Goal: Task Accomplishment & Management: Complete application form

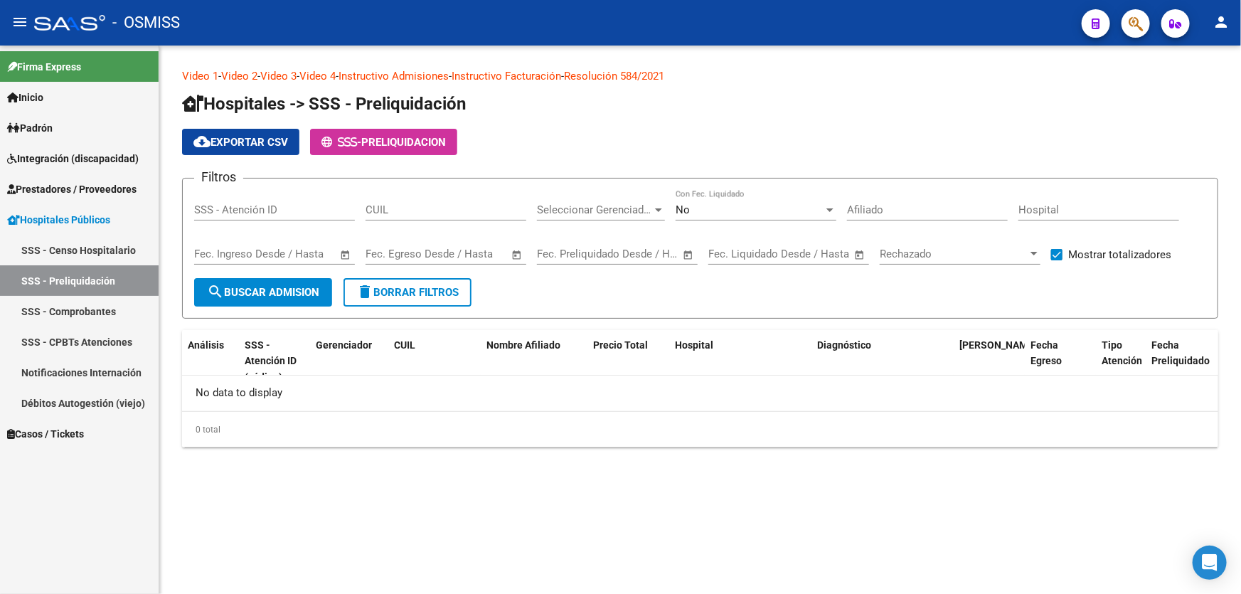
click at [114, 277] on link "SSS - Preliquidación" at bounding box center [79, 280] width 159 height 31
click at [100, 184] on span "Prestadores / Proveedores" at bounding box center [71, 189] width 129 height 16
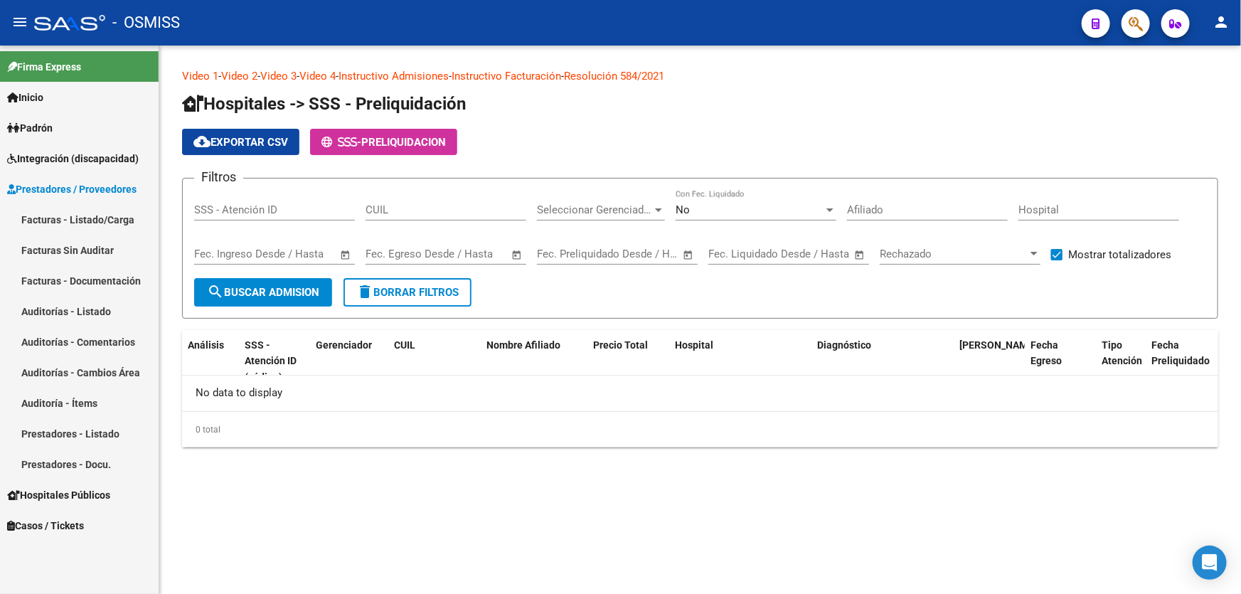
click at [92, 300] on link "Auditorías - Listado" at bounding box center [79, 311] width 159 height 31
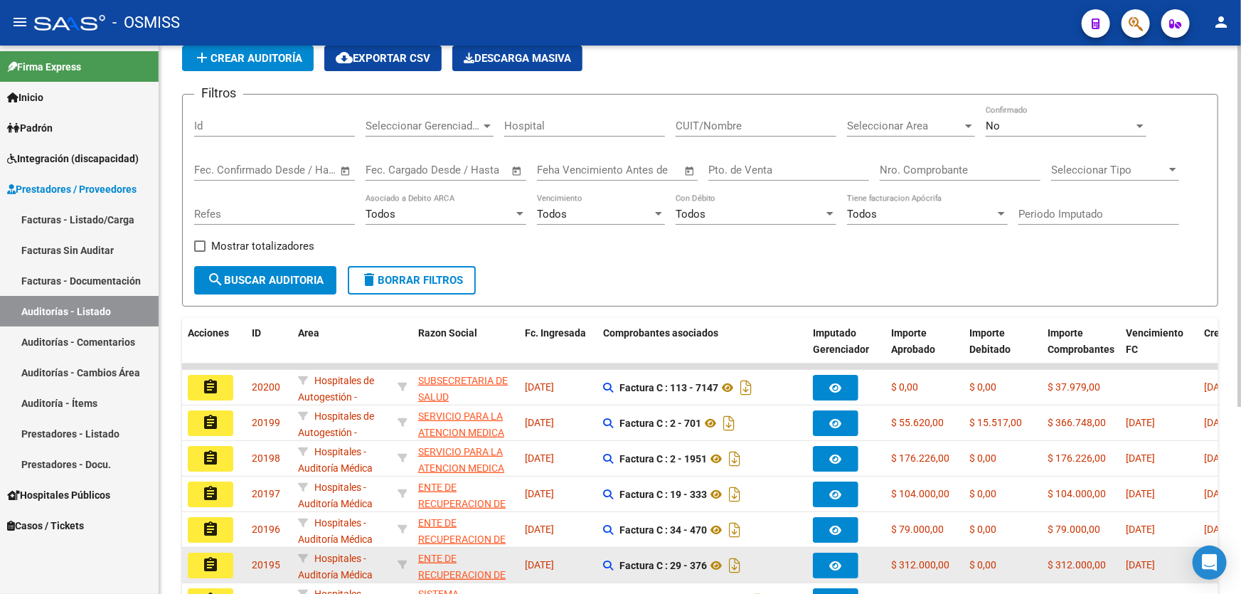
scroll to position [194, 0]
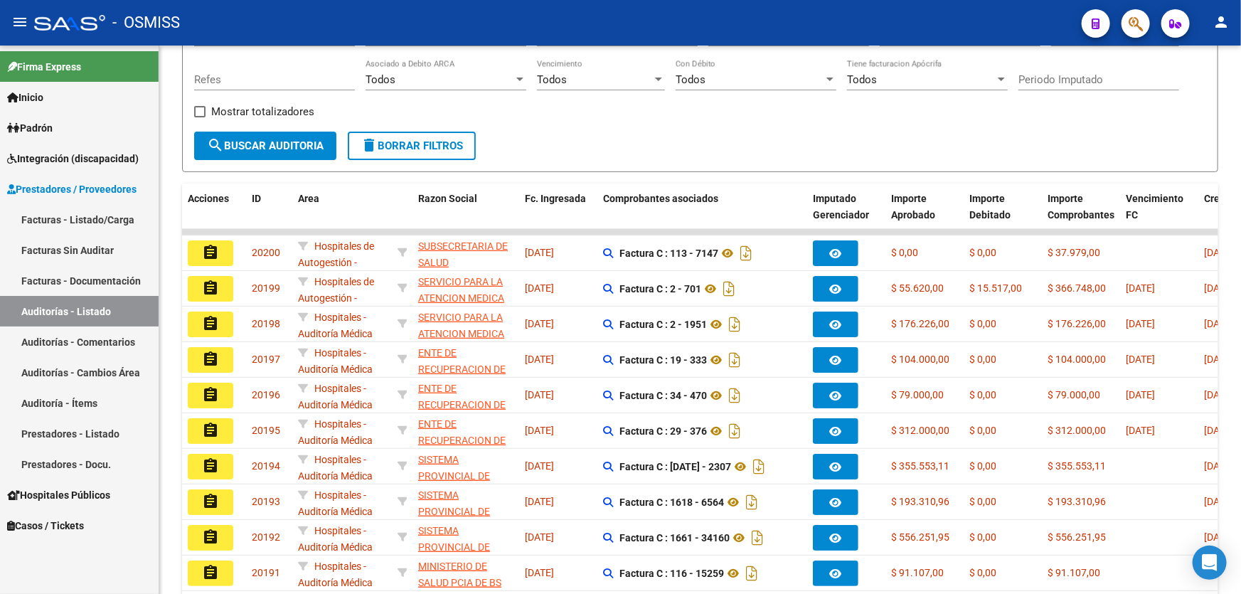
click at [102, 308] on link "Auditorías - Listado" at bounding box center [79, 311] width 159 height 31
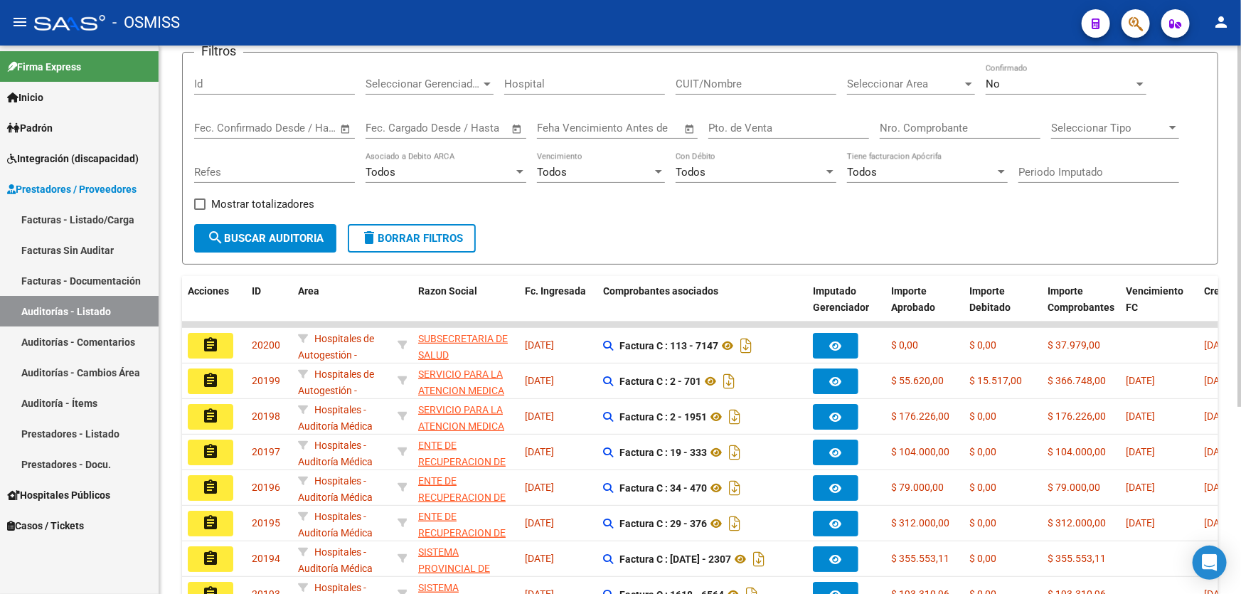
scroll to position [0, 0]
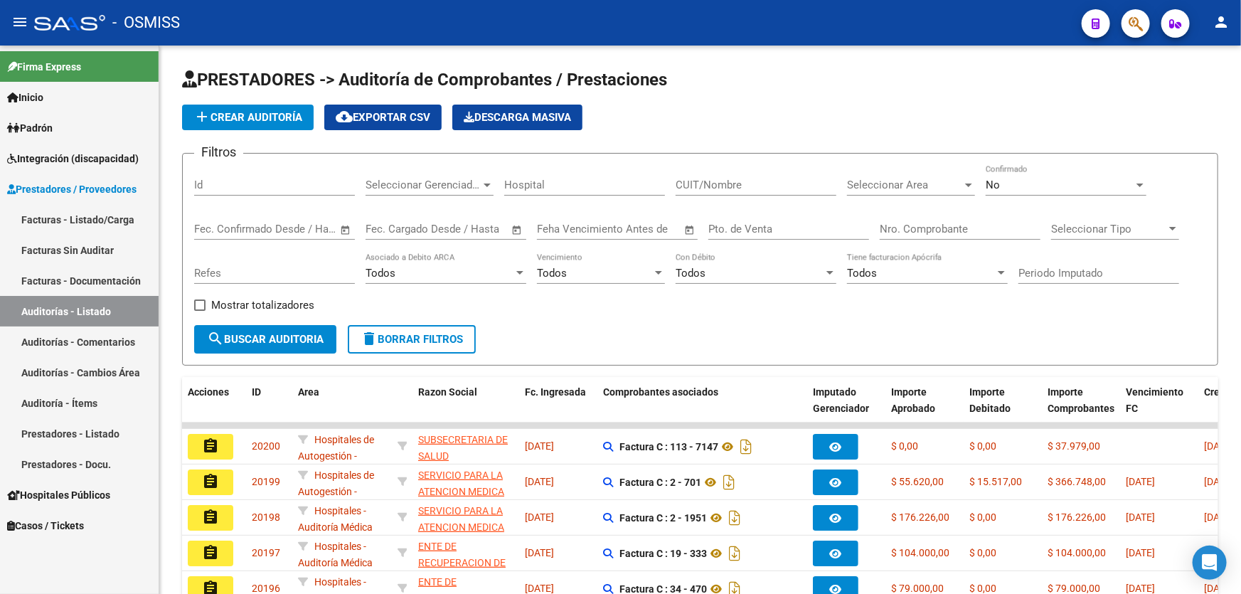
click at [104, 312] on link "Auditorías - Listado" at bounding box center [79, 311] width 159 height 31
click at [280, 122] on button "add Crear Auditoría" at bounding box center [248, 118] width 132 height 26
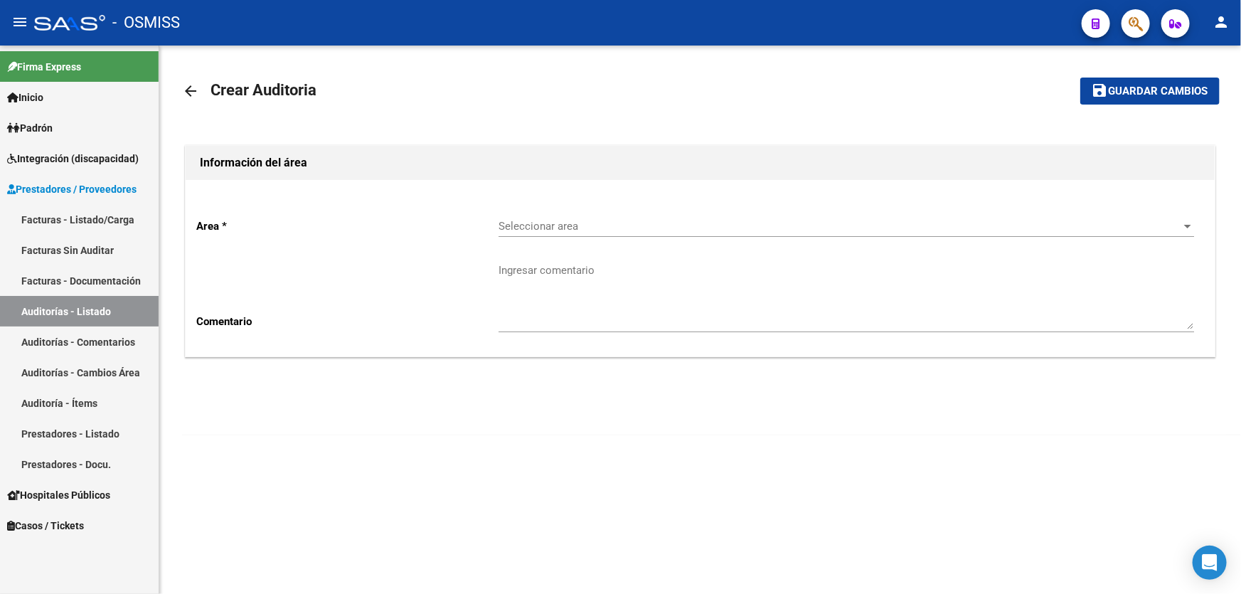
click at [583, 249] on div "Seleccionar area Seleccionar area" at bounding box center [847, 228] width 696 height 44
click at [581, 234] on div "Seleccionar area Seleccionar area" at bounding box center [847, 221] width 696 height 31
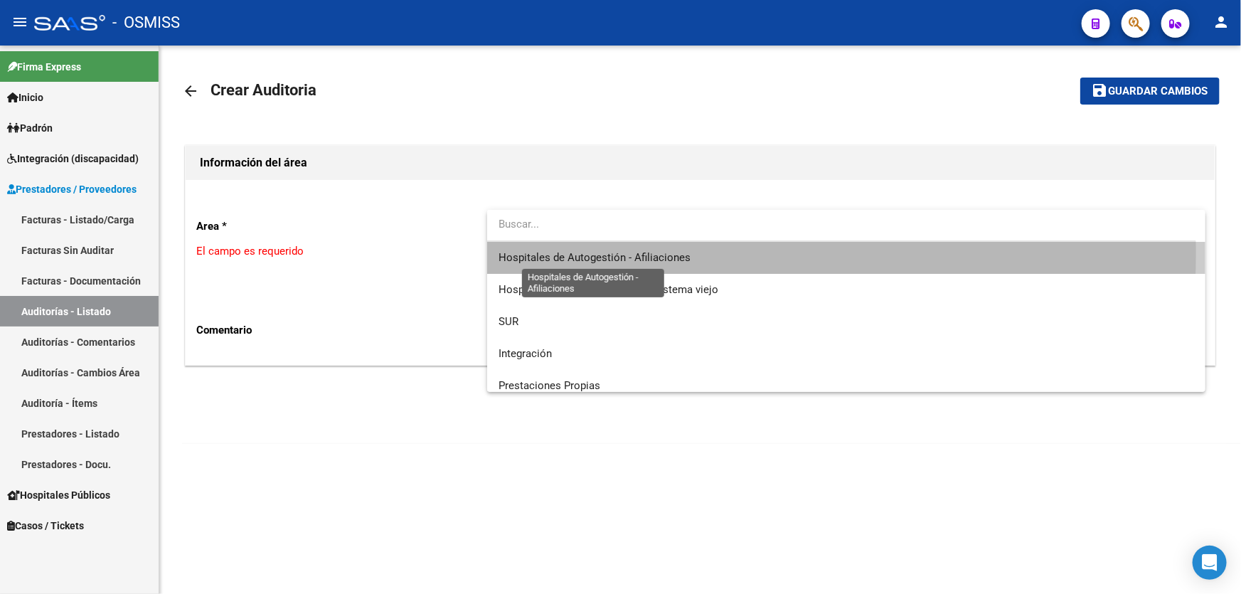
click at [594, 252] on span "Hospitales de Autogestión - Afiliaciones" at bounding box center [595, 257] width 192 height 13
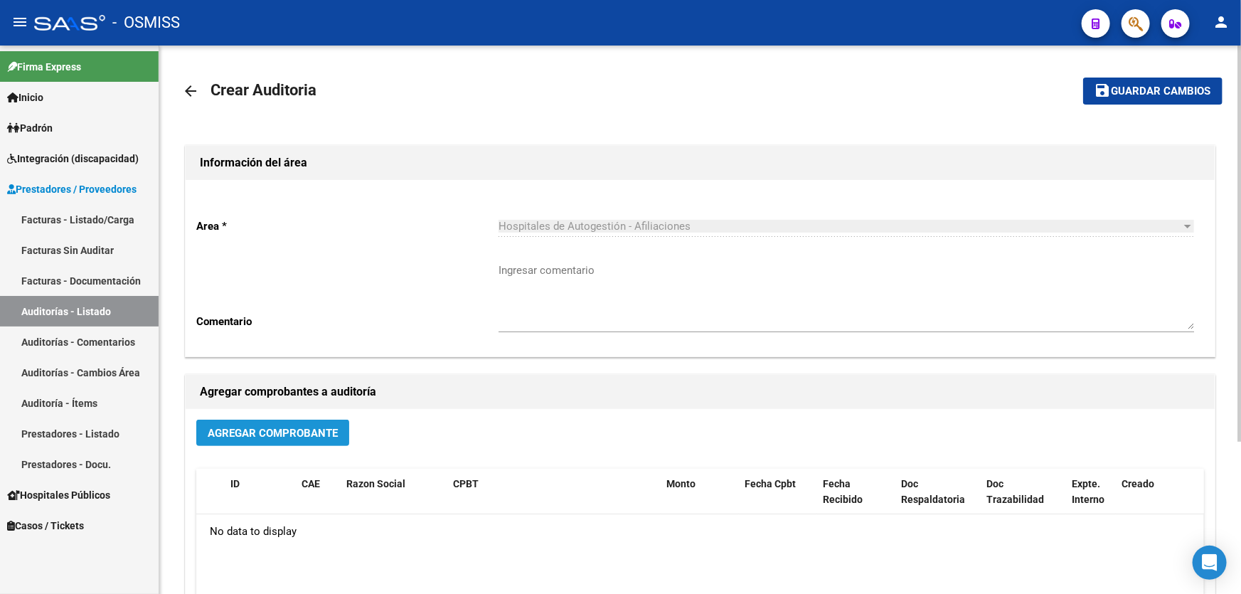
click at [268, 444] on button "Agregar Comprobante" at bounding box center [272, 433] width 153 height 26
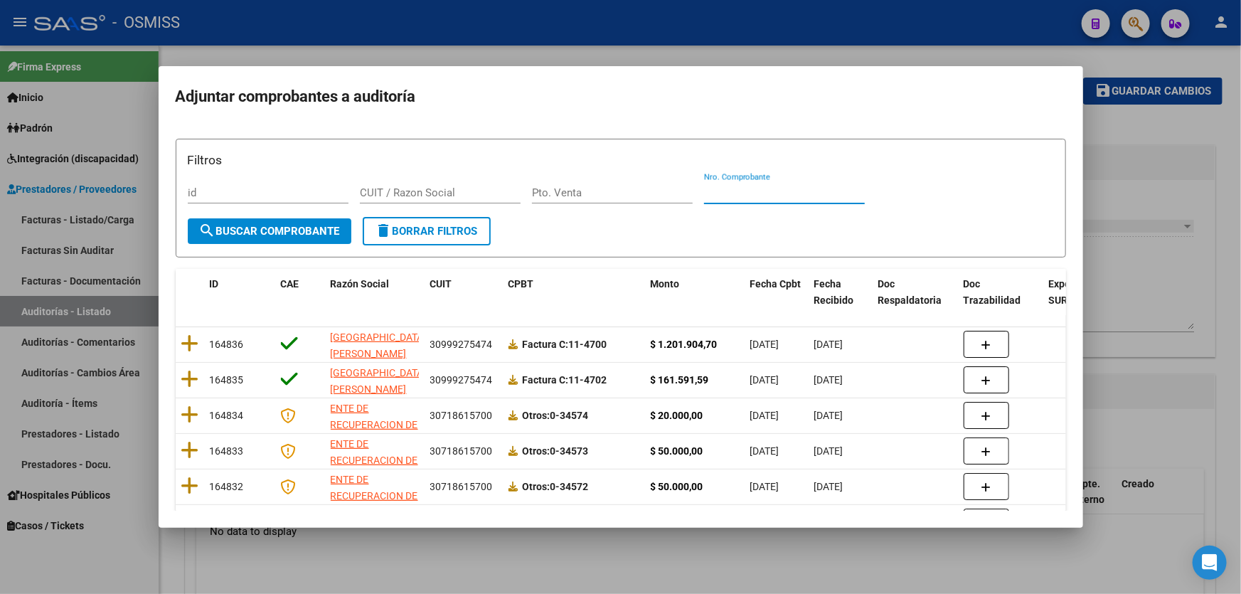
click at [748, 186] on input "Nro. Comprobante" at bounding box center [784, 192] width 161 height 13
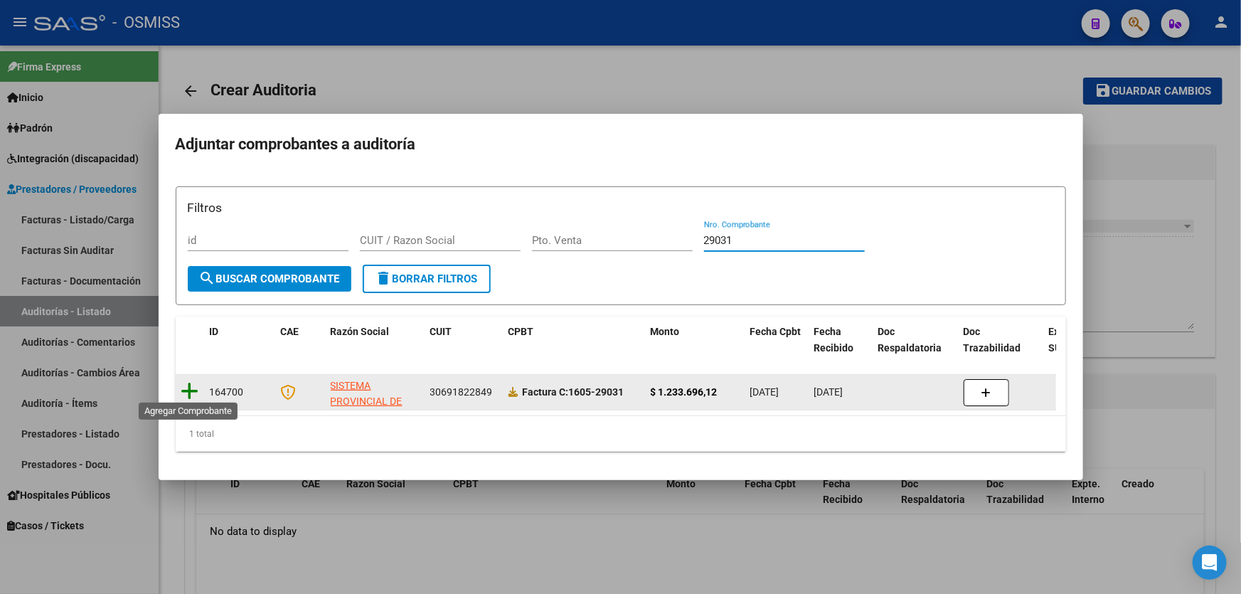
type input "29031"
click at [187, 381] on icon at bounding box center [190, 391] width 18 height 20
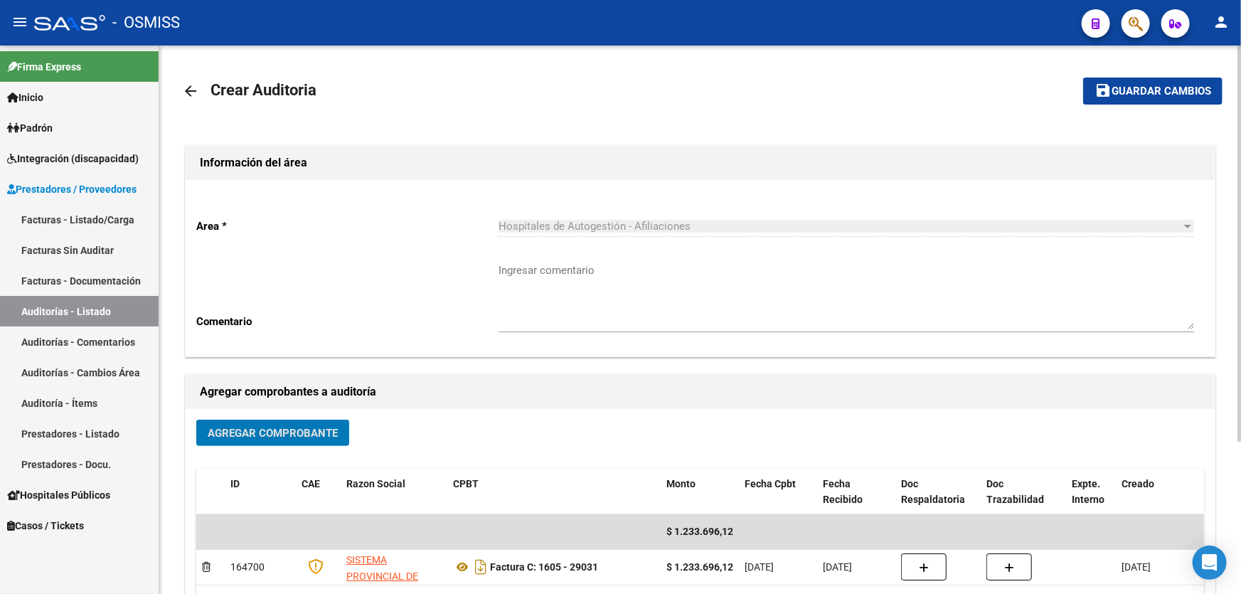
click at [1175, 102] on button "save Guardar cambios" at bounding box center [1153, 91] width 139 height 26
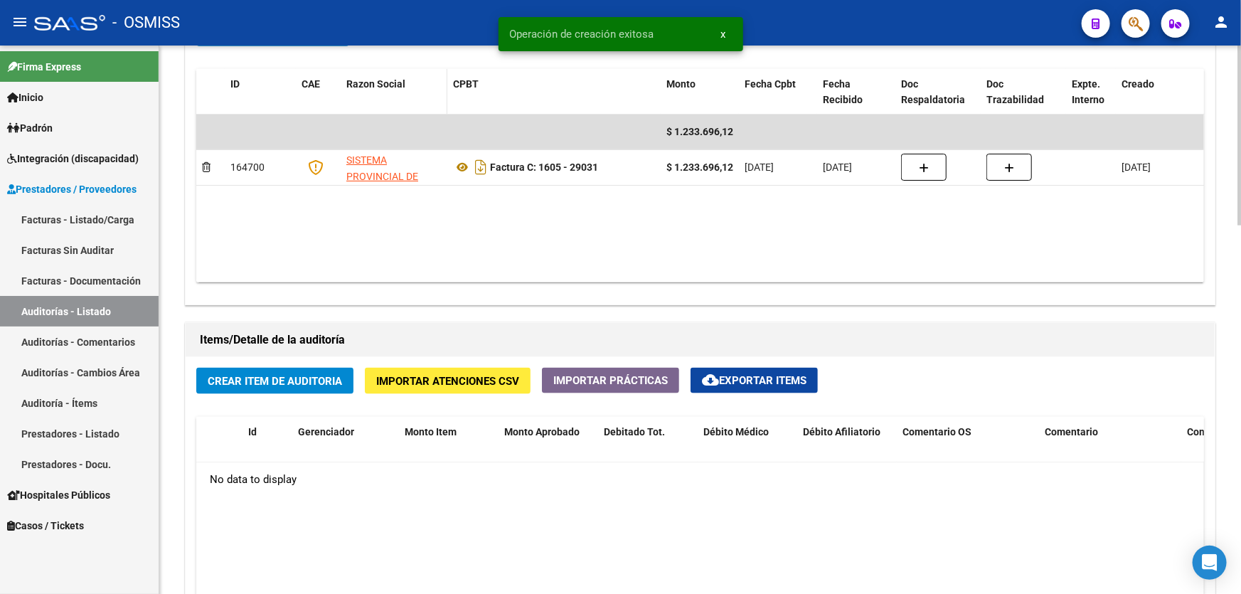
scroll to position [775, 0]
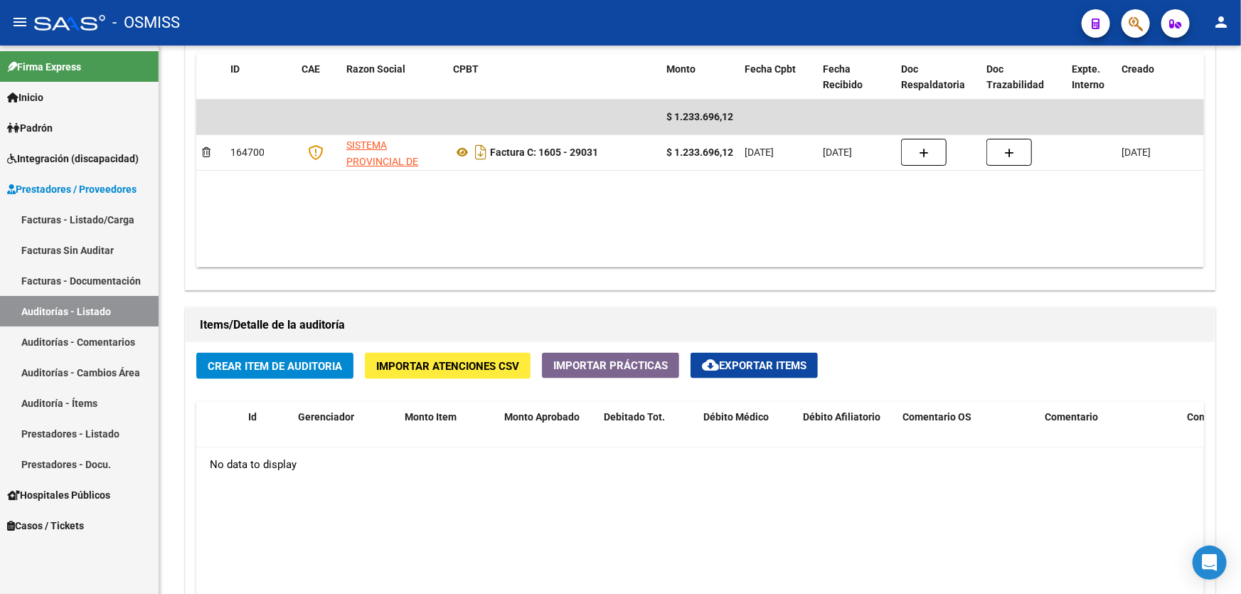
drag, startPoint x: 393, startPoint y: 235, endPoint x: 404, endPoint y: 7, distance: 227.9
click at [397, 215] on datatable-body "$ 1.233.696,12 164700 SISTEMA PROVINCIAL DE SALUD Factura C: 1605 - 29031 $ 1.2…" at bounding box center [700, 184] width 1008 height 168
click at [221, 372] on button "Crear Item de Auditoria" at bounding box center [274, 366] width 157 height 26
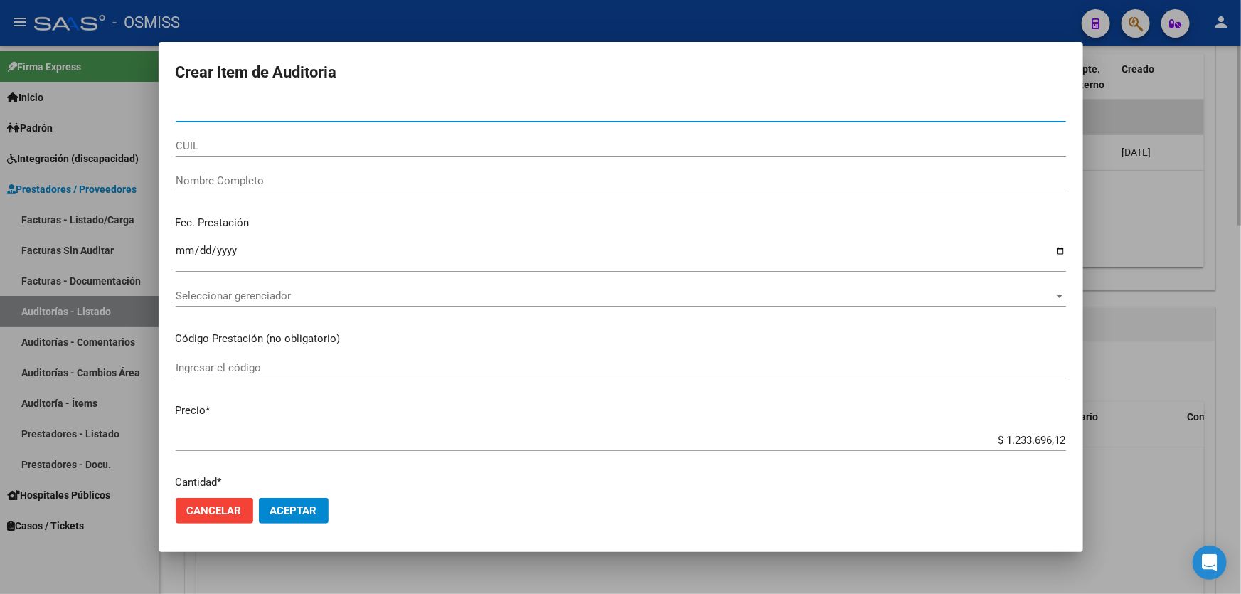
paste input "57702047"
type input "57702047"
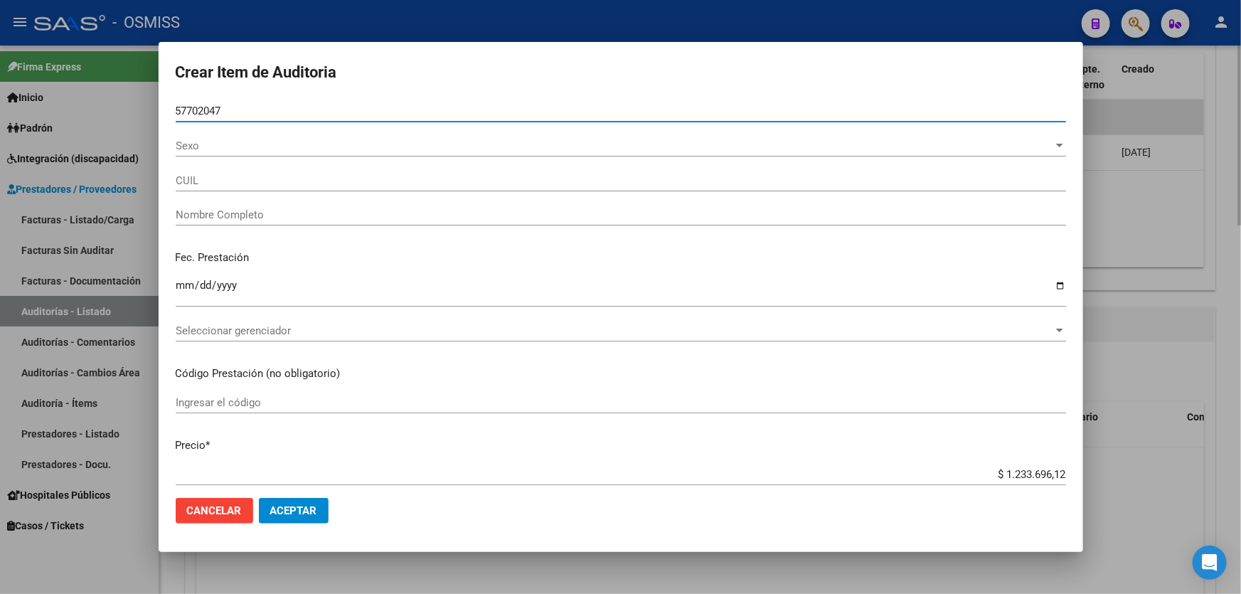
type input "27577020472"
type input "[PERSON_NAME]"
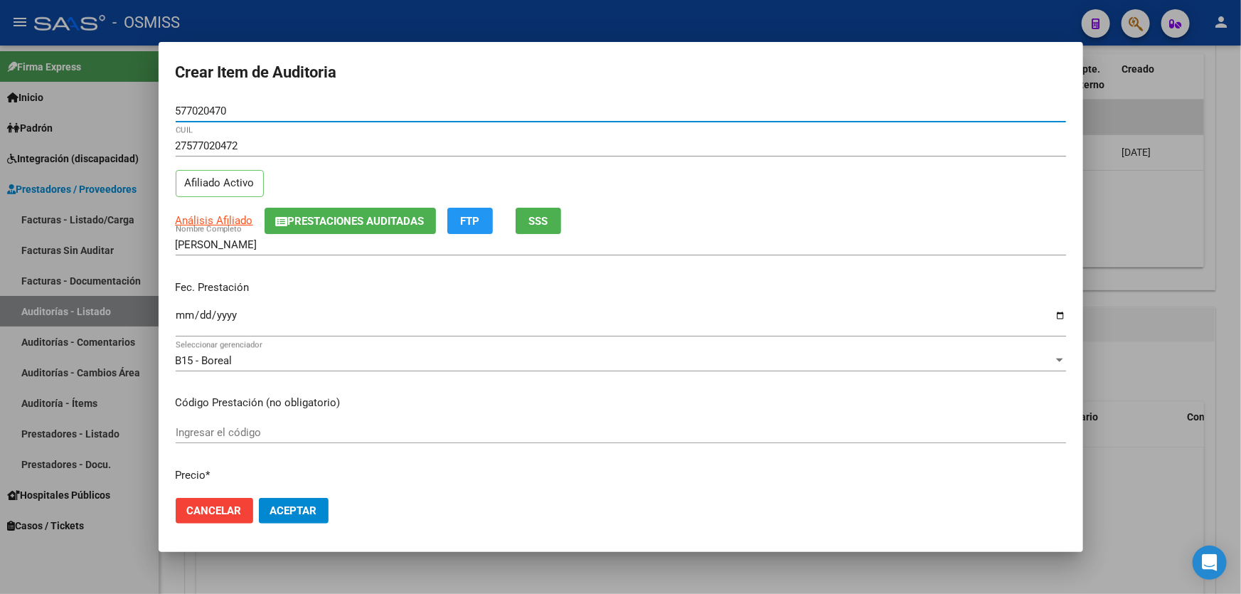
type input "57702047"
click at [179, 319] on input "Ingresar la fecha" at bounding box center [621, 320] width 891 height 23
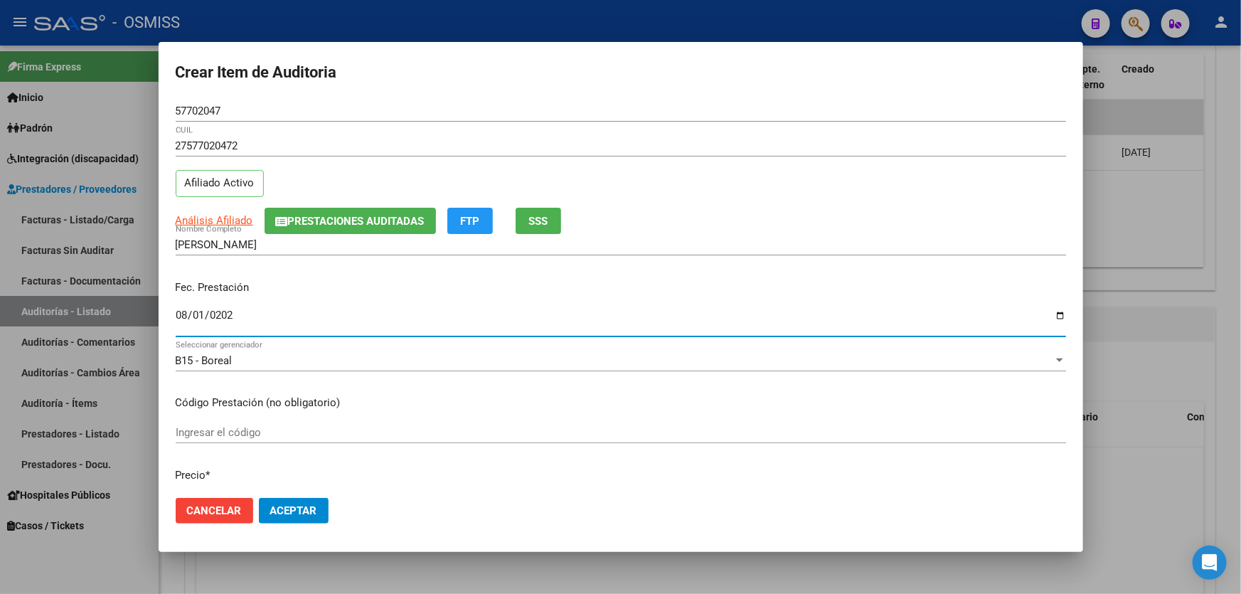
type input "[DATE]"
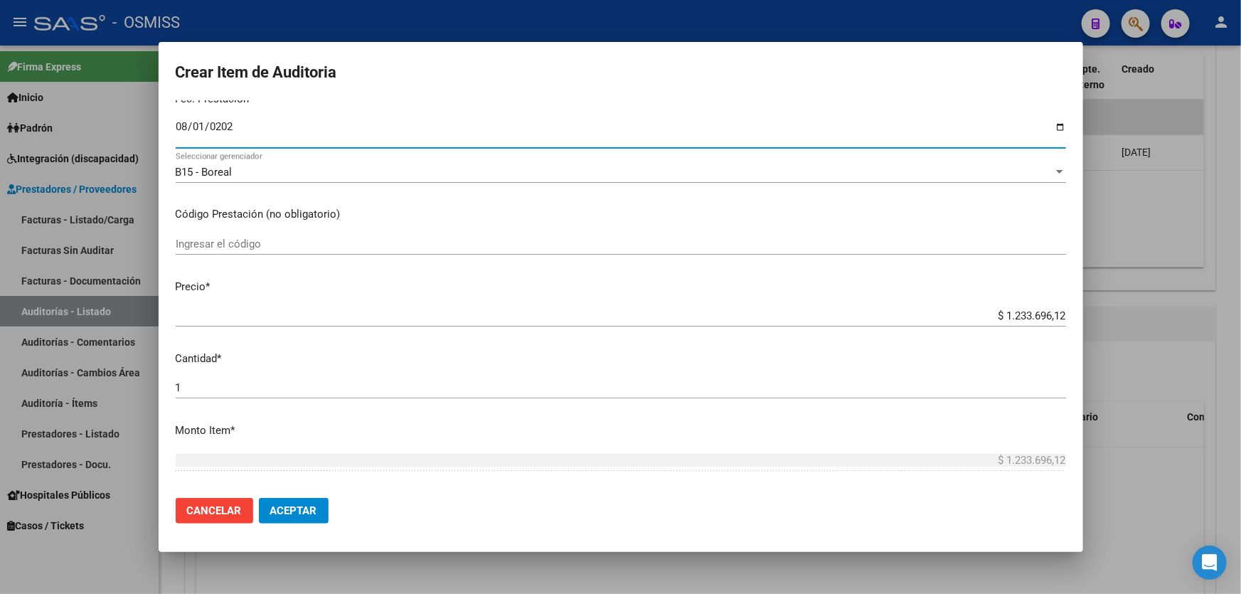
scroll to position [194, 0]
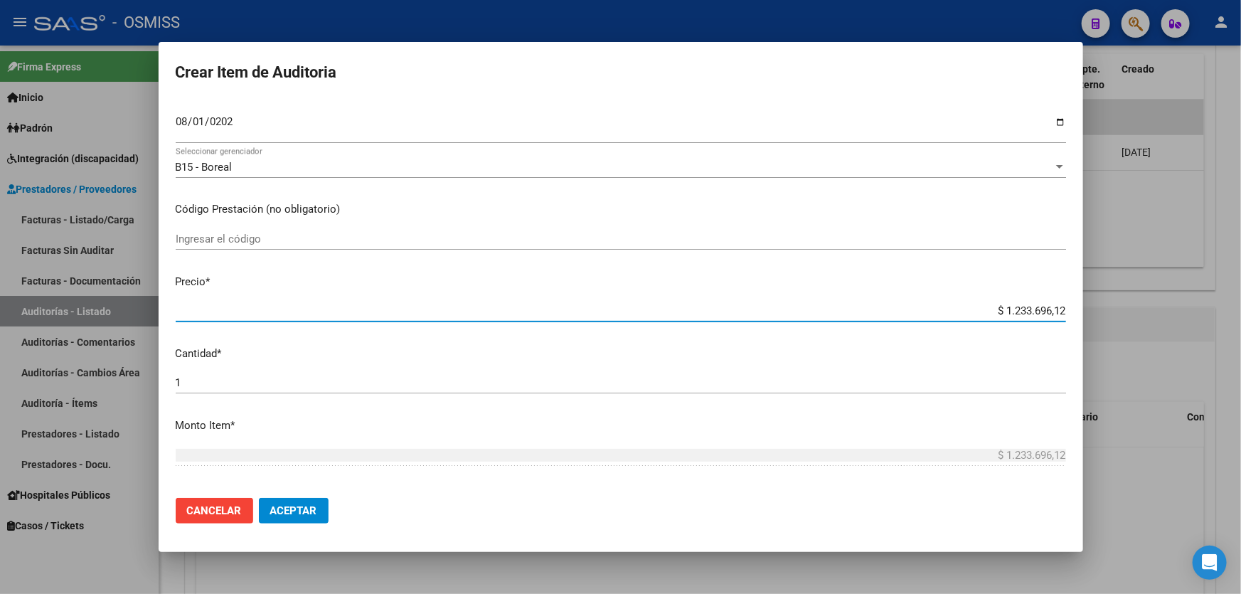
drag, startPoint x: 984, startPoint y: 314, endPoint x: 1241, endPoint y: 285, distance: 258.6
click at [1241, 285] on div "Crear Item de Auditoria 57702047 Nro Documento 27577020472 CUIL Afiliado Activo…" at bounding box center [620, 297] width 1241 height 594
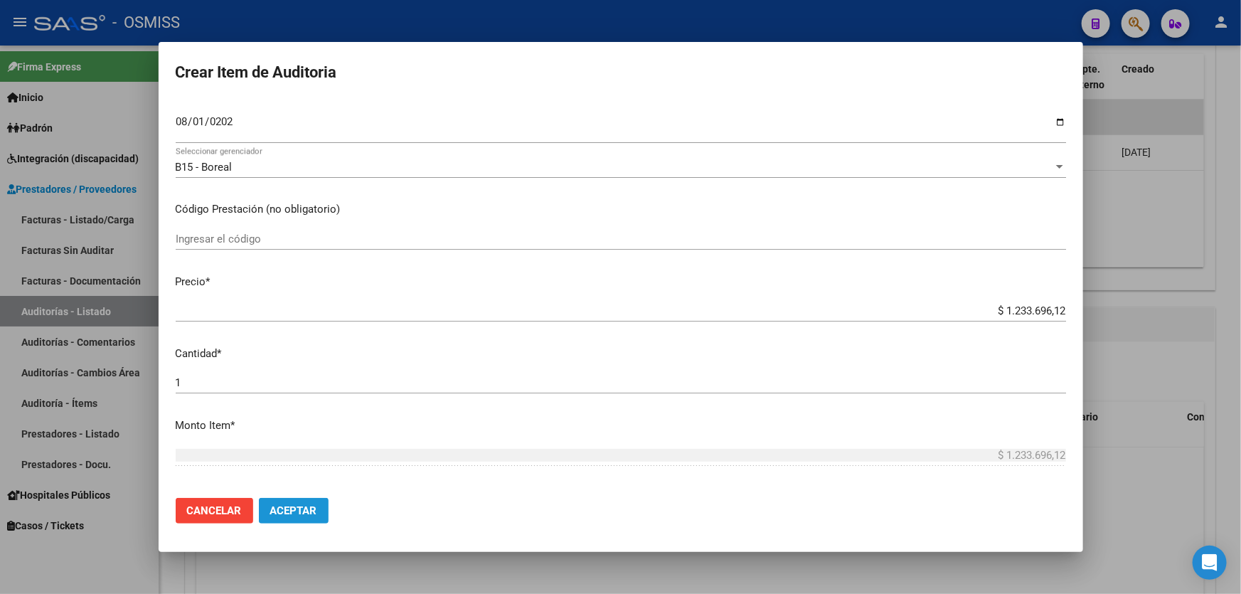
click at [311, 504] on span "Aceptar" at bounding box center [293, 510] width 47 height 13
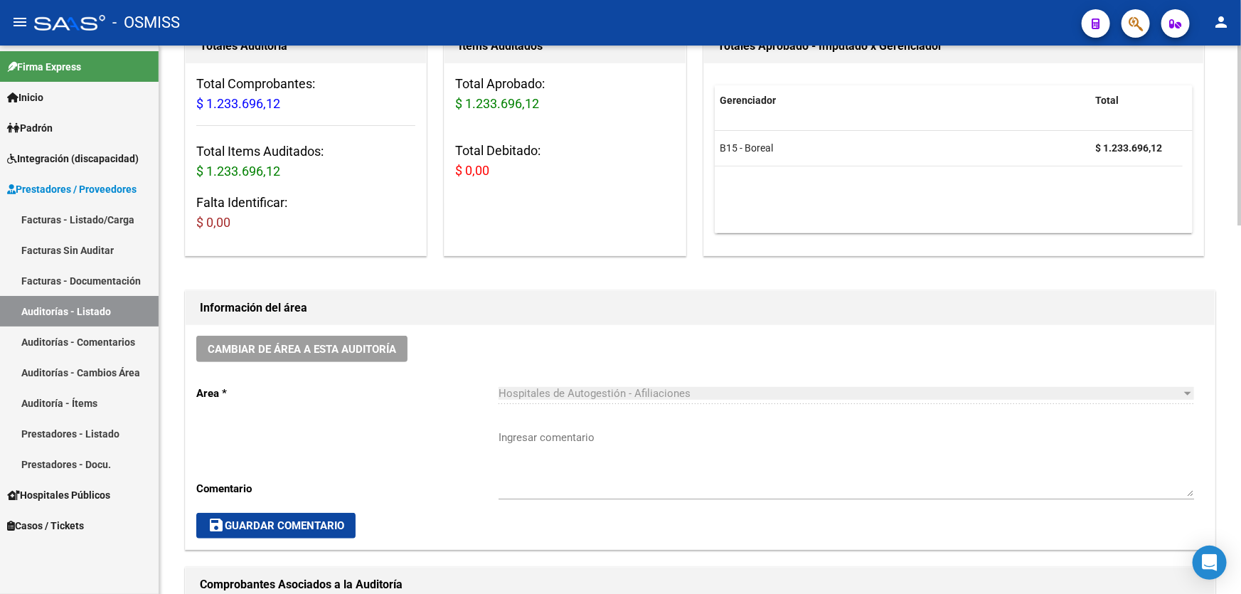
scroll to position [129, 0]
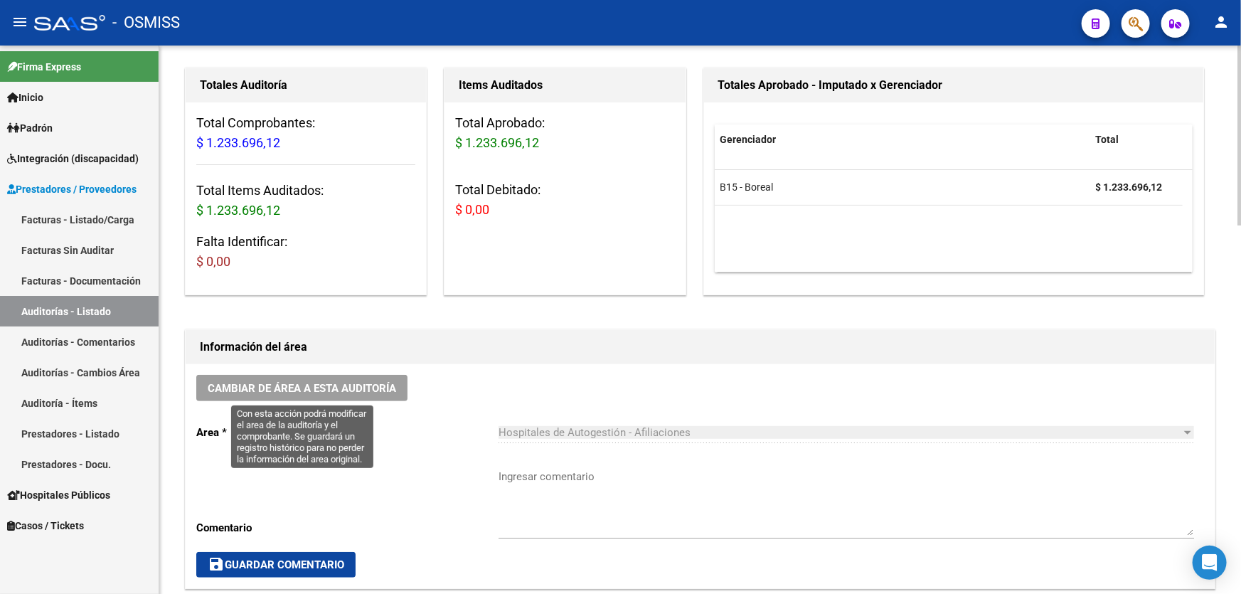
click at [349, 391] on span "Cambiar de área a esta auditoría" at bounding box center [302, 388] width 189 height 13
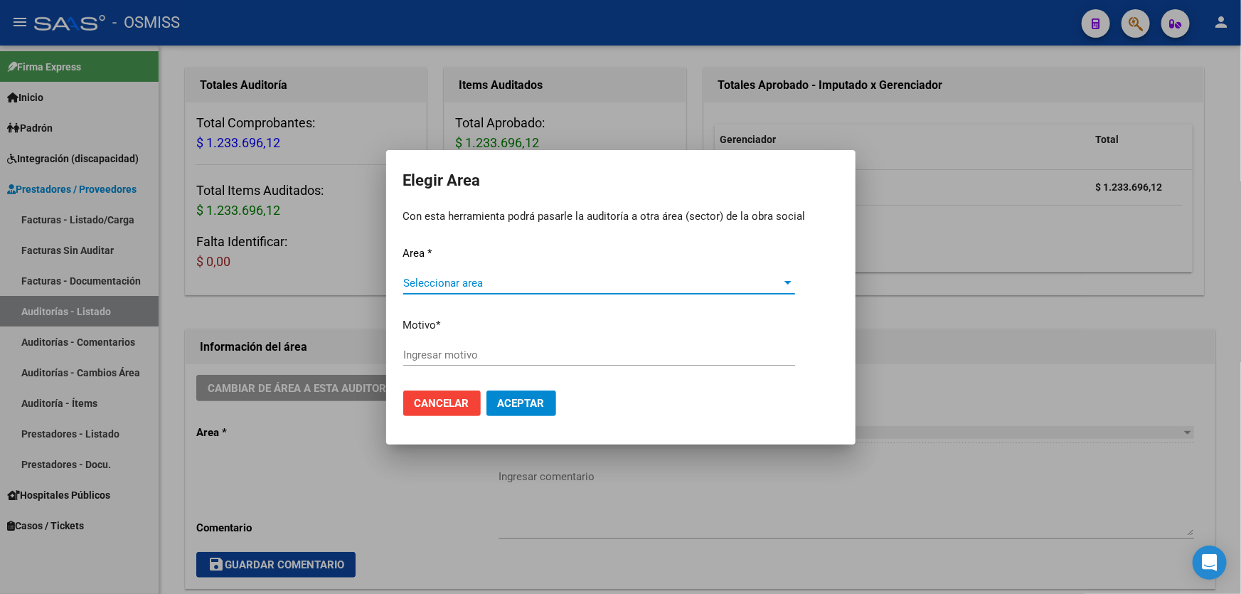
click at [554, 280] on span "Seleccionar area" at bounding box center [592, 283] width 379 height 13
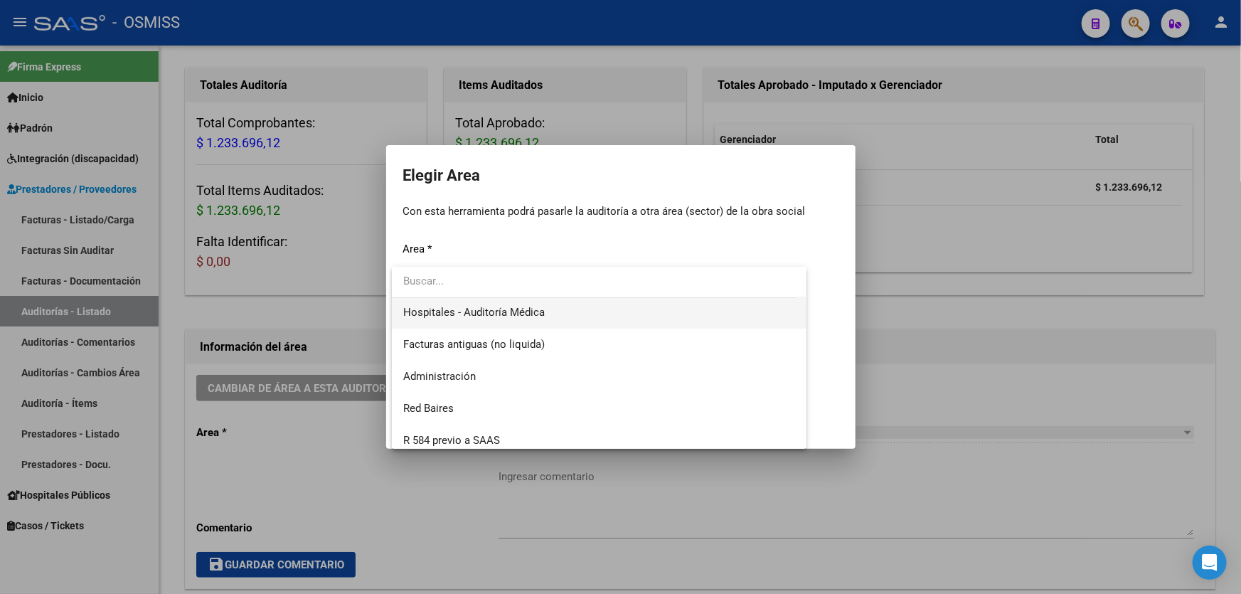
click at [548, 325] on span "Hospitales - Auditoría Médica" at bounding box center [599, 313] width 392 height 32
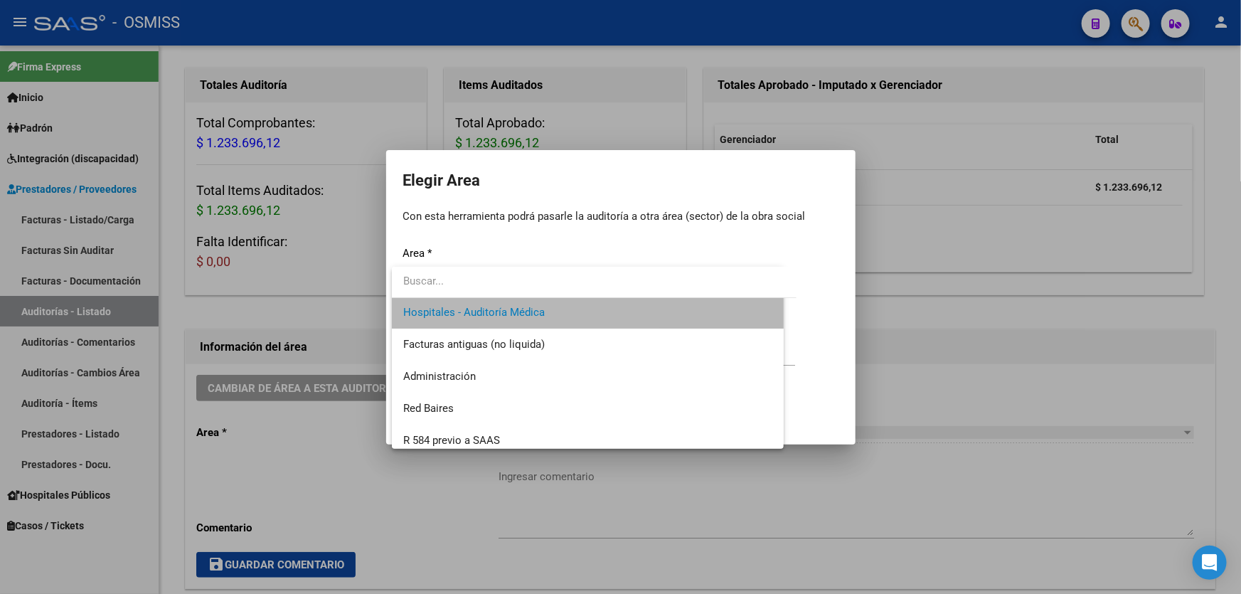
scroll to position [256, 0]
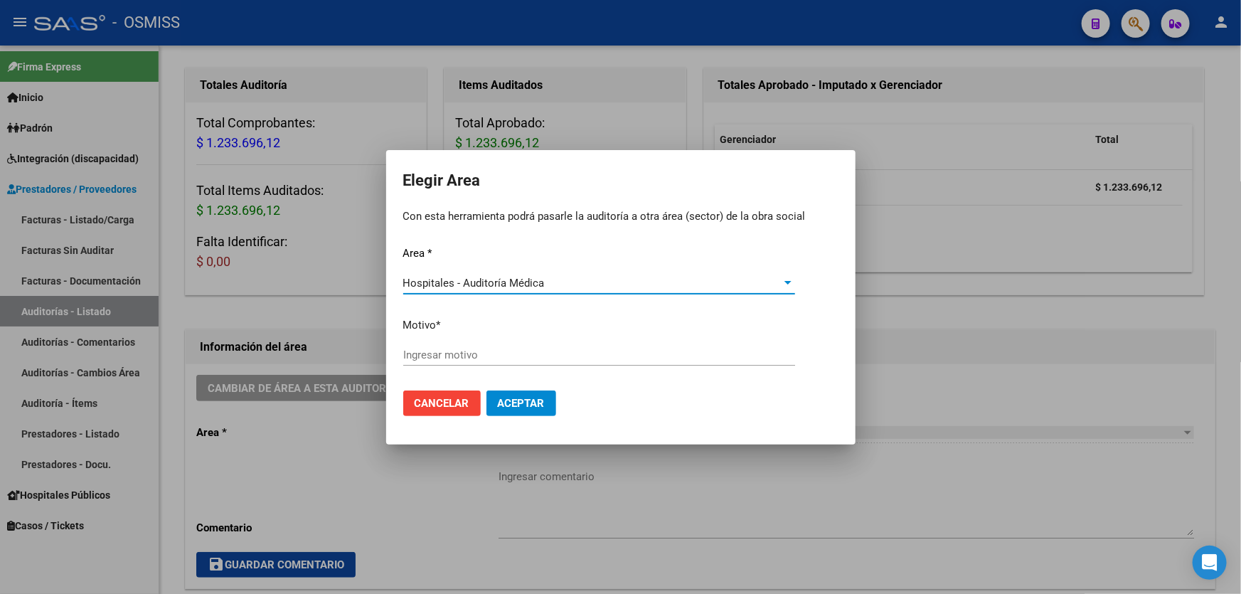
click at [505, 354] on input "Ingresar motivo" at bounding box center [599, 355] width 392 height 13
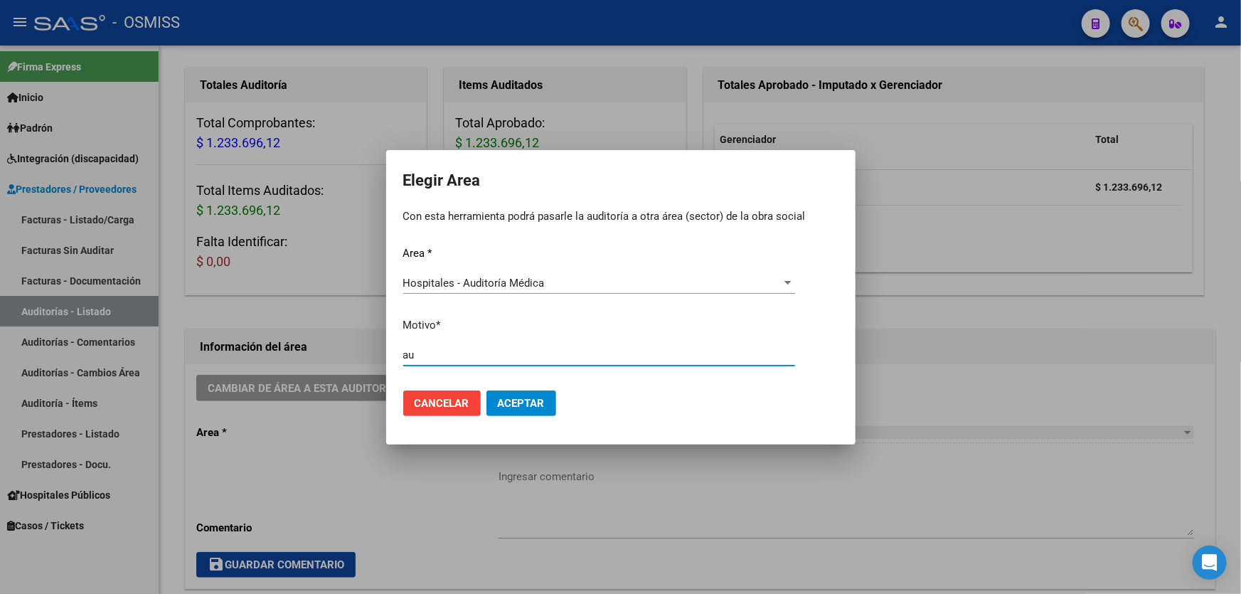
type input "a"
type input "AUDITADO"
click at [557, 428] on mat-dialog-container "Elegir Area Con esta herramienta podrá pasarle la auditoría a otra área (sector…" at bounding box center [621, 297] width 470 height 295
click at [548, 413] on button "Aceptar" at bounding box center [522, 404] width 70 height 26
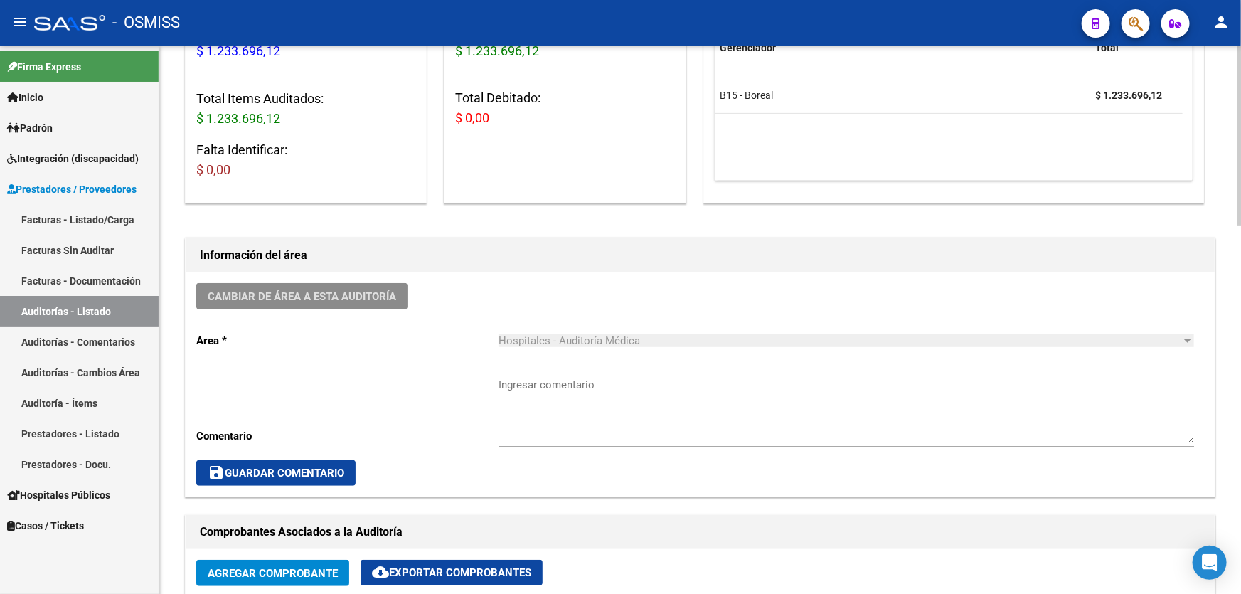
scroll to position [324, 0]
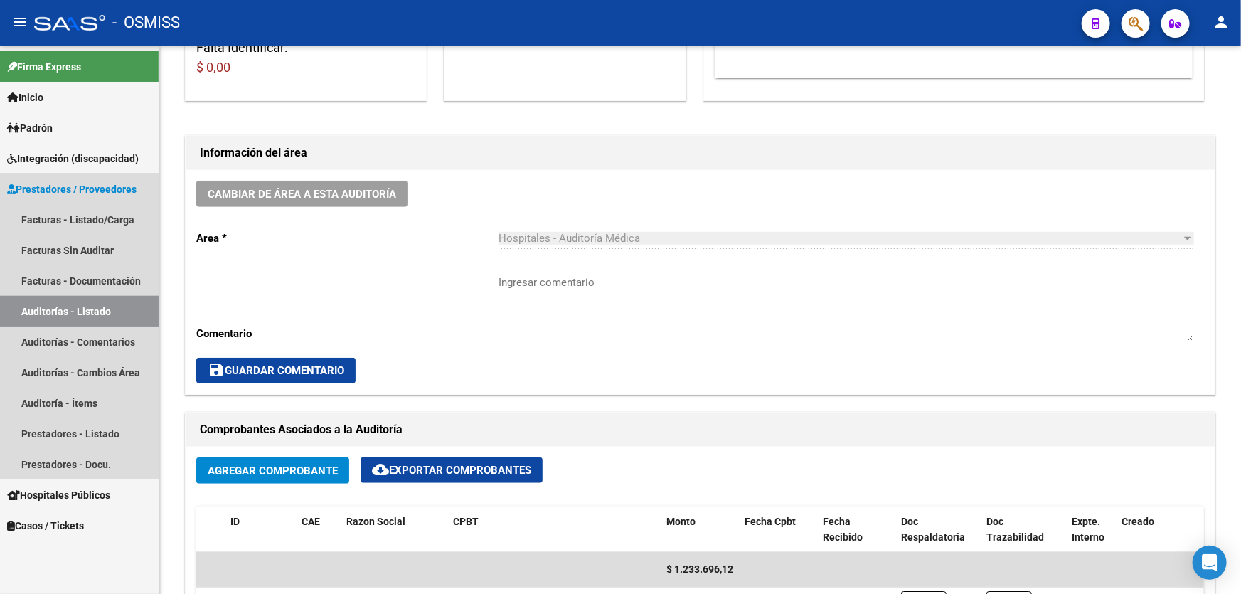
click at [95, 307] on link "Auditorías - Listado" at bounding box center [79, 311] width 159 height 31
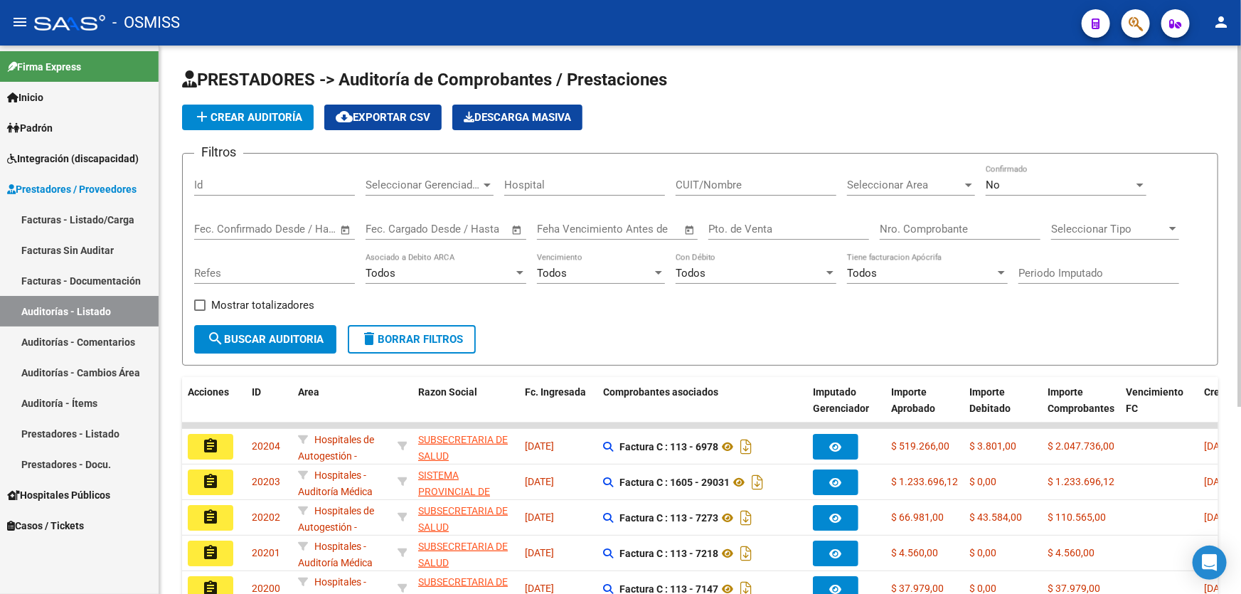
click at [264, 124] on button "add Crear Auditoría" at bounding box center [248, 118] width 132 height 26
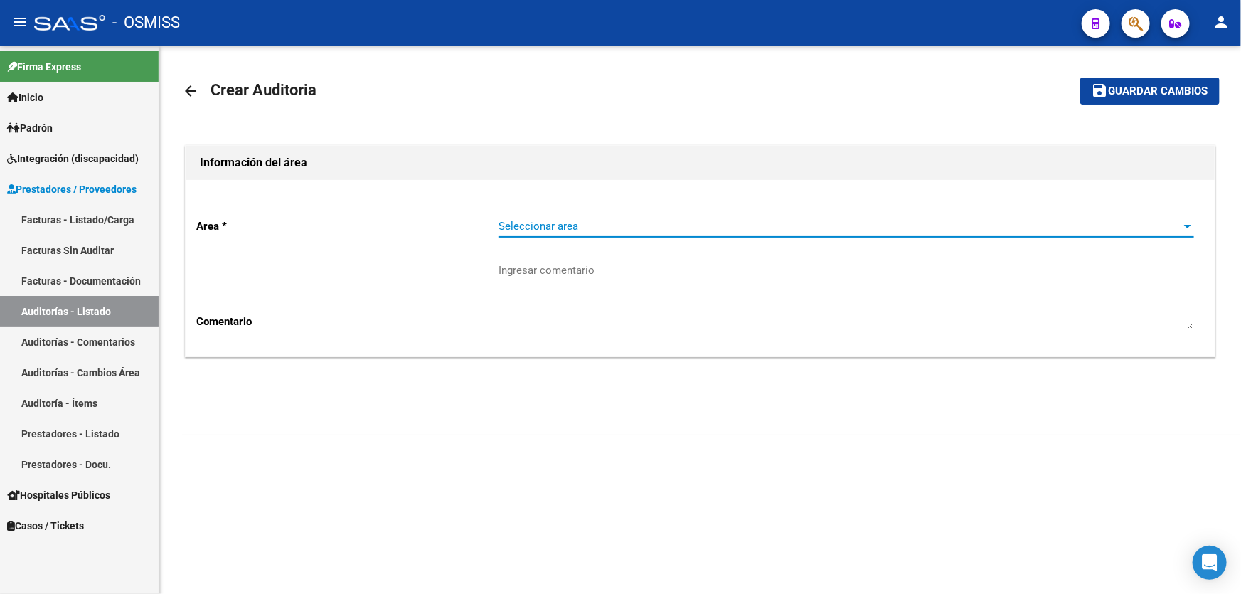
click at [643, 226] on span "Seleccionar area" at bounding box center [840, 226] width 683 height 13
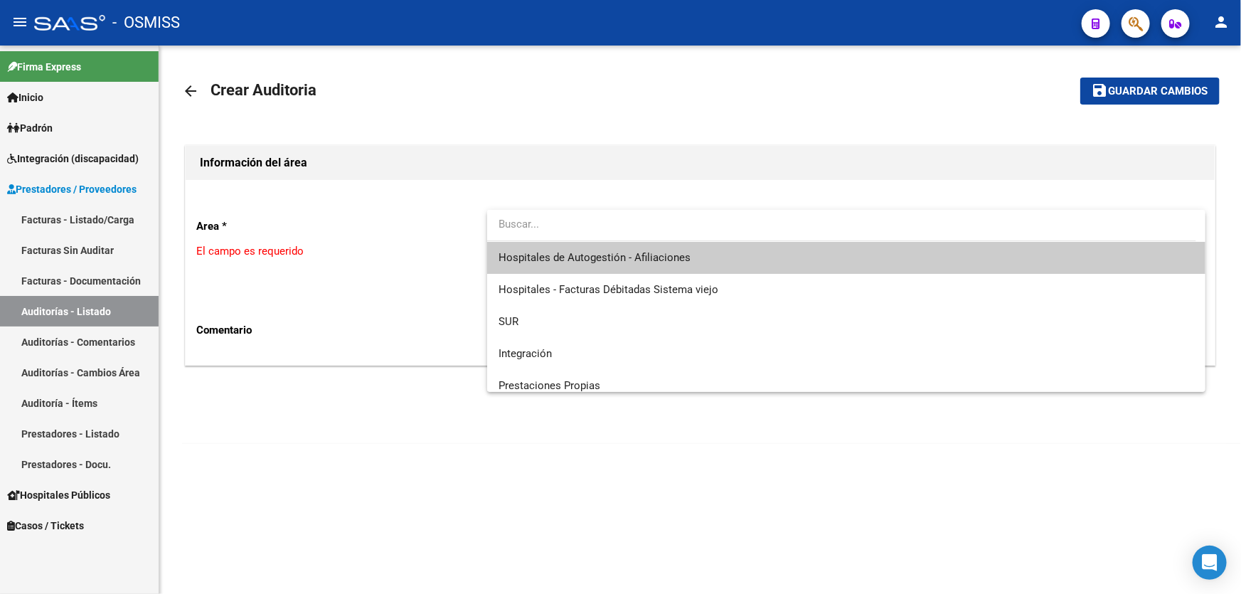
click at [686, 243] on span "Hospitales de Autogestión - Afiliaciones" at bounding box center [847, 258] width 696 height 32
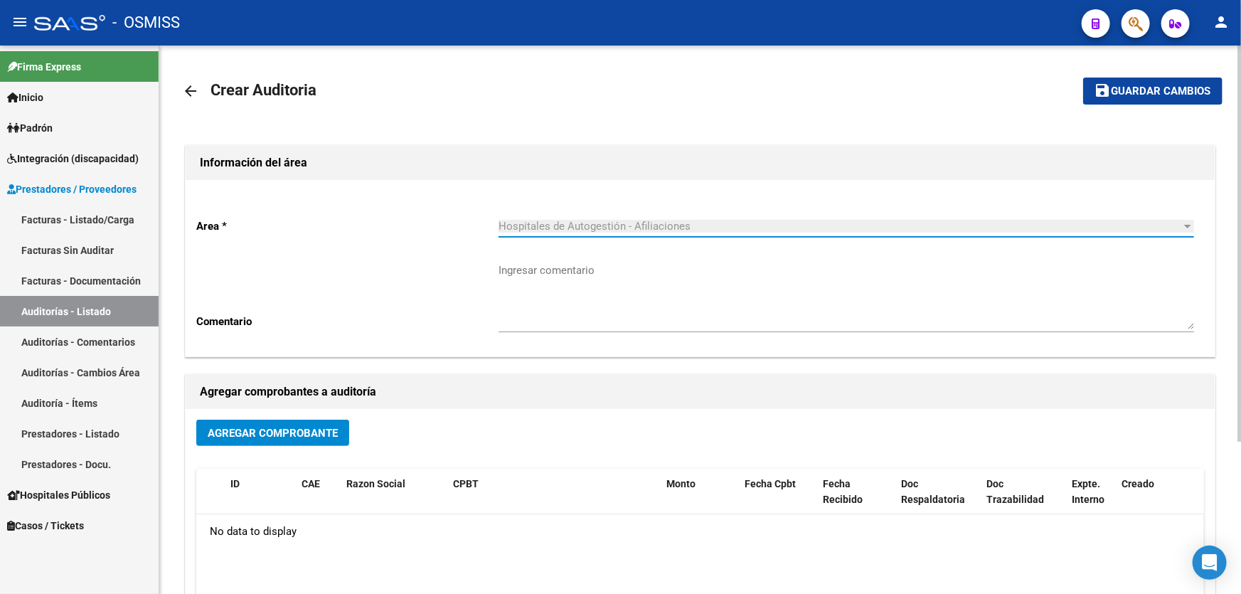
click at [287, 438] on span "Agregar Comprobante" at bounding box center [273, 433] width 130 height 13
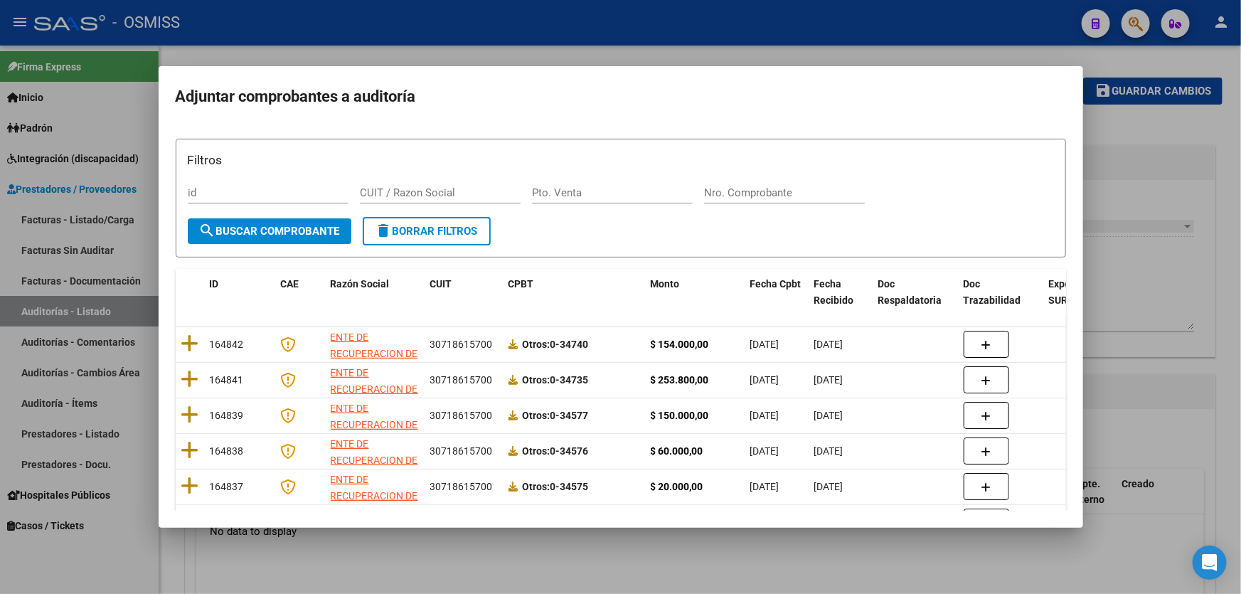
click at [773, 184] on div "Nro. Comprobante" at bounding box center [784, 192] width 161 height 21
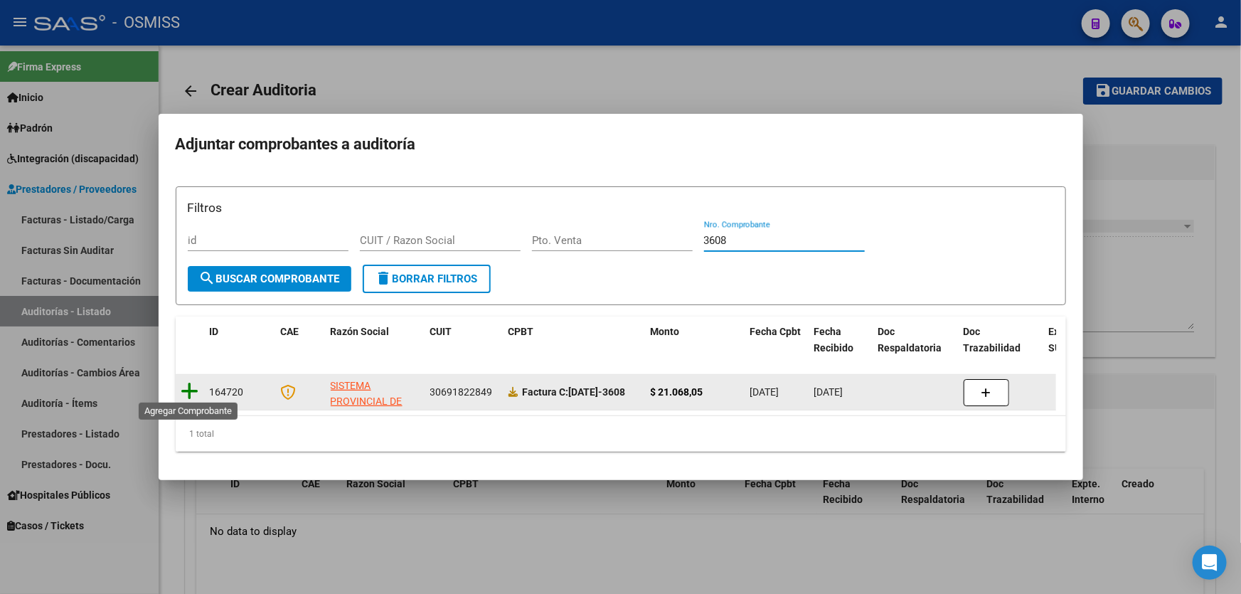
type input "3608"
click at [187, 382] on icon at bounding box center [190, 391] width 18 height 20
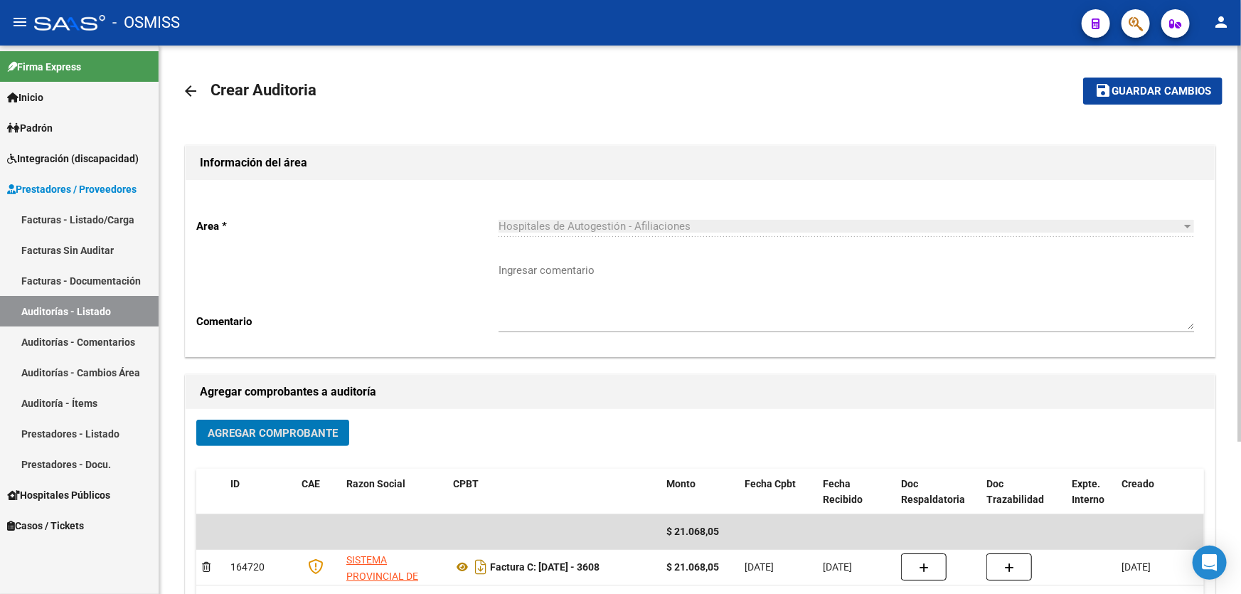
click at [1153, 88] on span "Guardar cambios" at bounding box center [1162, 91] width 100 height 13
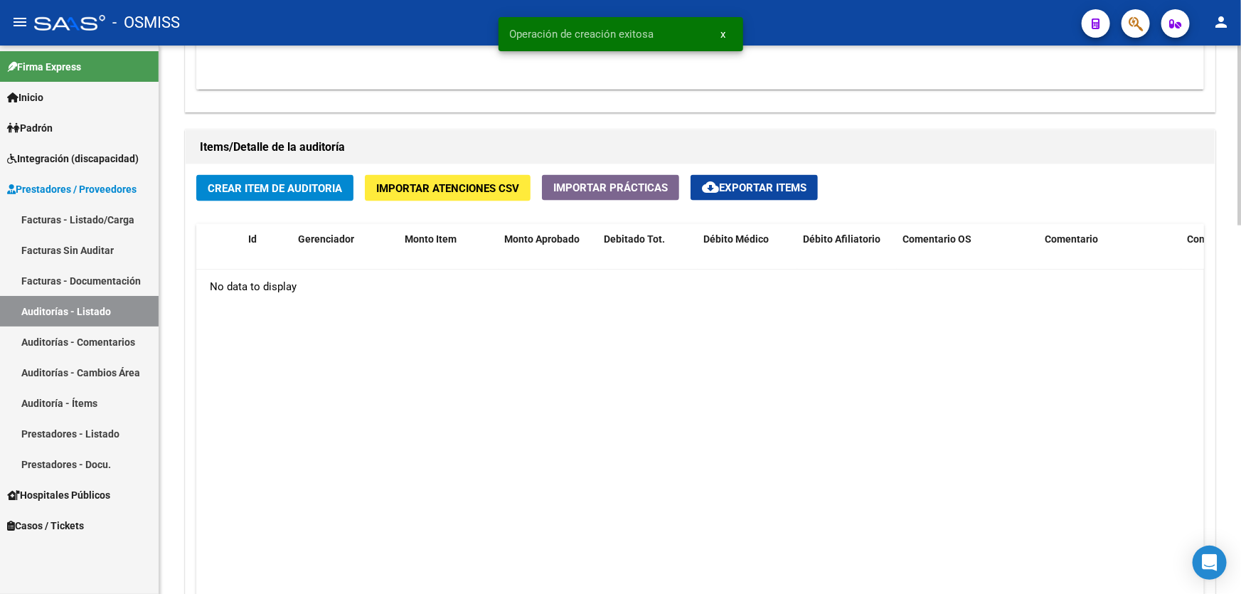
scroll to position [970, 0]
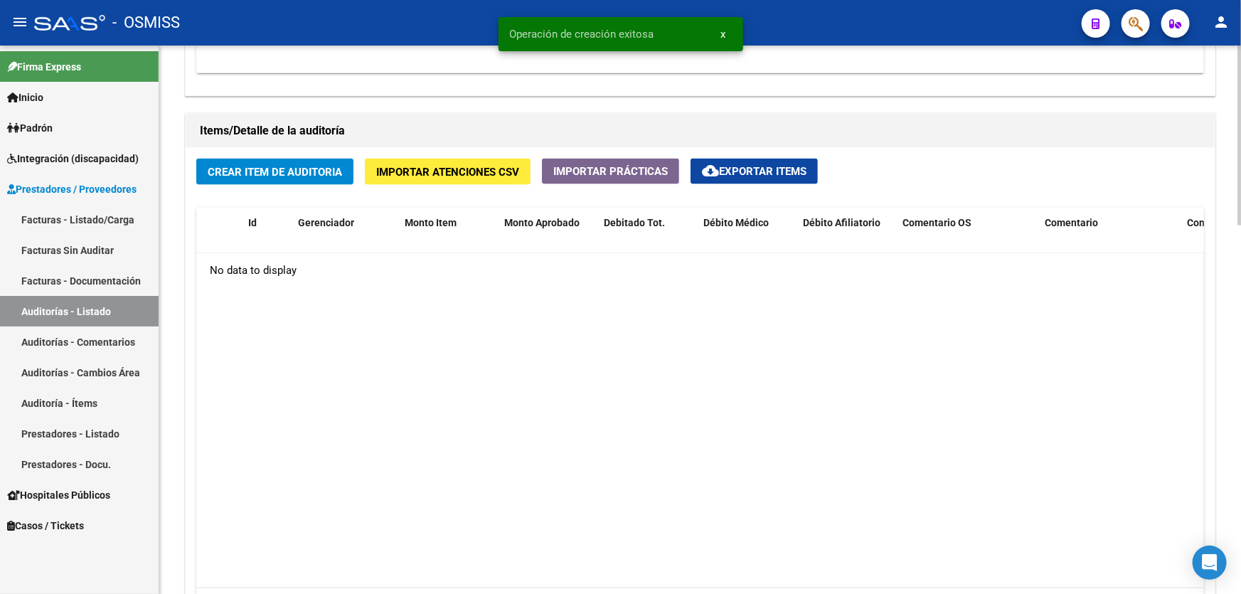
click at [273, 171] on span "Crear Item de Auditoria" at bounding box center [275, 172] width 134 height 13
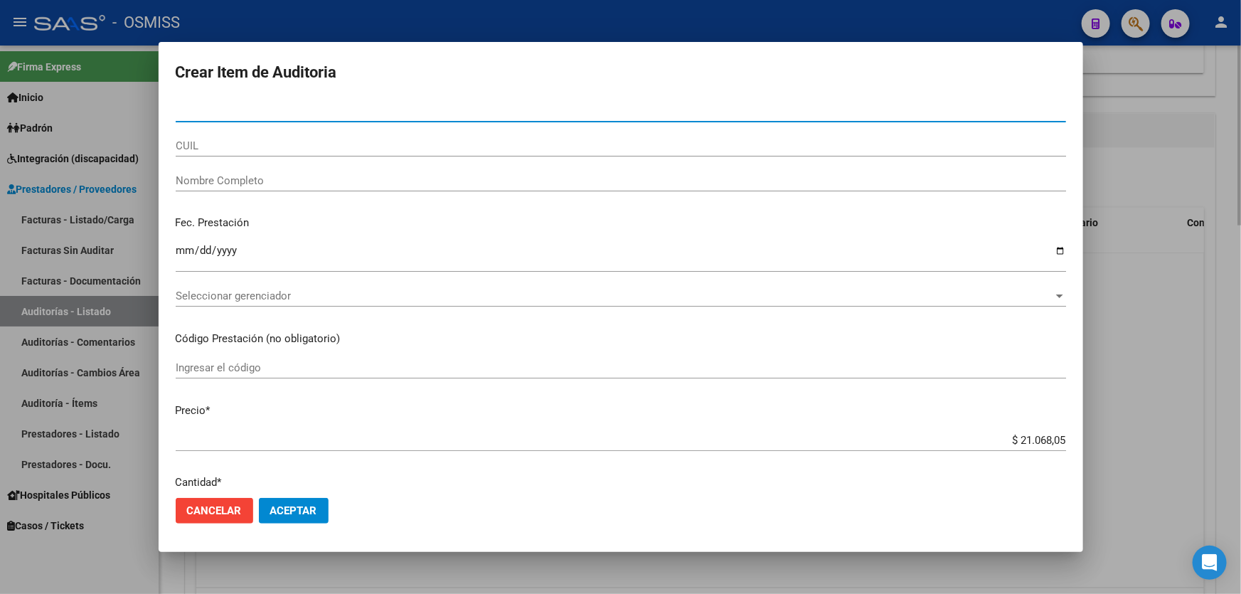
paste input "35810648"
type input "35810648"
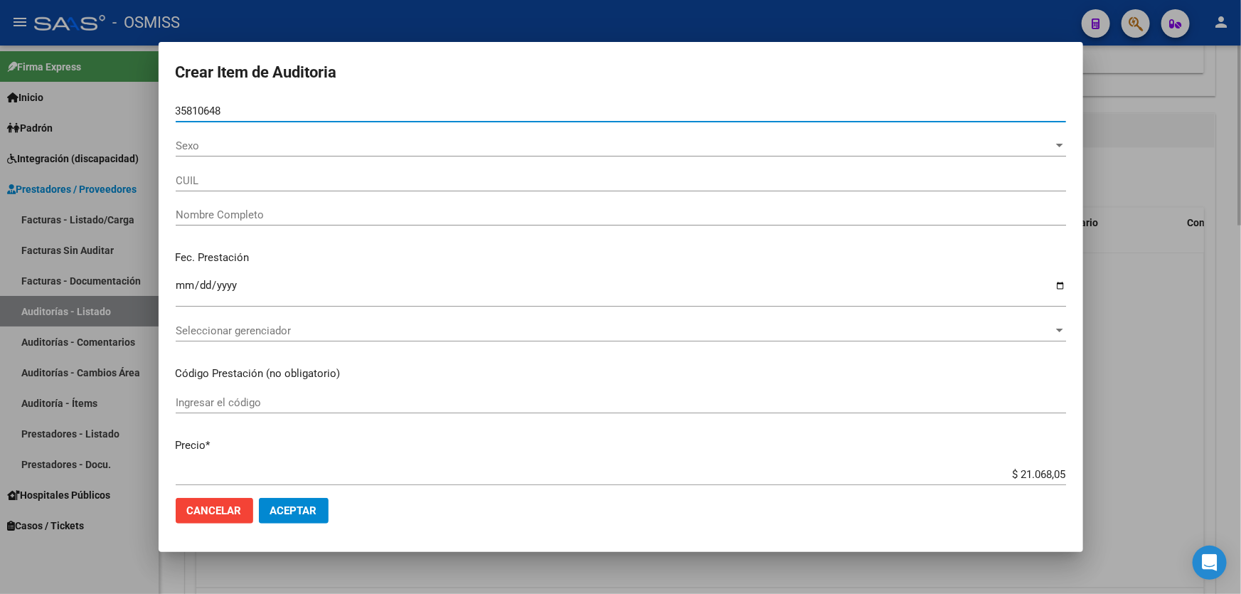
type input "20358106480"
type input "[PERSON_NAME] [PERSON_NAME]"
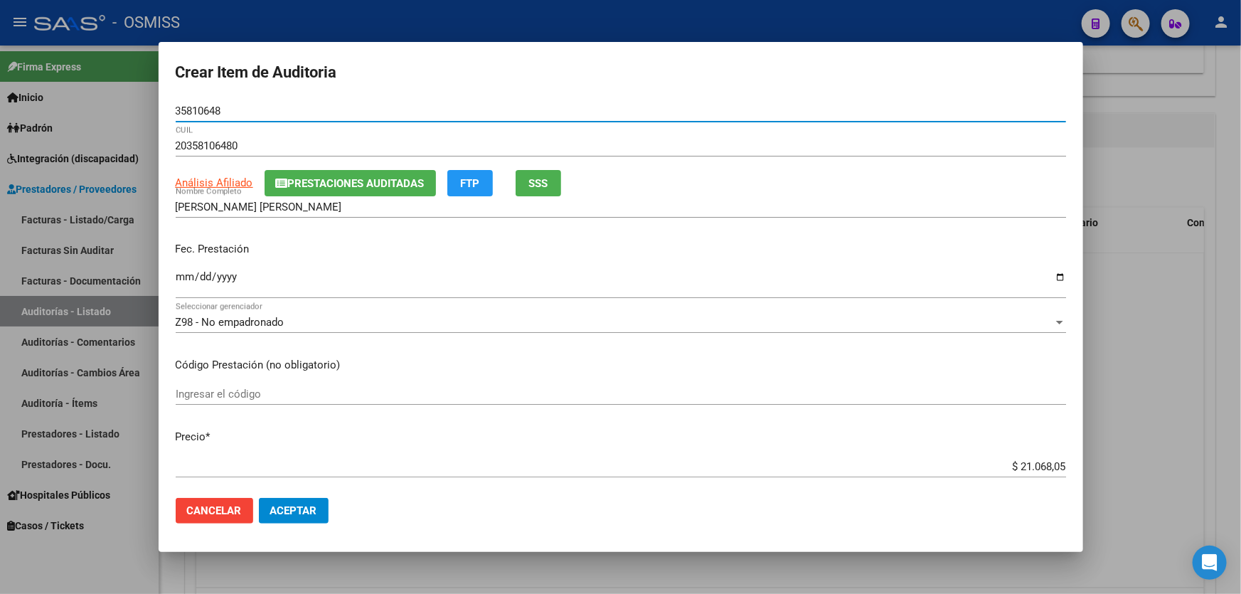
type input "35810648"
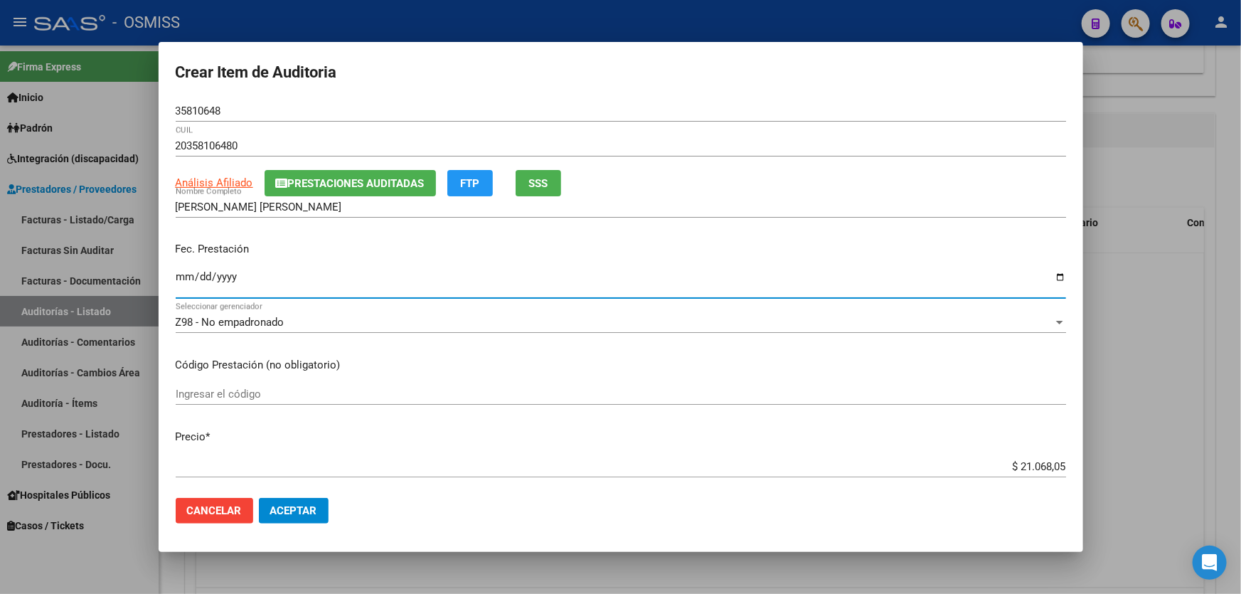
click at [181, 289] on input "Ingresar la fecha" at bounding box center [621, 282] width 891 height 23
type input "[DATE]"
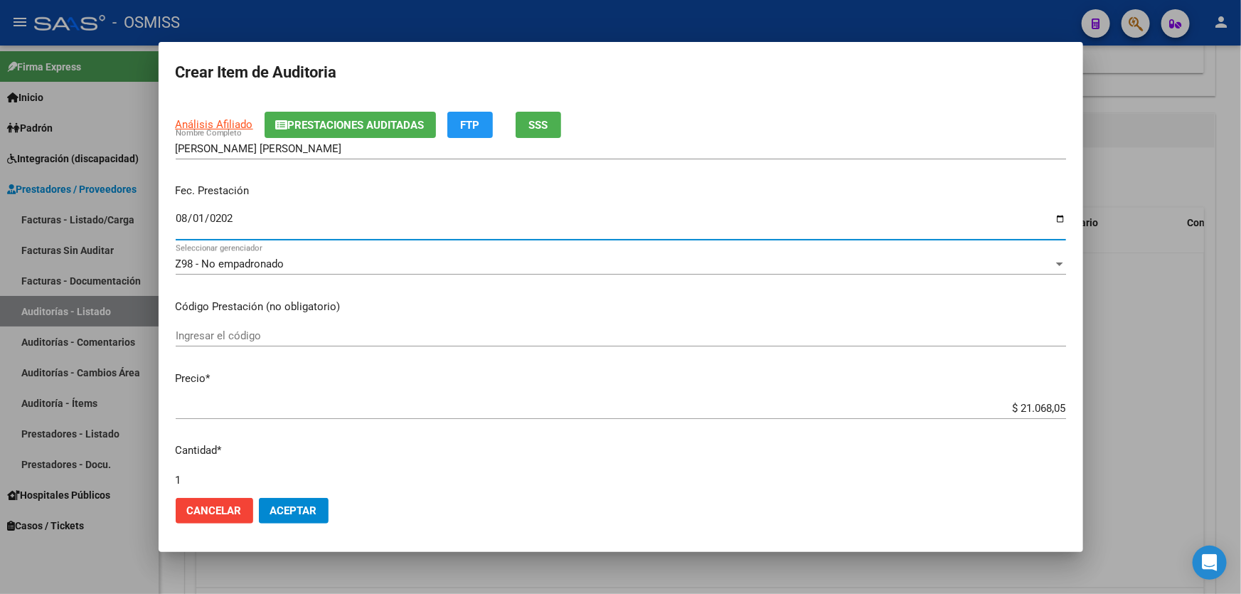
scroll to position [129, 0]
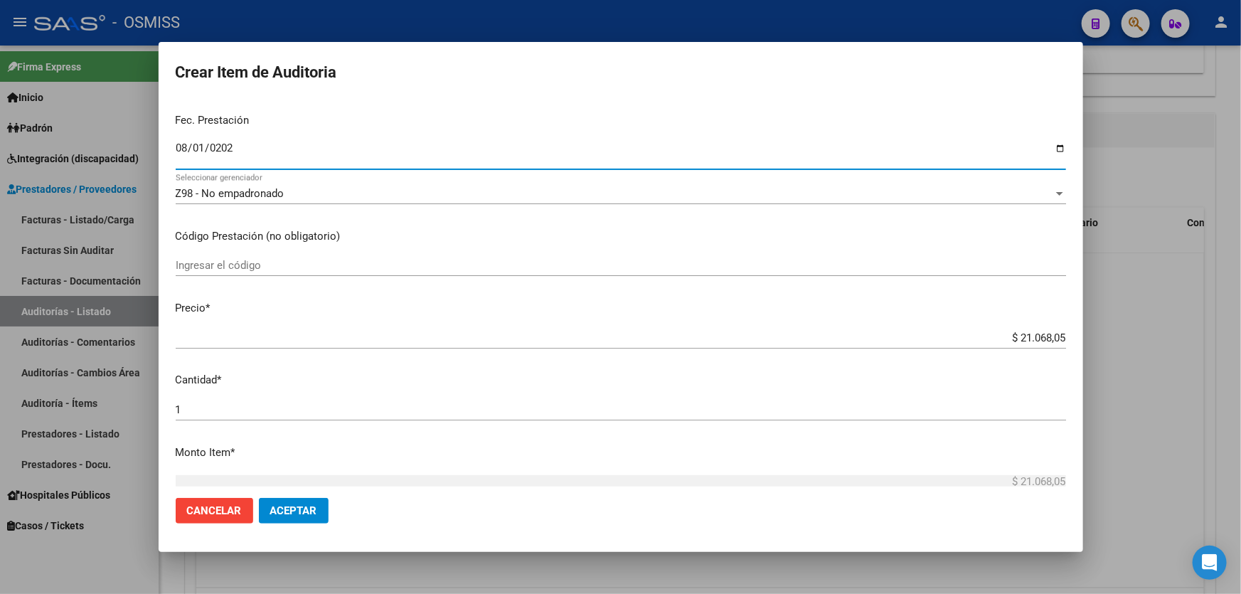
drag, startPoint x: 640, startPoint y: 581, endPoint x: 640, endPoint y: 593, distance: 12.1
click at [640, 586] on div at bounding box center [620, 297] width 1241 height 594
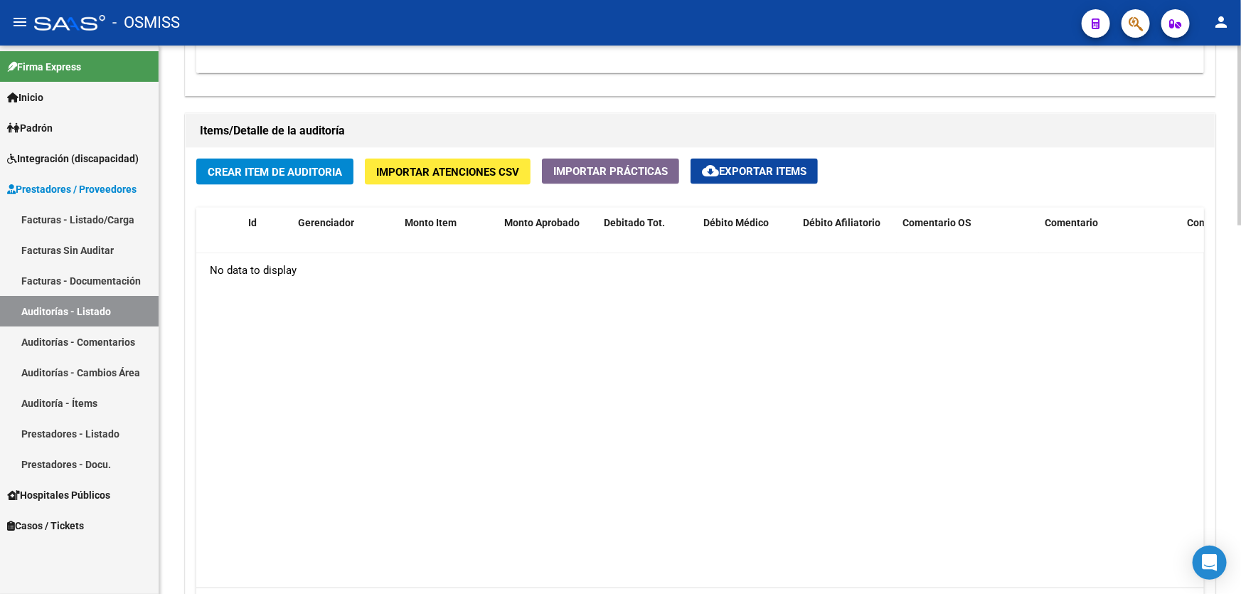
click at [297, 159] on button "Crear Item de Auditoria" at bounding box center [274, 172] width 157 height 26
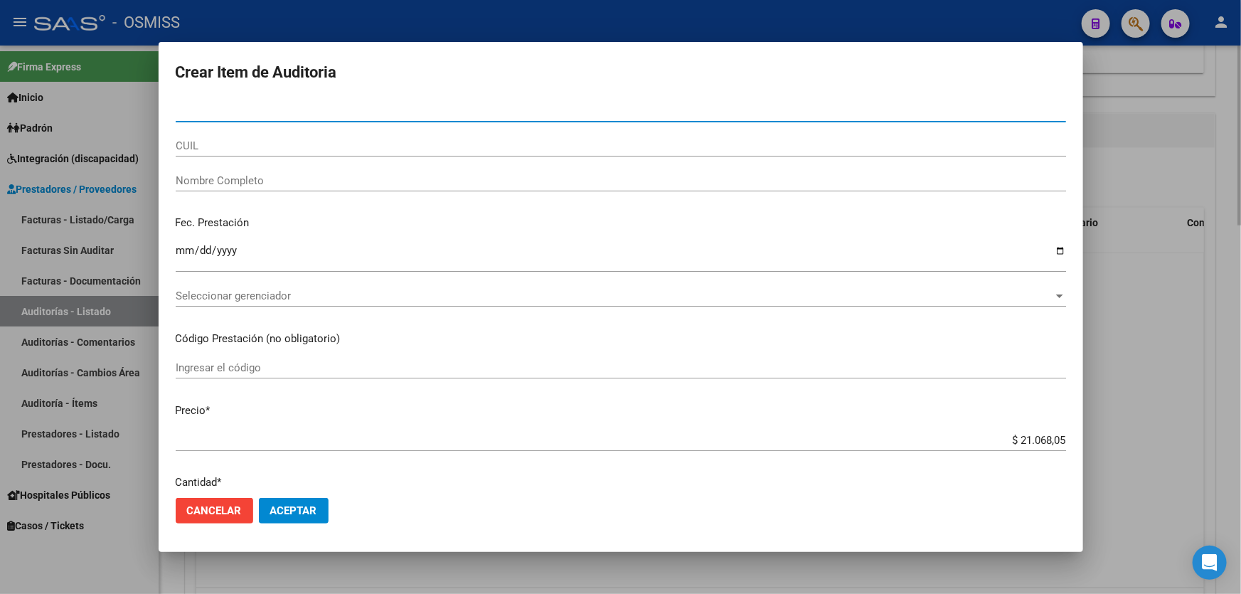
paste input "35810648"
type input "35810648"
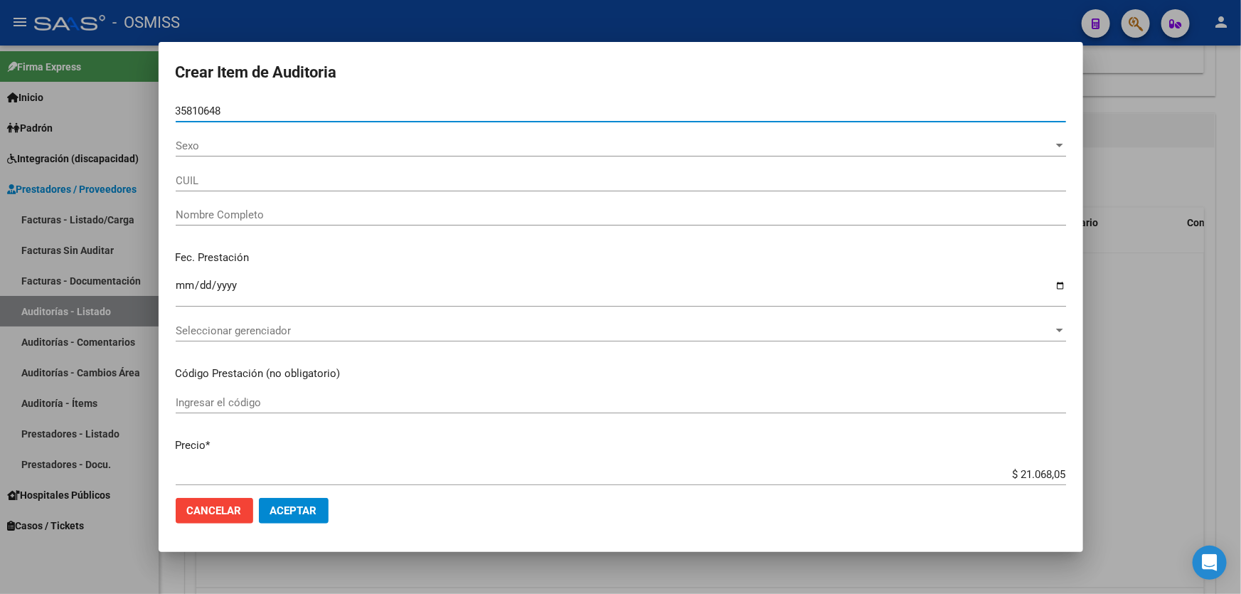
type input "20358106480"
type input "[PERSON_NAME] [PERSON_NAME]"
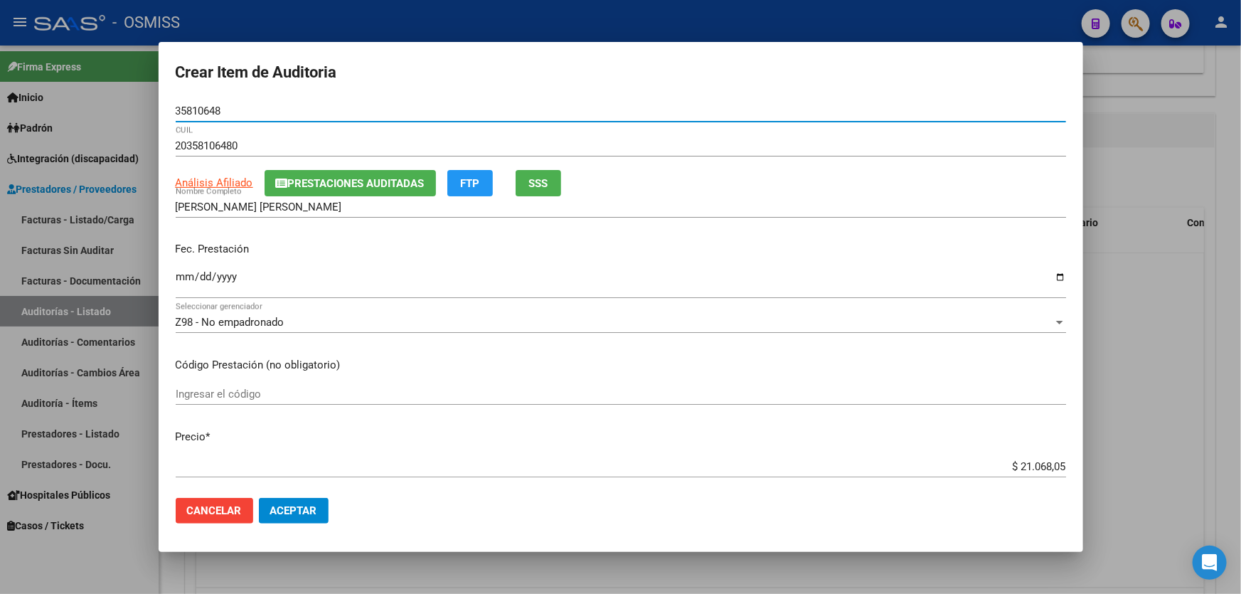
type input "35810648"
click at [182, 277] on input "Ingresar la fecha" at bounding box center [621, 282] width 891 height 23
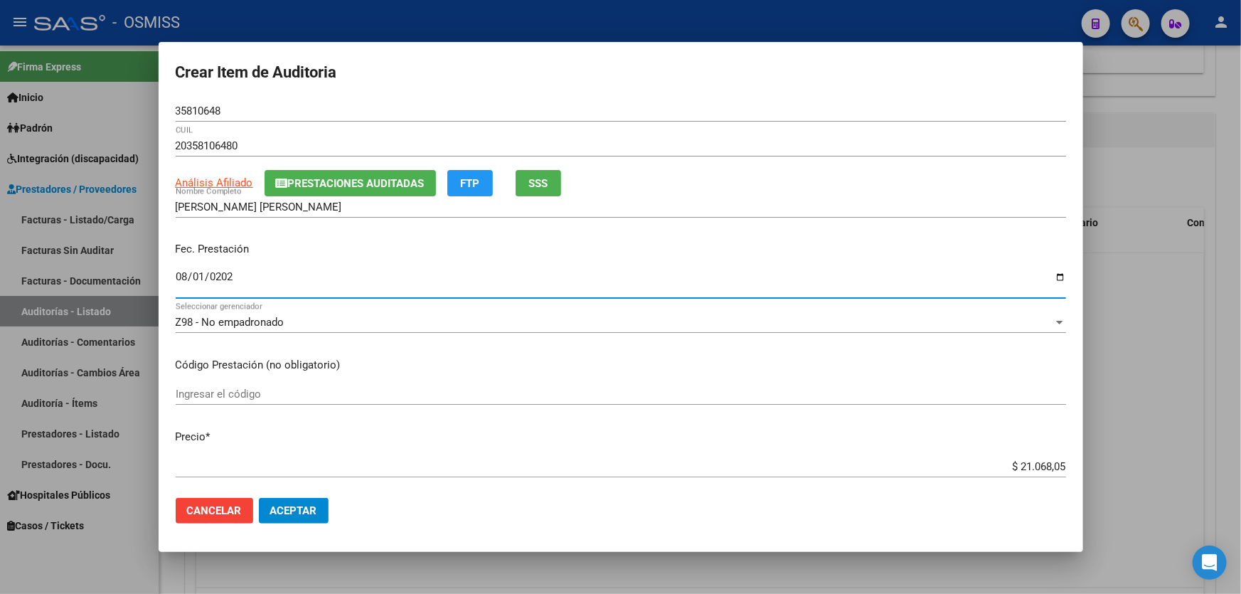
type input "[DATE]"
click at [267, 514] on button "Aceptar" at bounding box center [294, 511] width 70 height 26
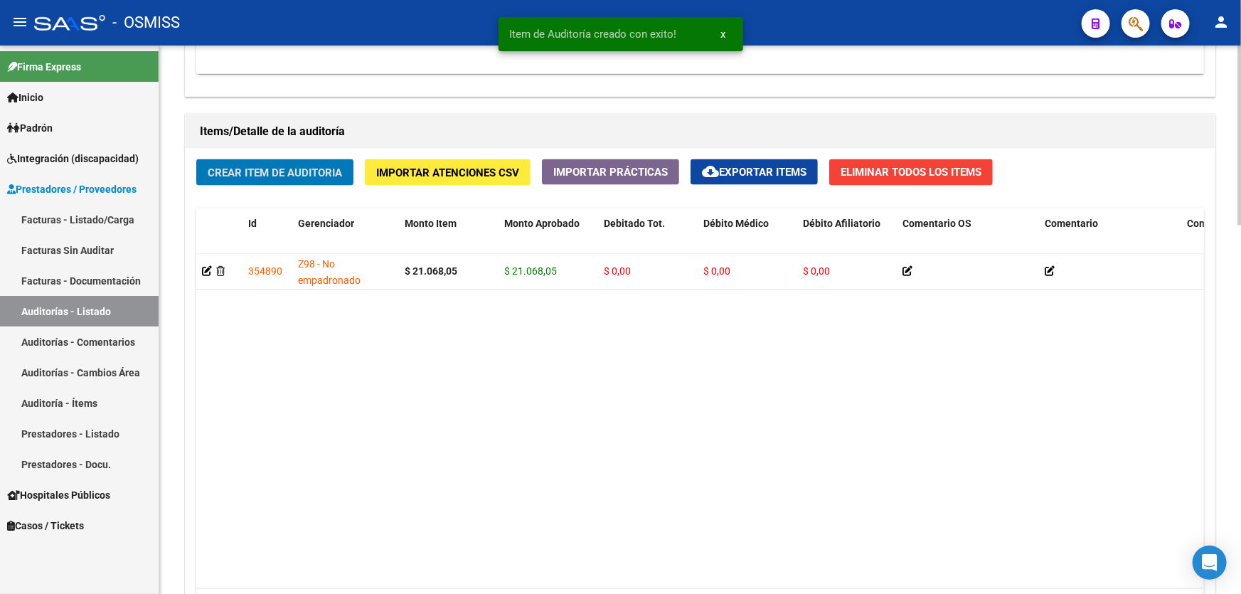
scroll to position [970, 0]
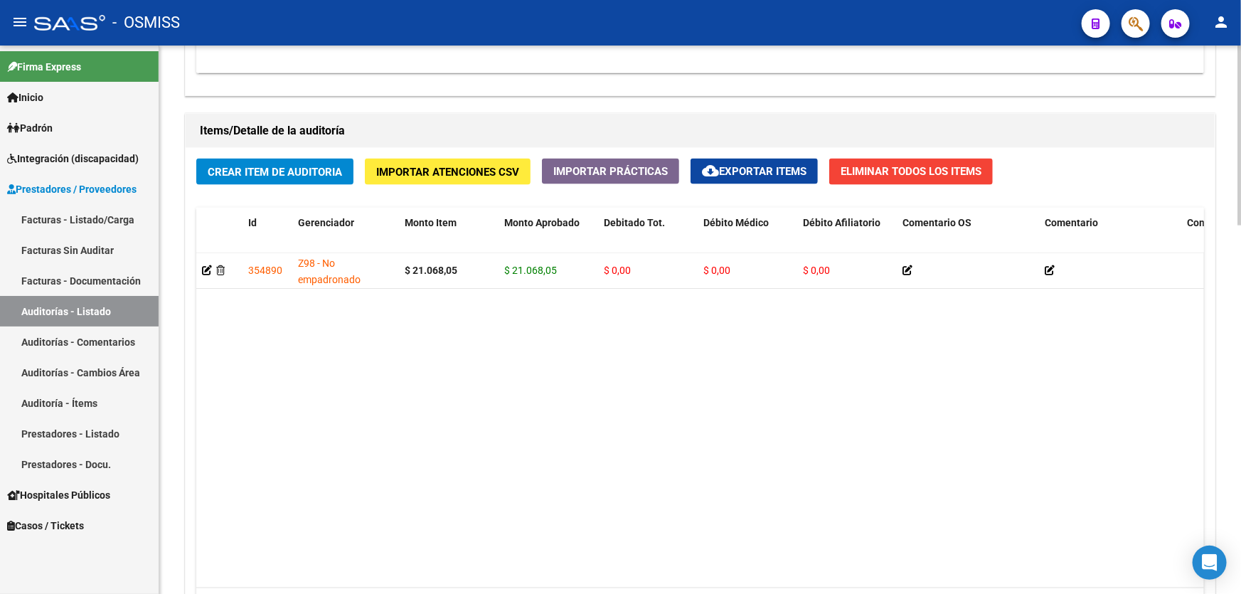
click at [401, 303] on datatable-body "354890 Z98 - No empadronado $ 21.068,05 $ 21.068,05 $ 0,00 $ 0,00 $ 0,00 203581…" at bounding box center [700, 420] width 1008 height 335
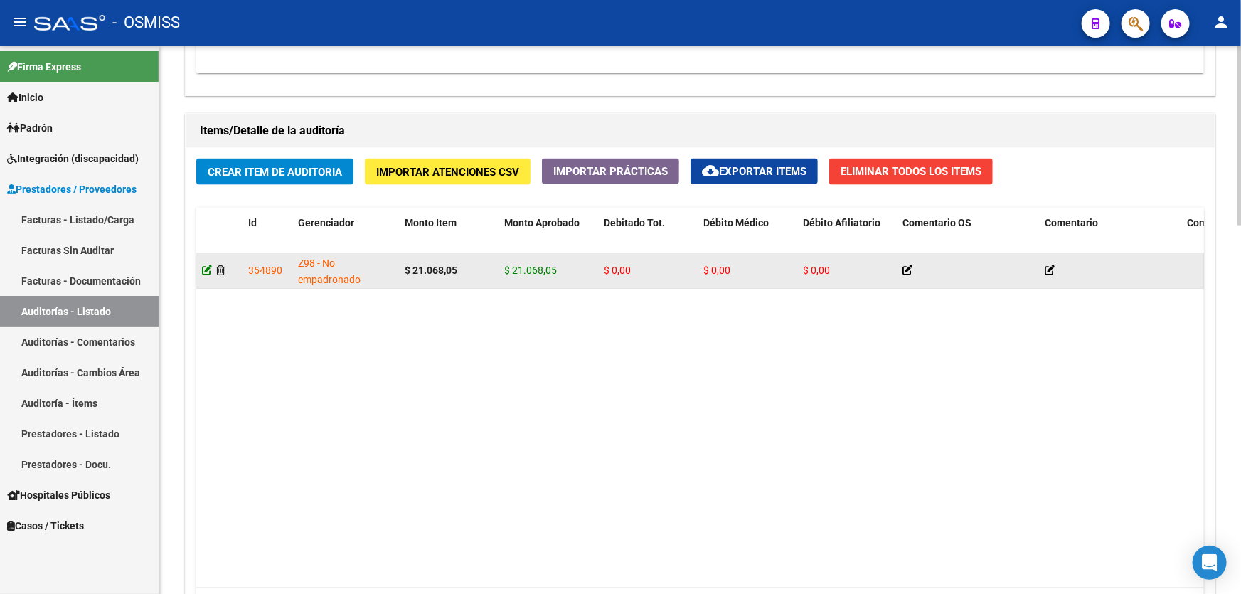
click at [202, 268] on icon at bounding box center [207, 270] width 10 height 10
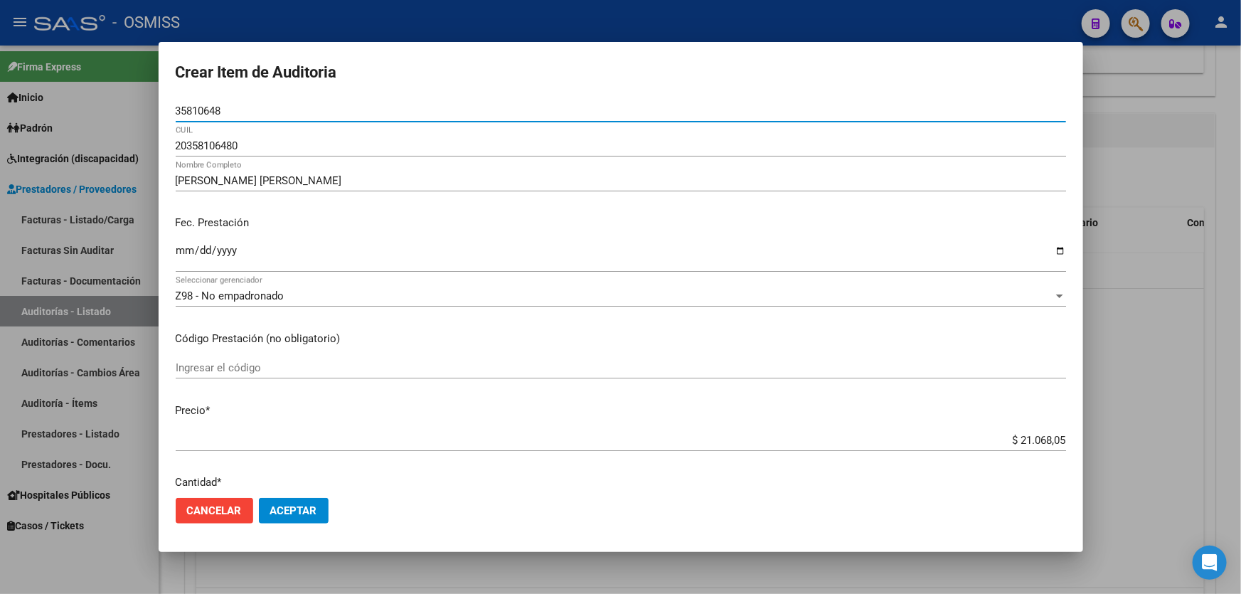
scroll to position [64, 0]
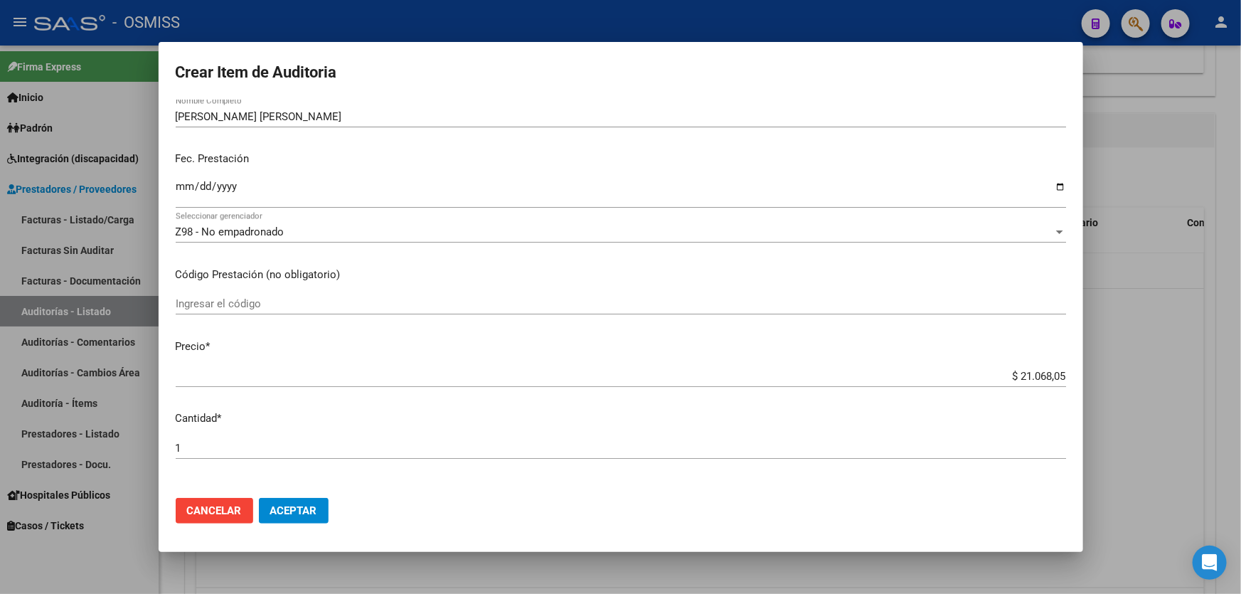
click at [302, 228] on div "Z98 - No empadronado" at bounding box center [615, 232] width 878 height 13
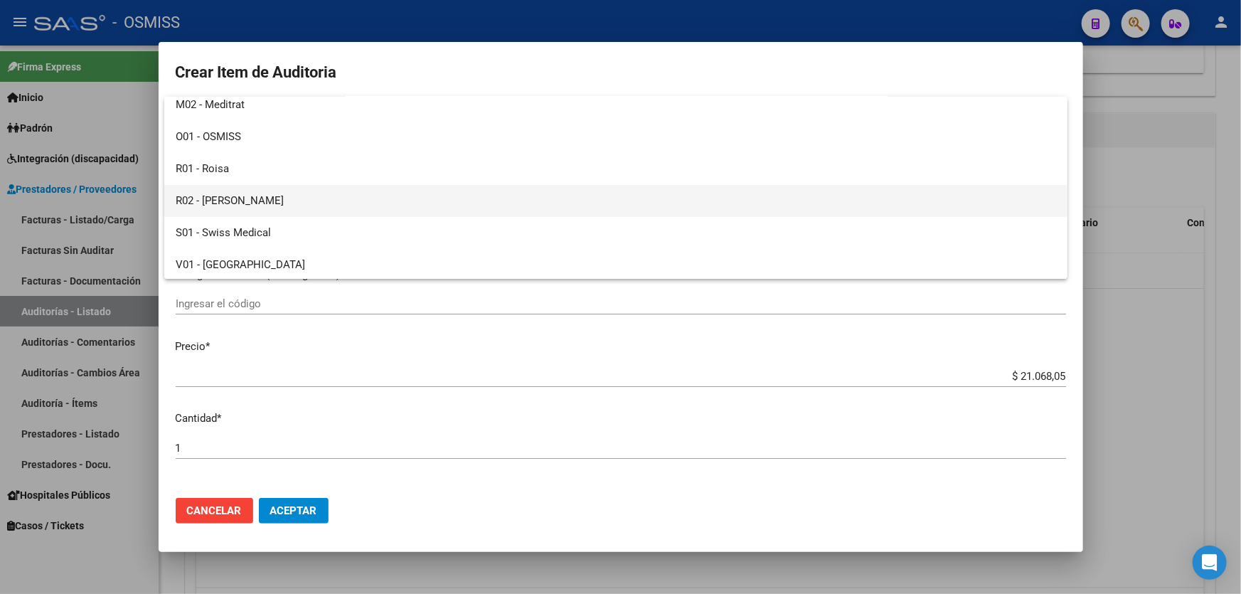
scroll to position [199, 0]
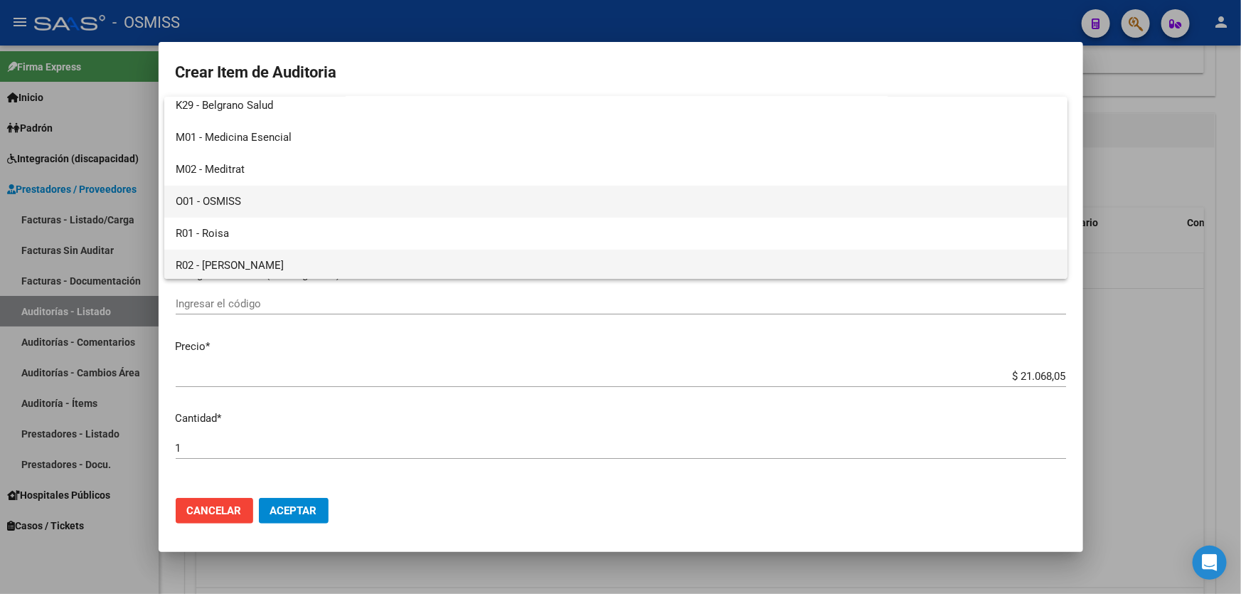
click at [260, 204] on span "O01 - OSMISS" at bounding box center [616, 202] width 881 height 32
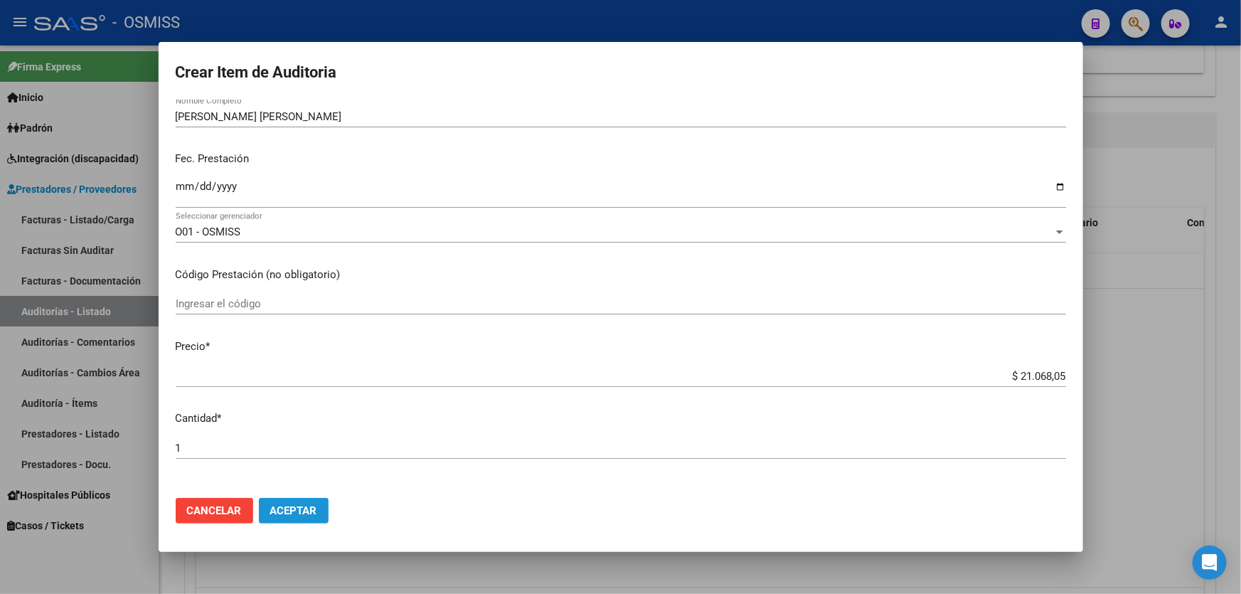
click at [302, 499] on button "Aceptar" at bounding box center [294, 511] width 70 height 26
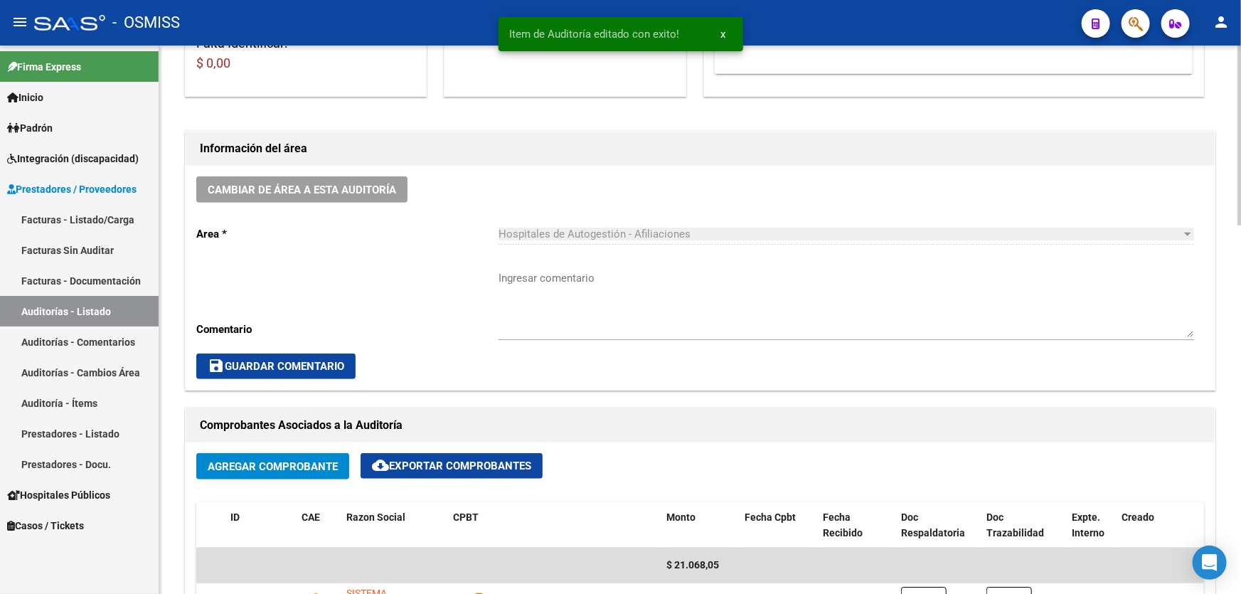
scroll to position [323, 0]
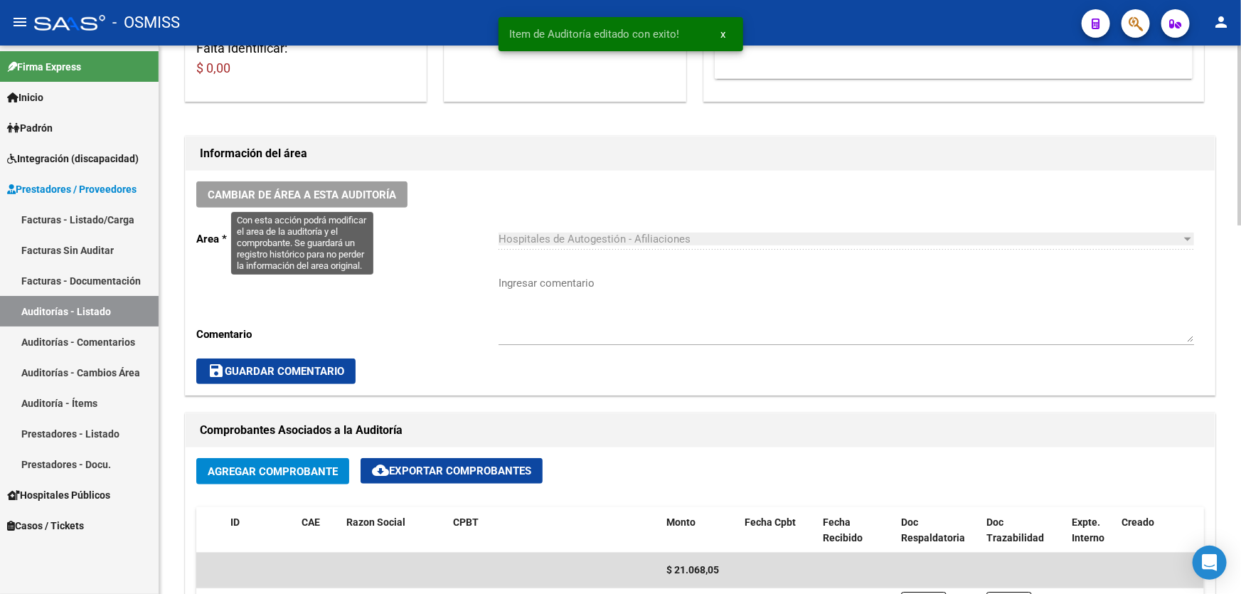
click at [303, 179] on div "Cambiar de área a esta auditoría Area * Hospitales de Autogestión - Afiliacione…" at bounding box center [700, 283] width 1029 height 224
click at [314, 189] on span "Cambiar de área a esta auditoría" at bounding box center [302, 195] width 189 height 13
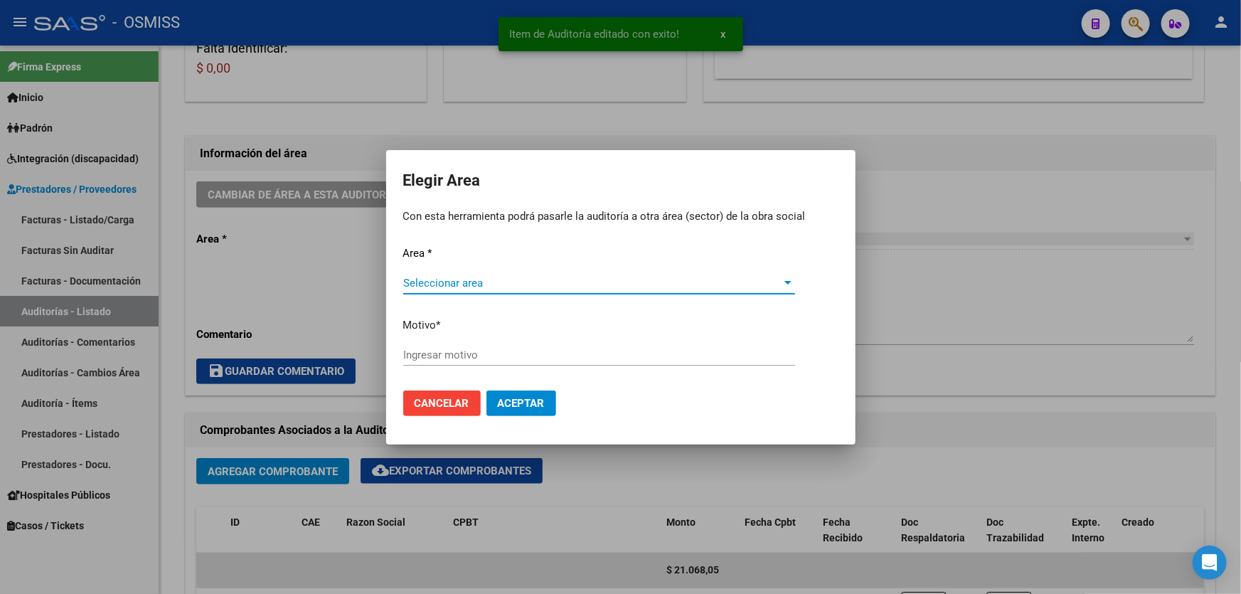
click at [568, 284] on span "Seleccionar area" at bounding box center [592, 283] width 379 height 13
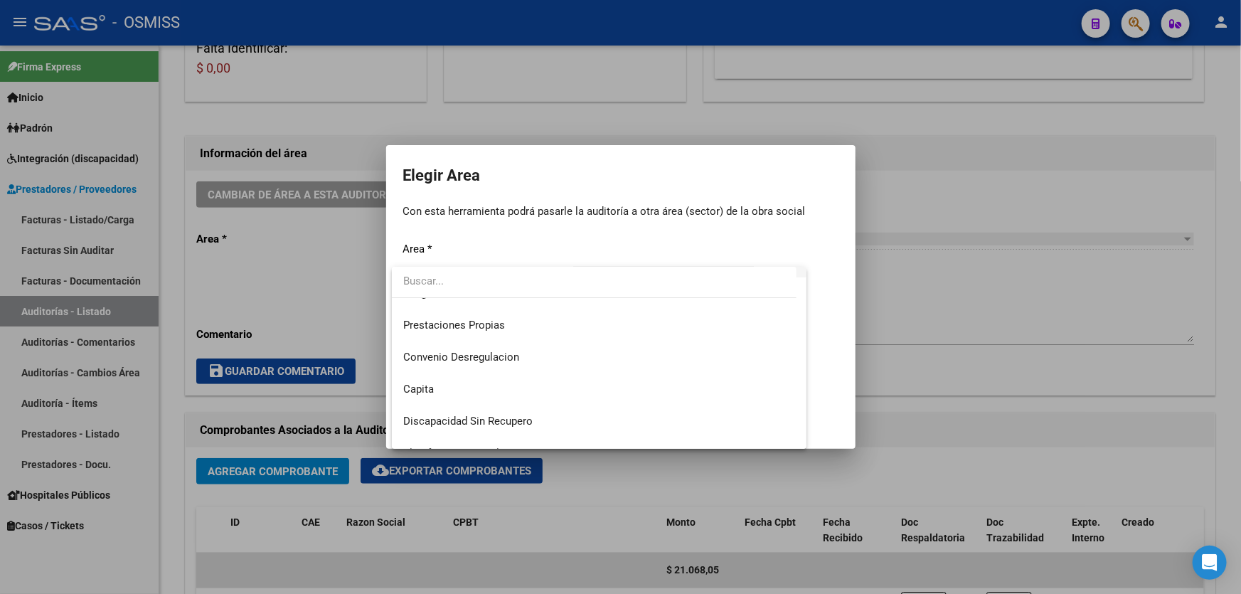
scroll to position [258, 0]
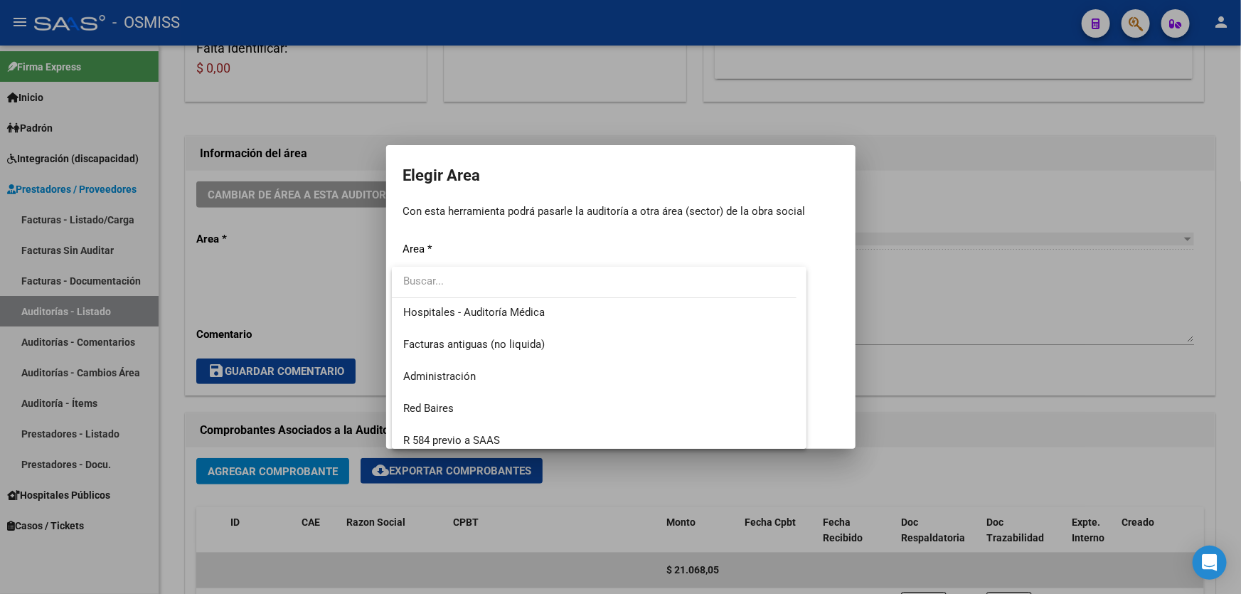
click at [537, 292] on input "dropdown search" at bounding box center [594, 281] width 405 height 32
click at [537, 307] on span "Hospitales - Auditoría Médica" at bounding box center [474, 312] width 142 height 13
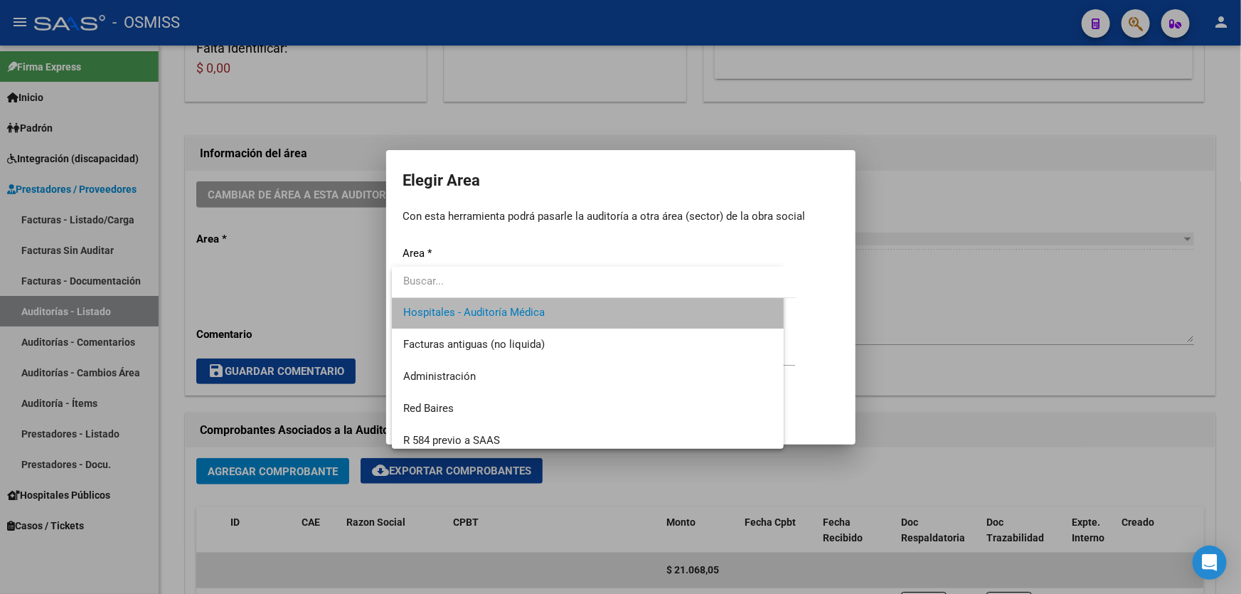
scroll to position [256, 0]
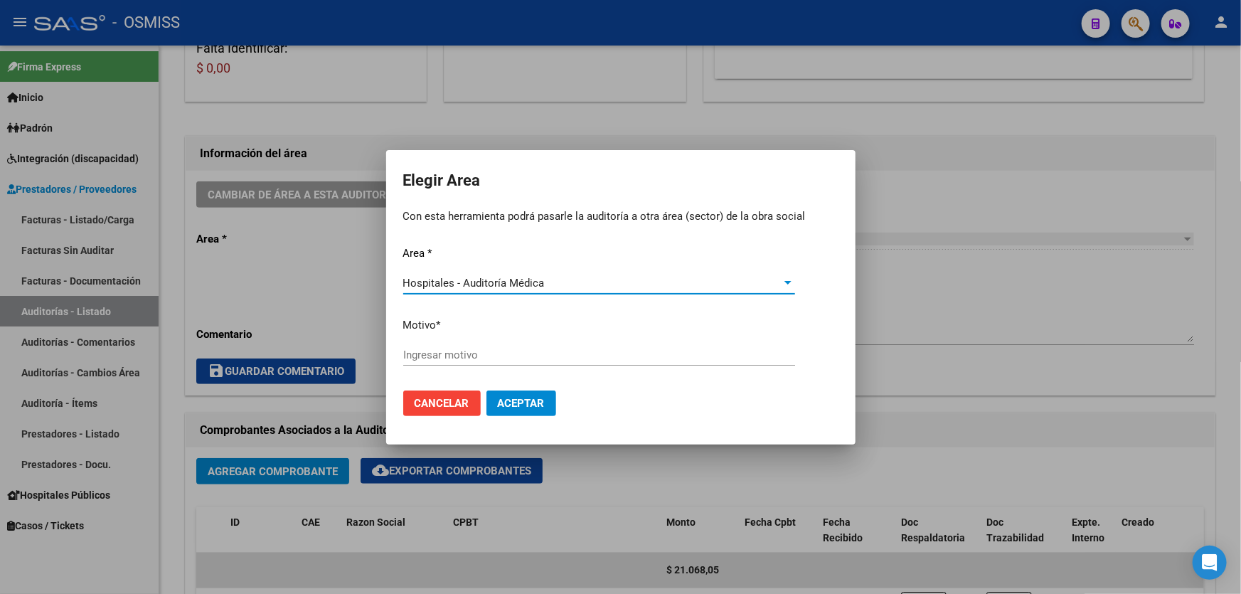
drag, startPoint x: 522, startPoint y: 342, endPoint x: 522, endPoint y: 353, distance: 10.7
click at [522, 346] on div "Area * Hospitales - Auditoría Médica Seleccionar area Motivo * [GEOGRAPHIC_DATA…" at bounding box center [620, 312] width 435 height 134
click at [522, 353] on input "Ingresar motivo" at bounding box center [599, 355] width 392 height 13
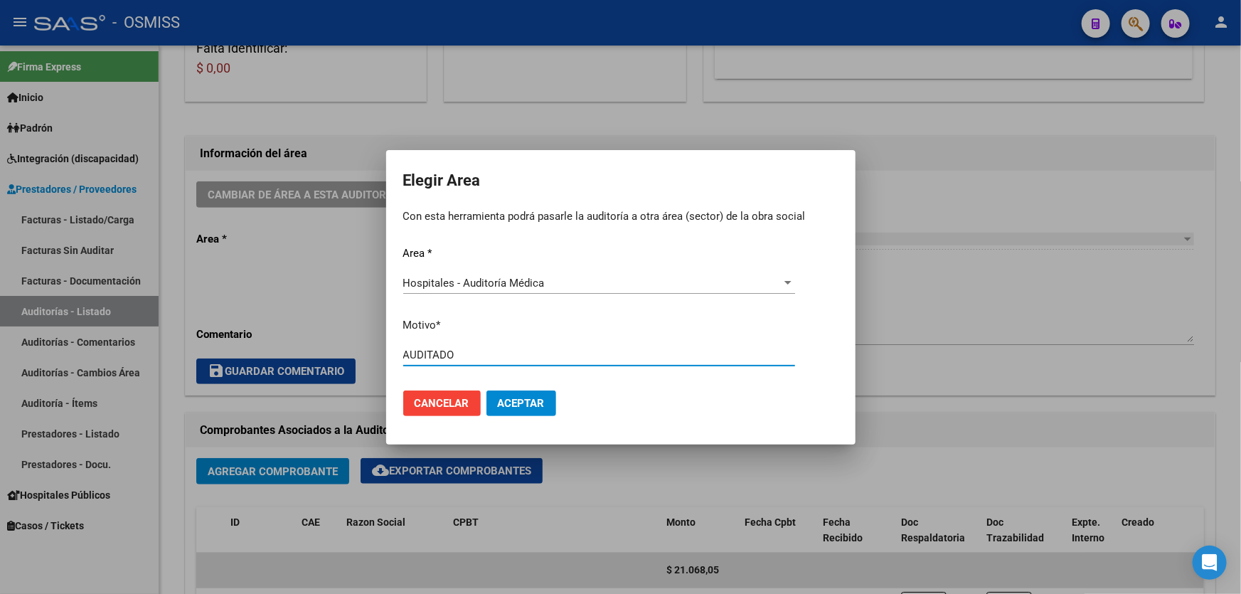
type input "AUDITADO"
click at [536, 401] on span "Aceptar" at bounding box center [521, 403] width 47 height 13
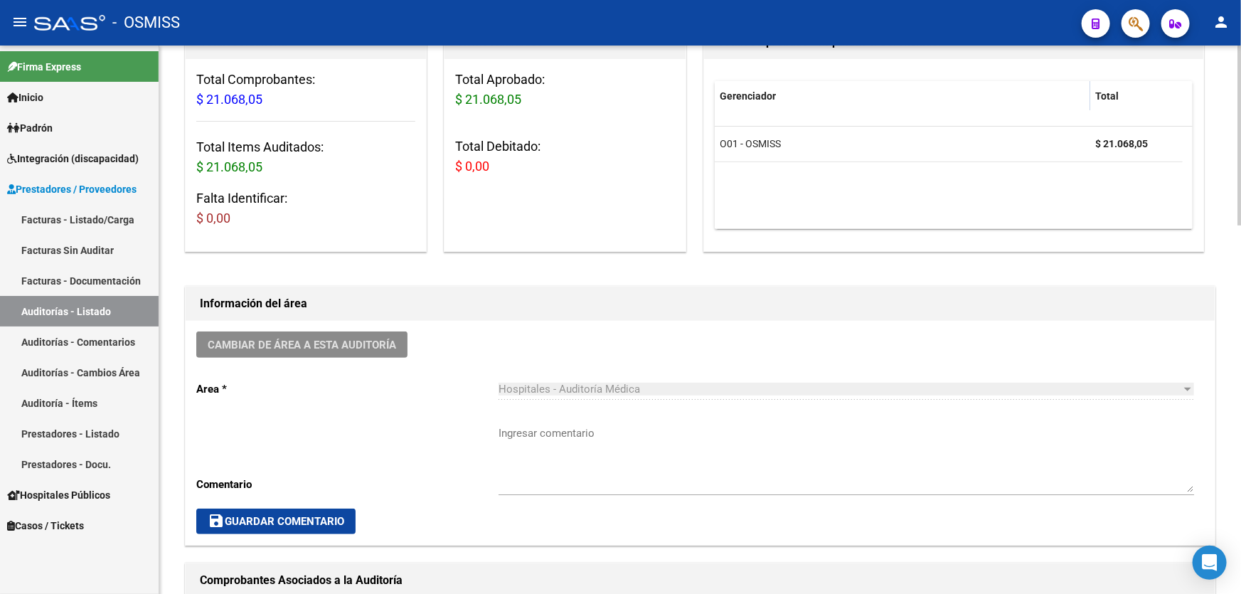
scroll to position [194, 0]
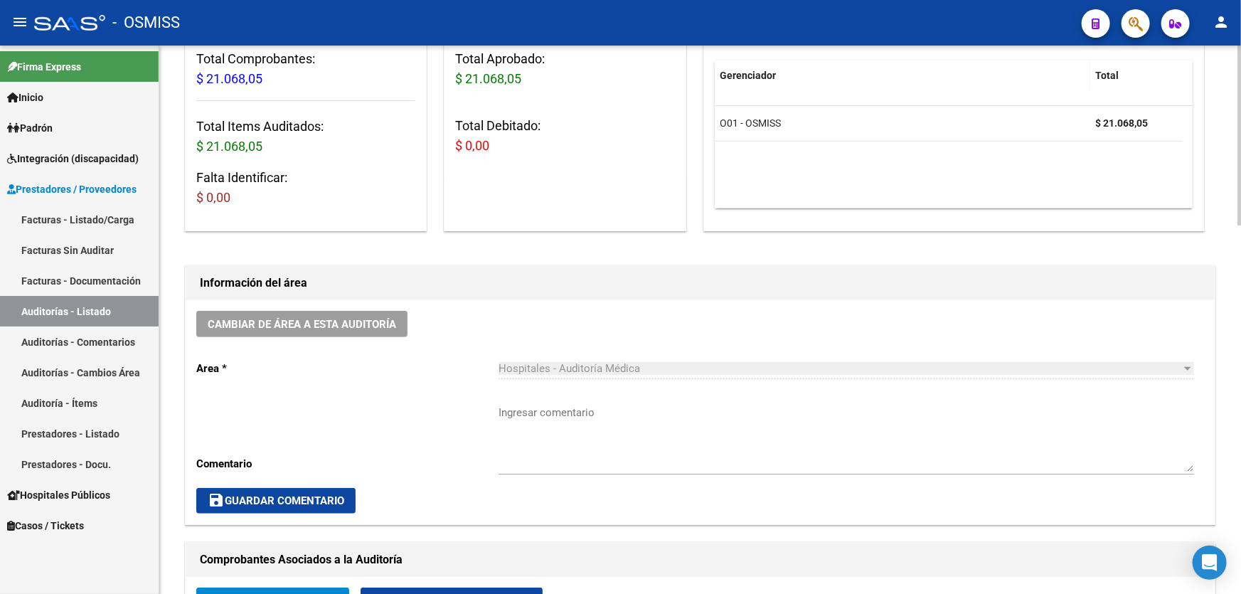
click at [408, 436] on div "Cambiar de área a esta auditoría Area * Hospitales - Auditoría Médica Seleccion…" at bounding box center [700, 412] width 1029 height 224
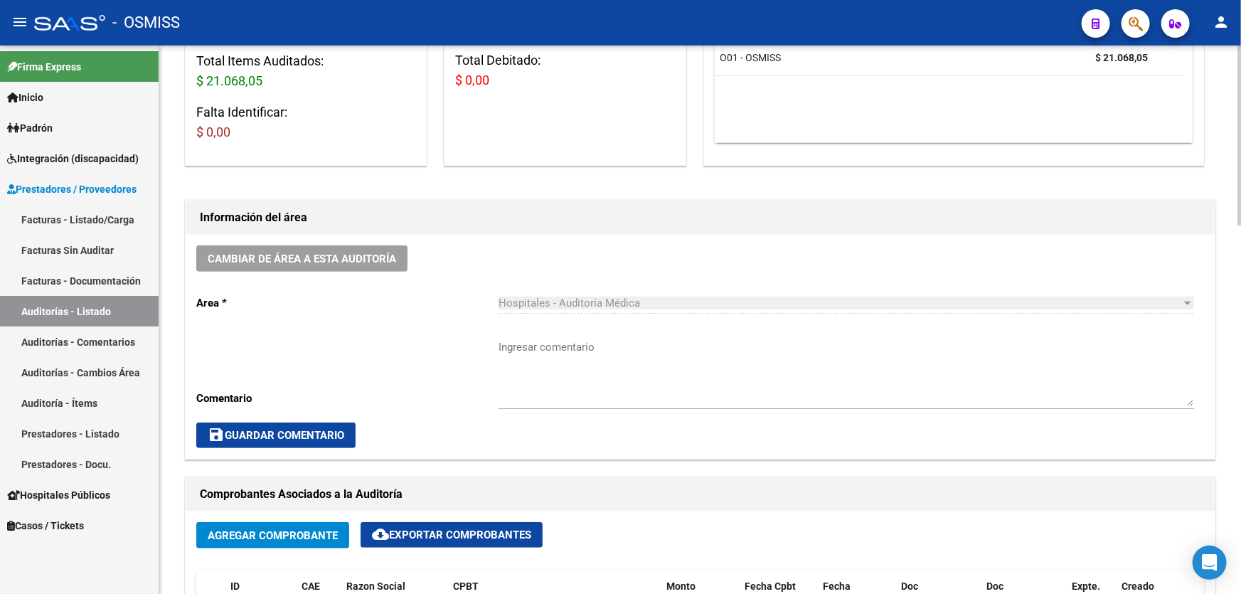
scroll to position [258, 0]
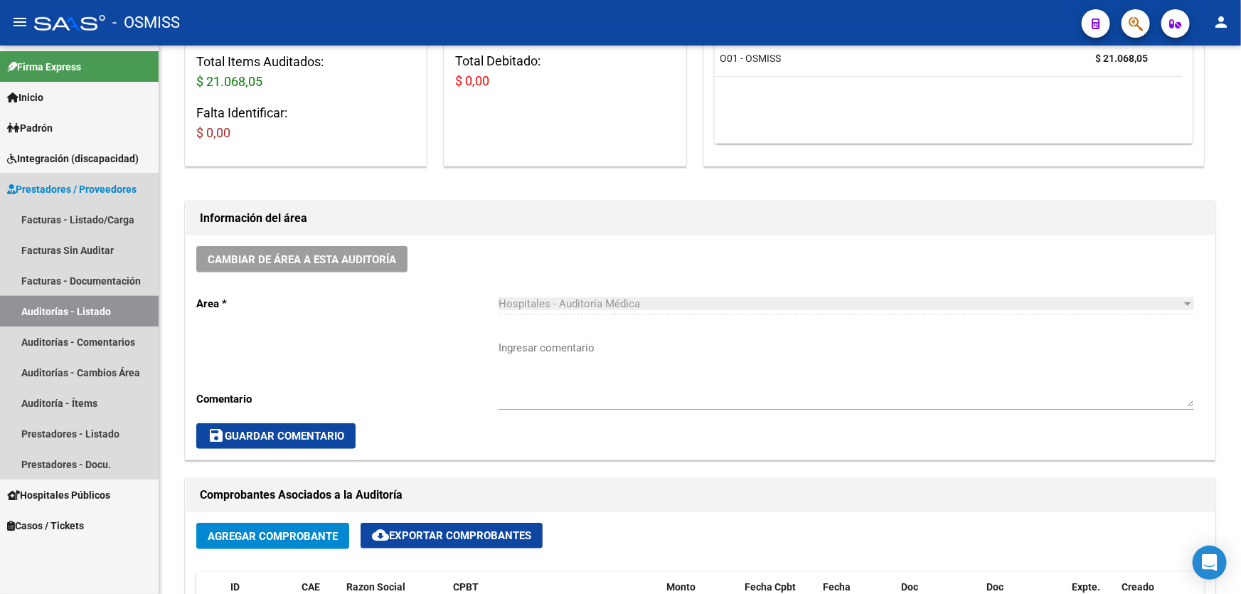
click at [139, 309] on link "Auditorías - Listado" at bounding box center [79, 311] width 159 height 31
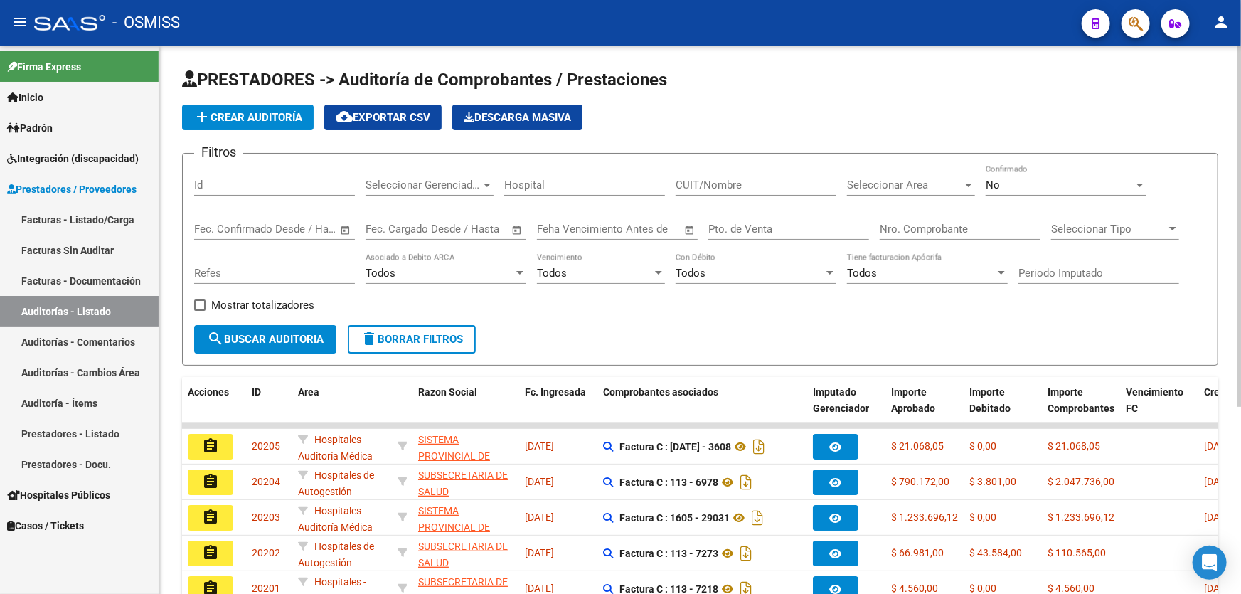
drag, startPoint x: 546, startPoint y: 297, endPoint x: 505, endPoint y: 326, distance: 49.5
click at [546, 297] on div "Filtros Id Seleccionar Gerenciador Seleccionar Gerenciador Hospital CUIT/Nombre…" at bounding box center [700, 245] width 1012 height 160
click at [201, 118] on mat-icon "add" at bounding box center [202, 116] width 17 height 17
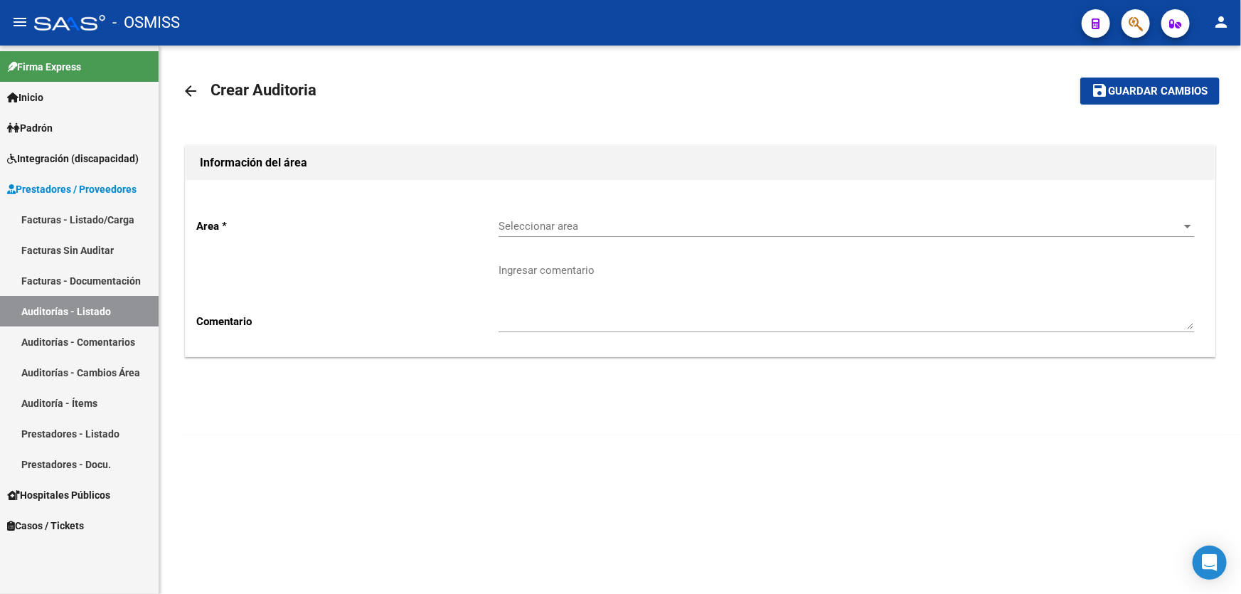
click at [581, 216] on div "Seleccionar area Seleccionar area" at bounding box center [847, 221] width 696 height 31
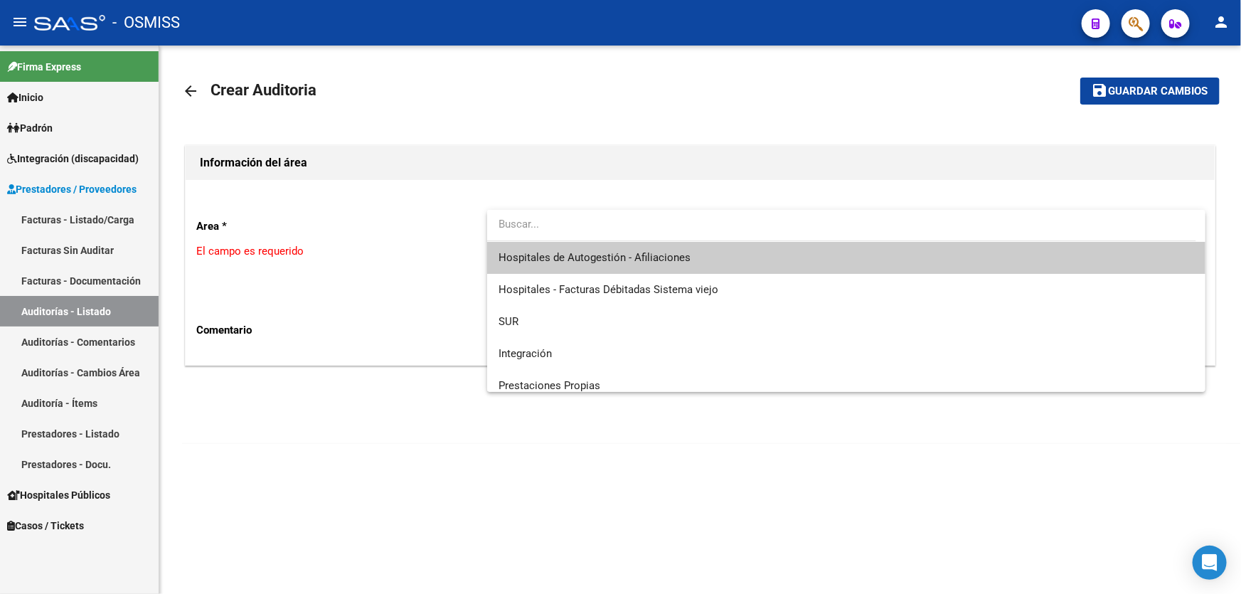
click at [616, 243] on span "Hospitales de Autogestión - Afiliaciones" at bounding box center [847, 258] width 696 height 32
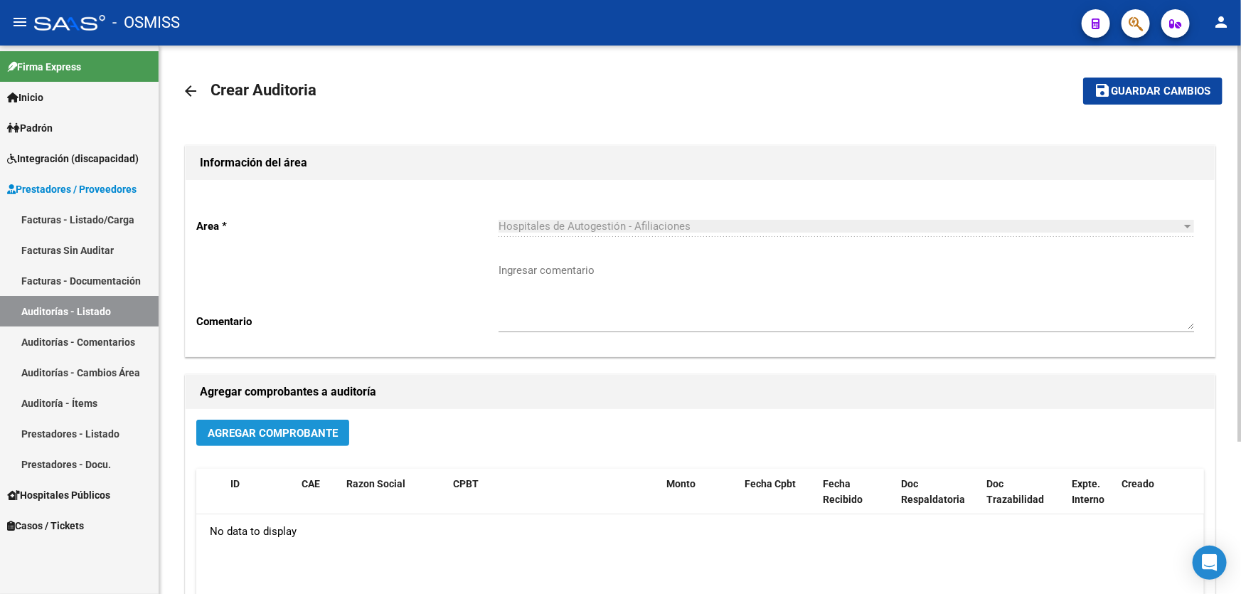
click at [330, 433] on span "Agregar Comprobante" at bounding box center [273, 433] width 130 height 13
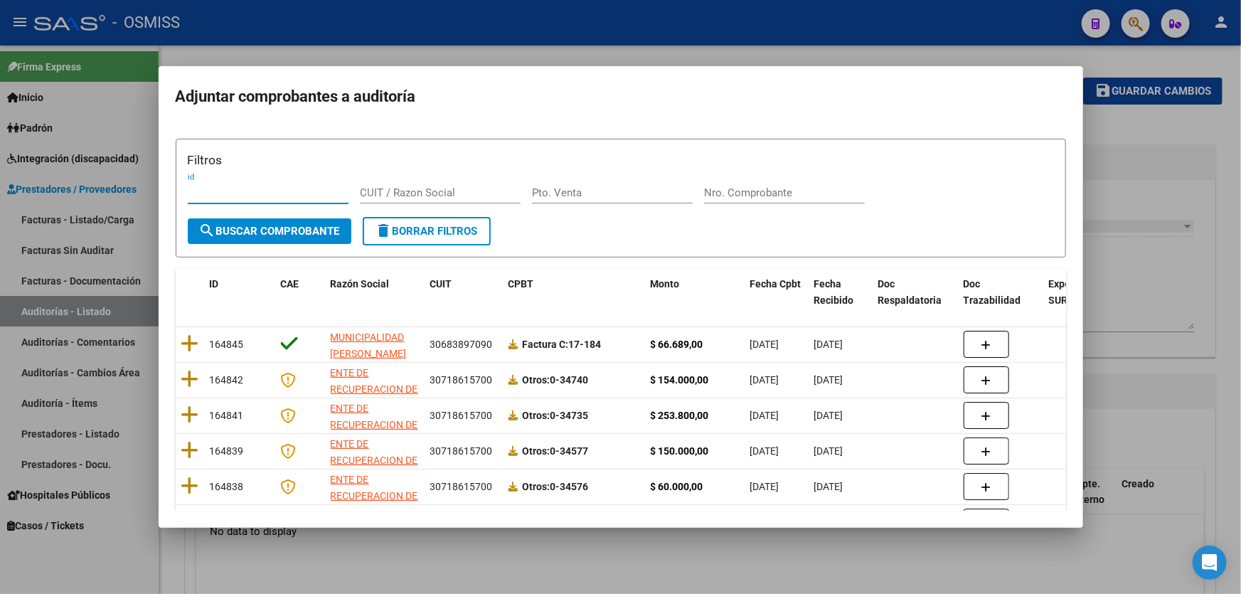
click at [741, 187] on input "Nro. Comprobante" at bounding box center [784, 192] width 161 height 13
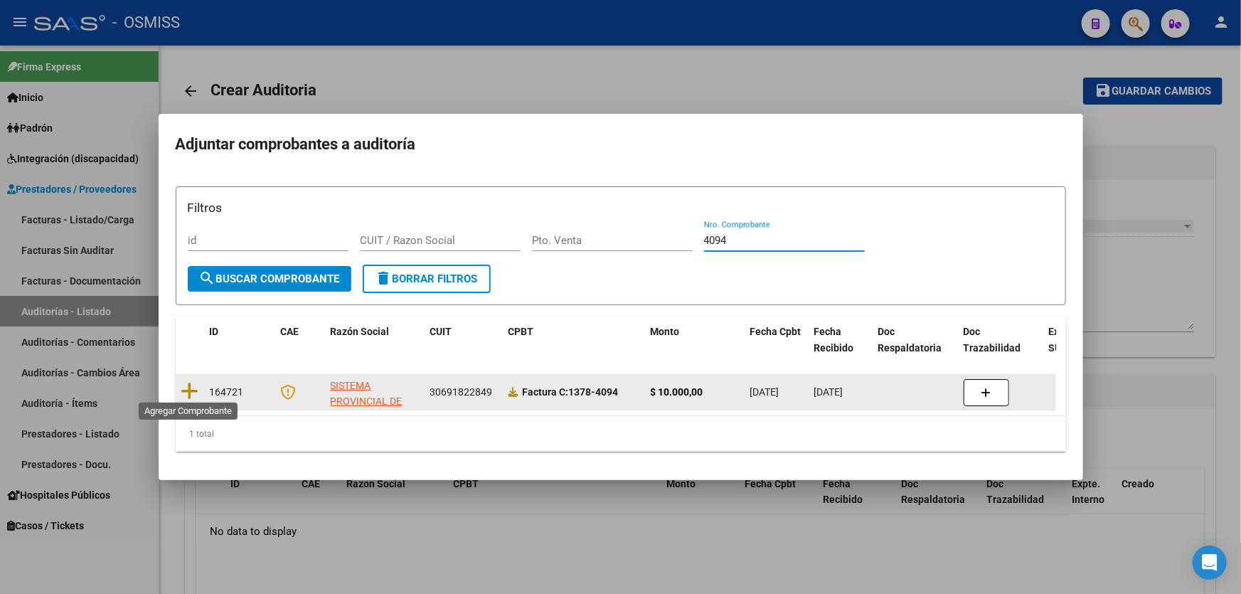
type input "4094"
click at [179, 390] on datatable-body-cell at bounding box center [190, 392] width 28 height 35
click at [194, 386] on icon at bounding box center [190, 391] width 18 height 20
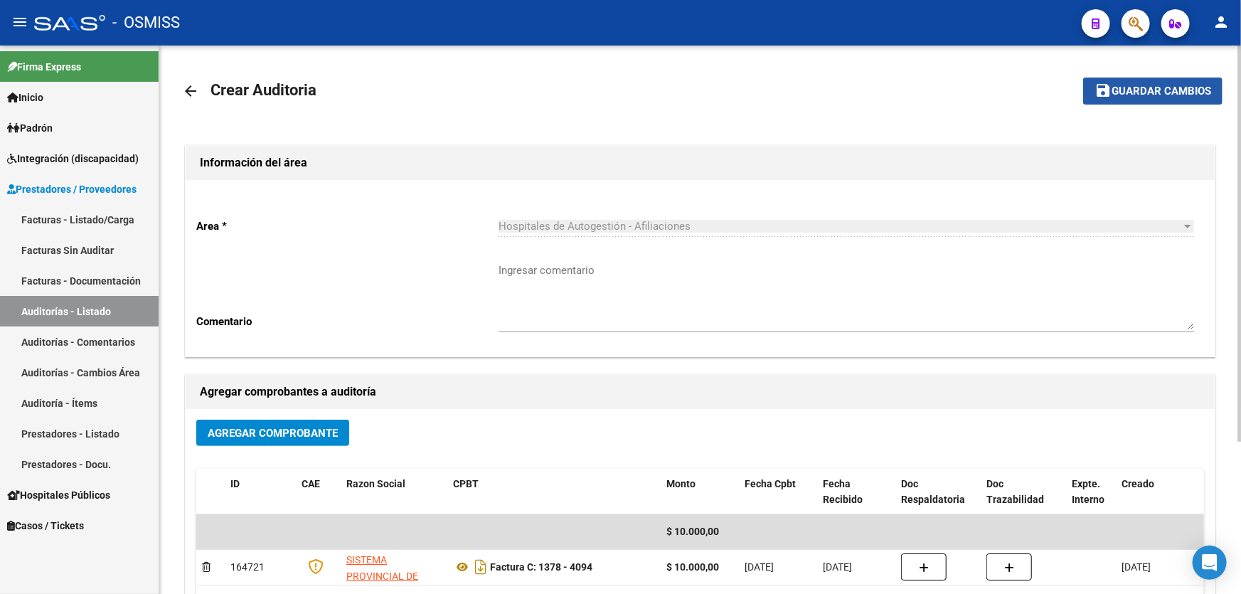
click at [1122, 101] on button "save Guardar cambios" at bounding box center [1153, 91] width 139 height 26
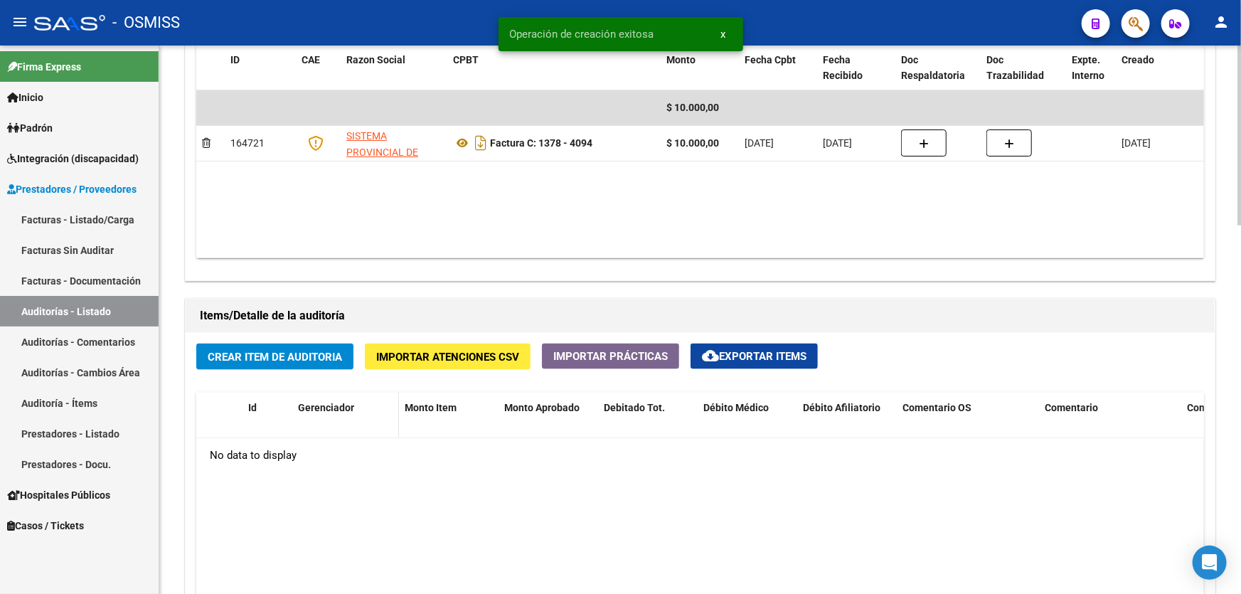
scroll to position [840, 0]
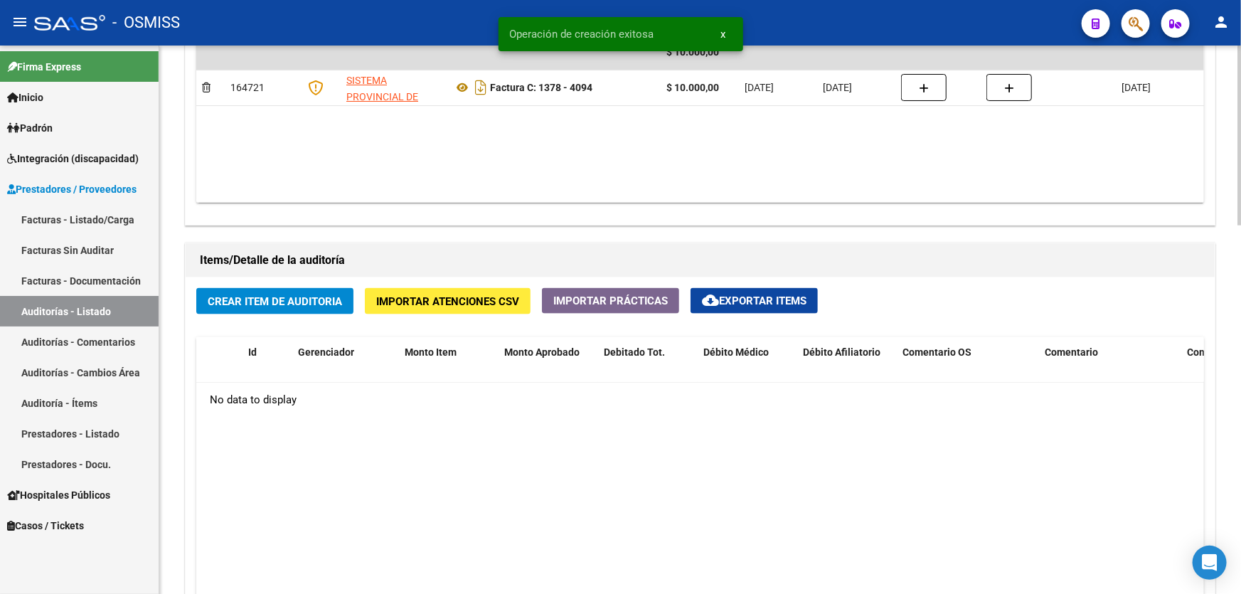
click at [296, 312] on div "Crear Item de Auditoria Importar Atenciones CSV Importar Prácticas cloud_downlo…" at bounding box center [700, 526] width 1029 height 498
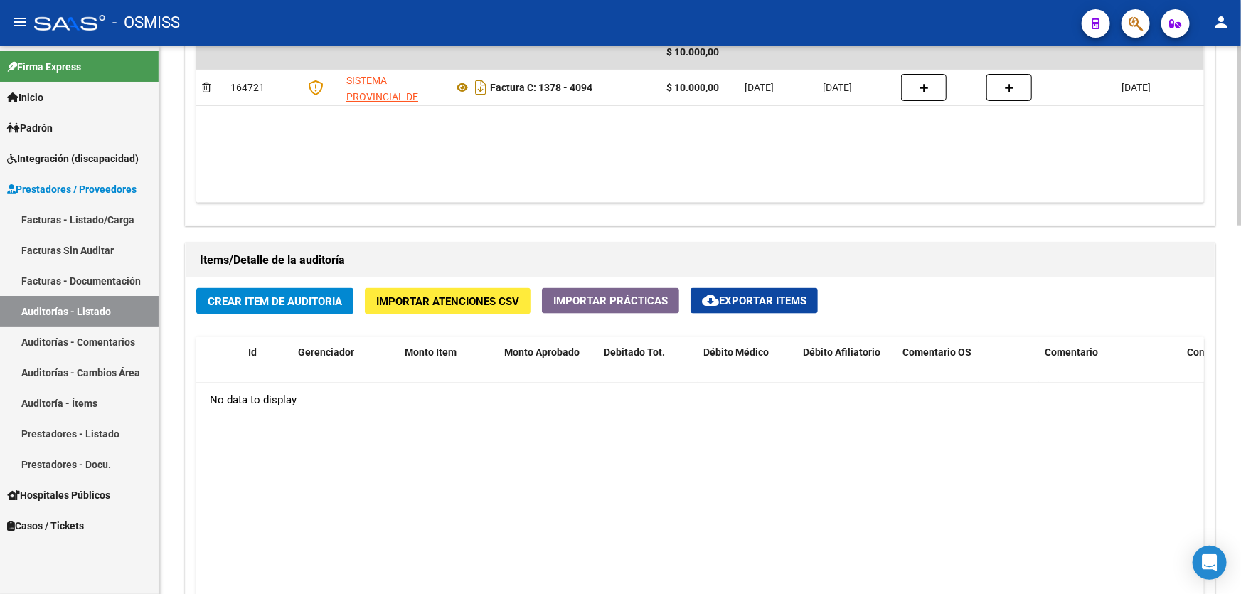
click at [477, 384] on div "No data to display" at bounding box center [700, 401] width 1008 height 36
click at [262, 299] on span "Crear Item de Auditoria" at bounding box center [275, 301] width 134 height 13
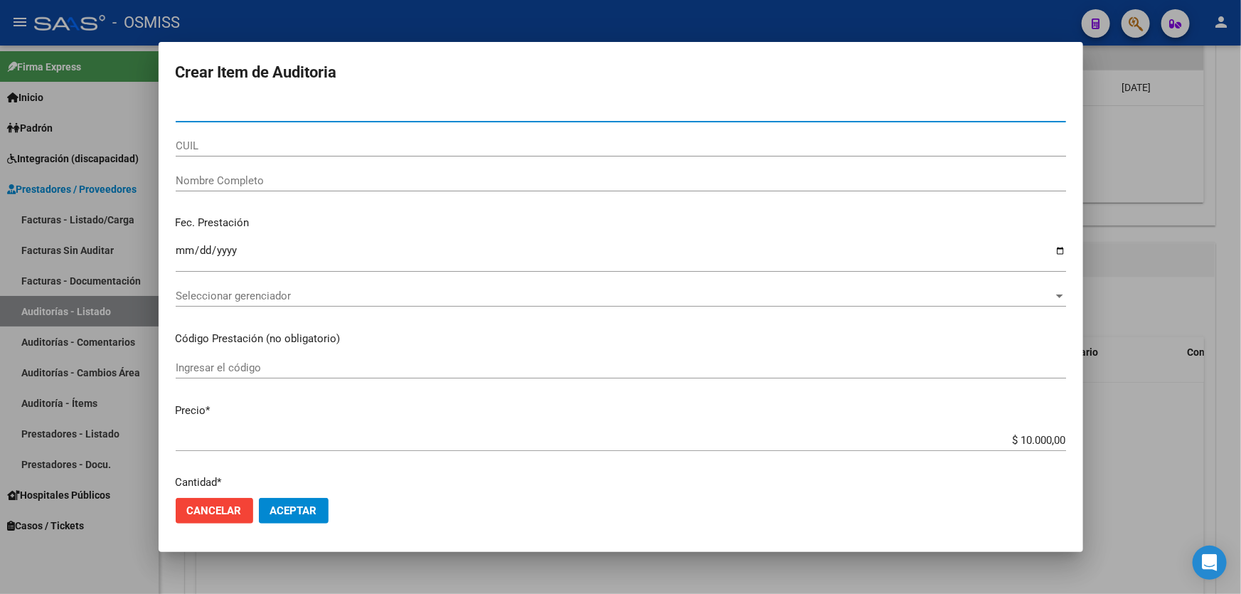
paste input "70302684"
type input "70302684"
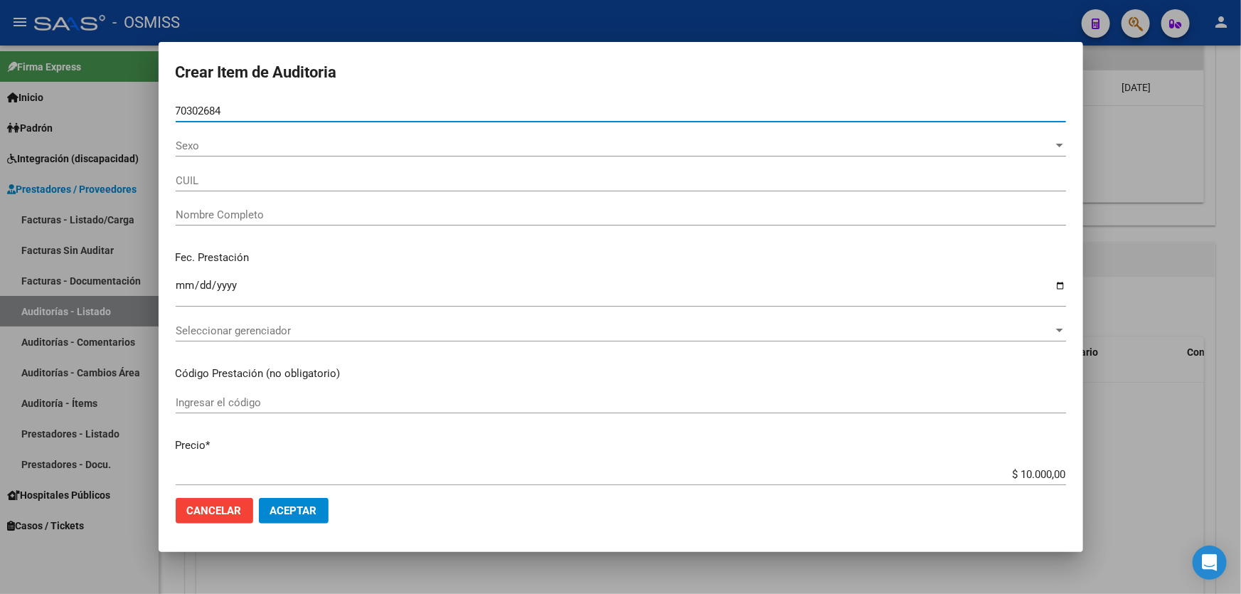
type input "27703026848"
type input "[PERSON_NAME]"
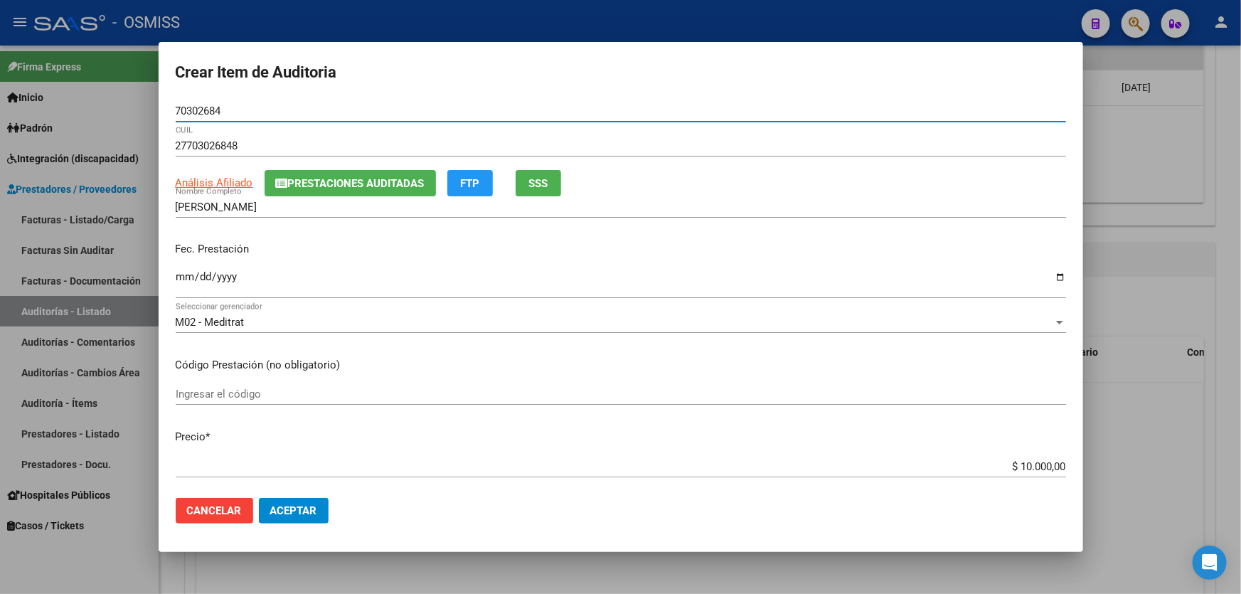
type input "70302684"
click at [183, 276] on input "Ingresar la fecha" at bounding box center [621, 282] width 891 height 23
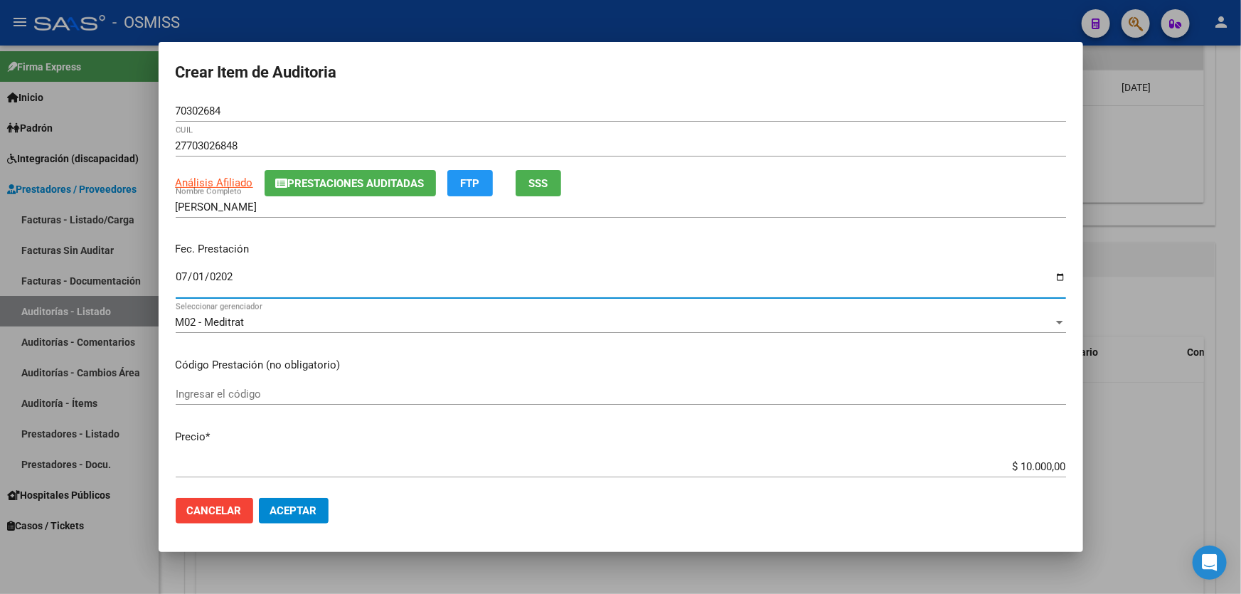
type input "[DATE]"
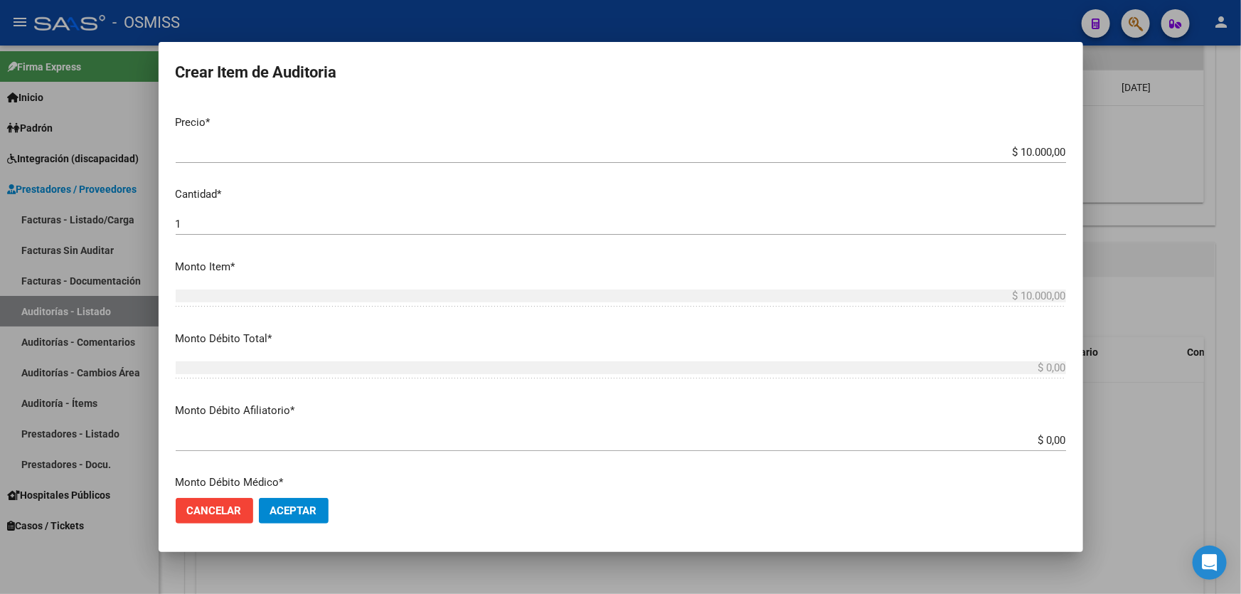
scroll to position [388, 0]
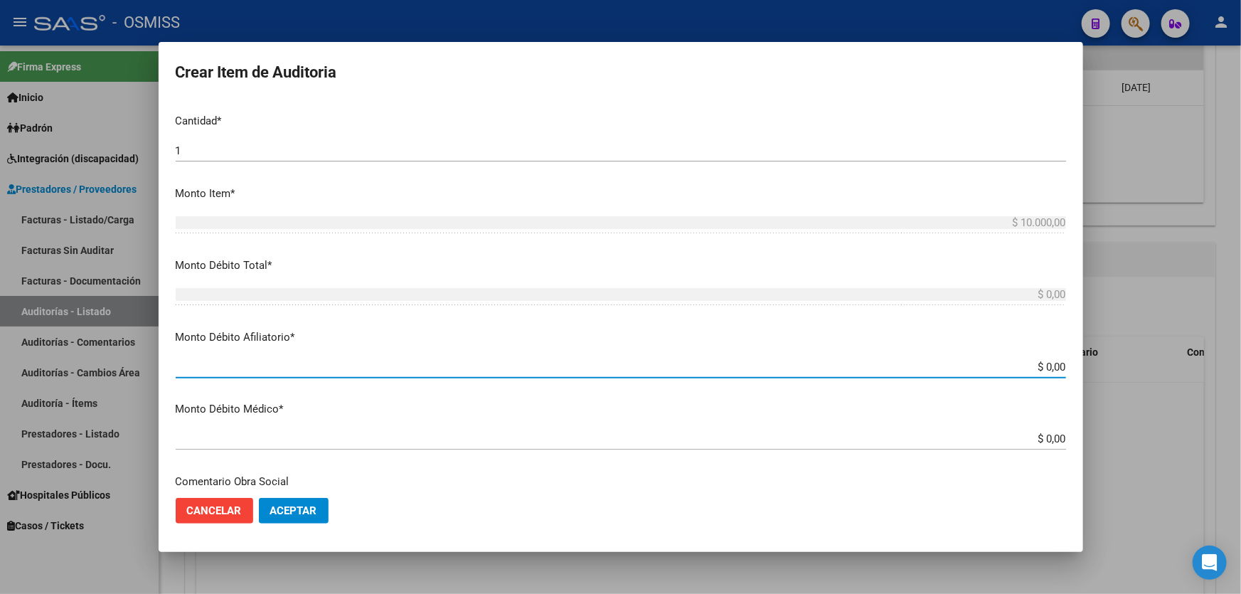
drag, startPoint x: 995, startPoint y: 371, endPoint x: 1241, endPoint y: 283, distance: 260.8
click at [1241, 329] on div "Crear Item de Auditoria 70302684 Nro Documento 27703026848 CUIL Análisis Afilia…" at bounding box center [620, 297] width 1241 height 594
type input "$ 0,01"
type input "$ 0,10"
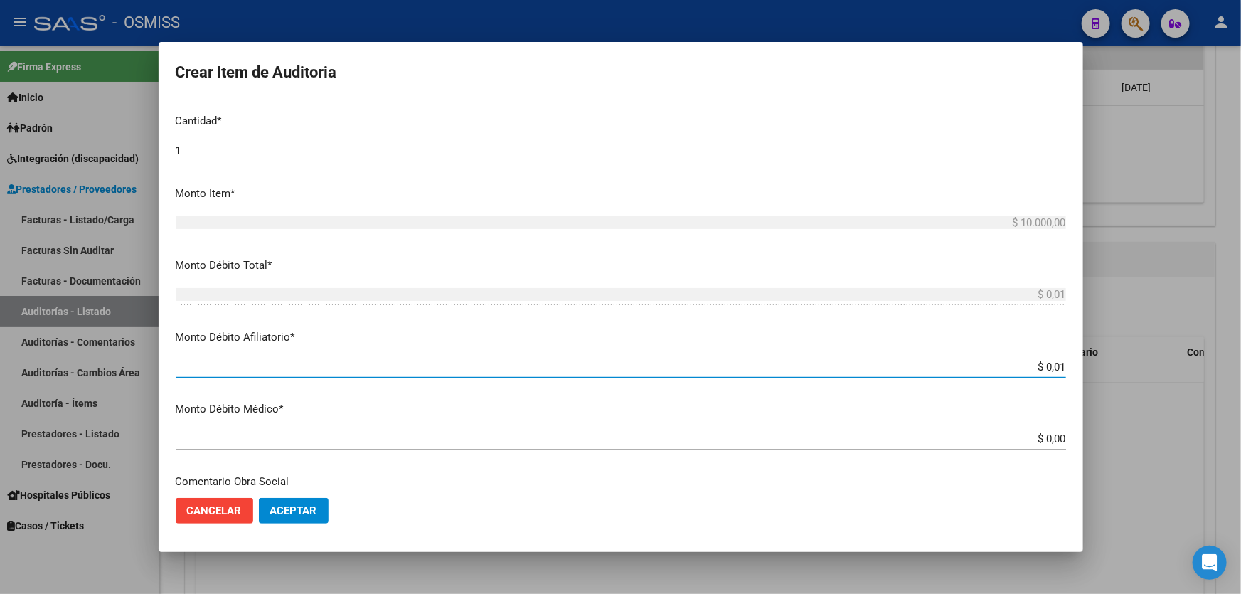
type input "$ 0,10"
type input "$ 1,00"
type input "$ 10,00"
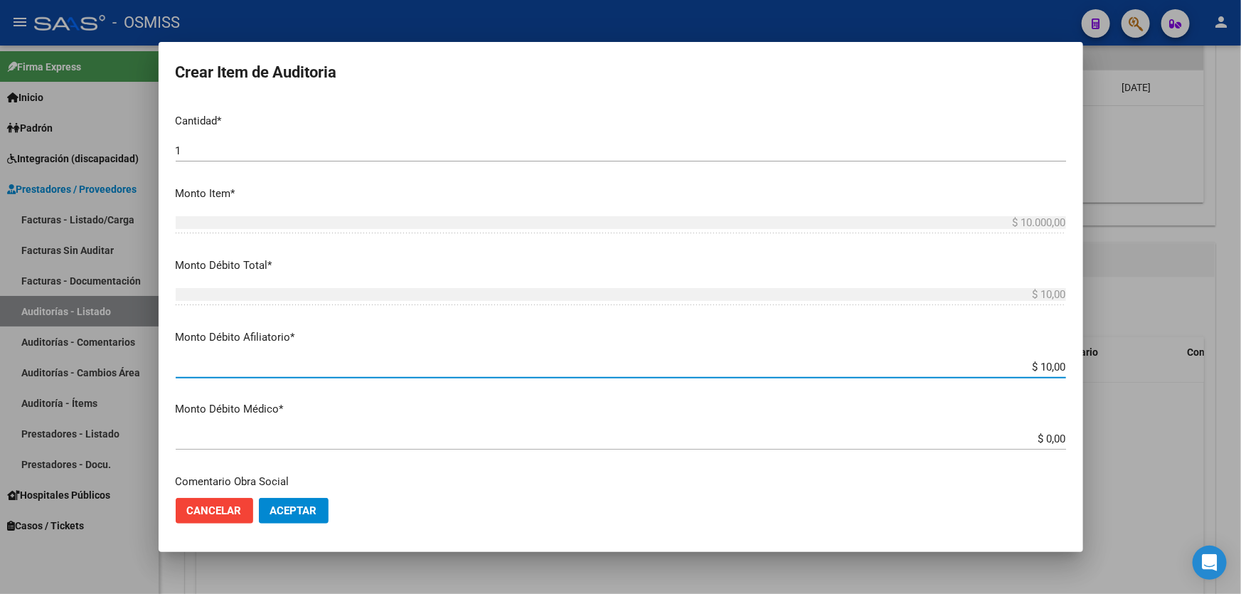
type input "$ 100,00"
type input "$ 1.000,00"
type input "$ 10.000,00"
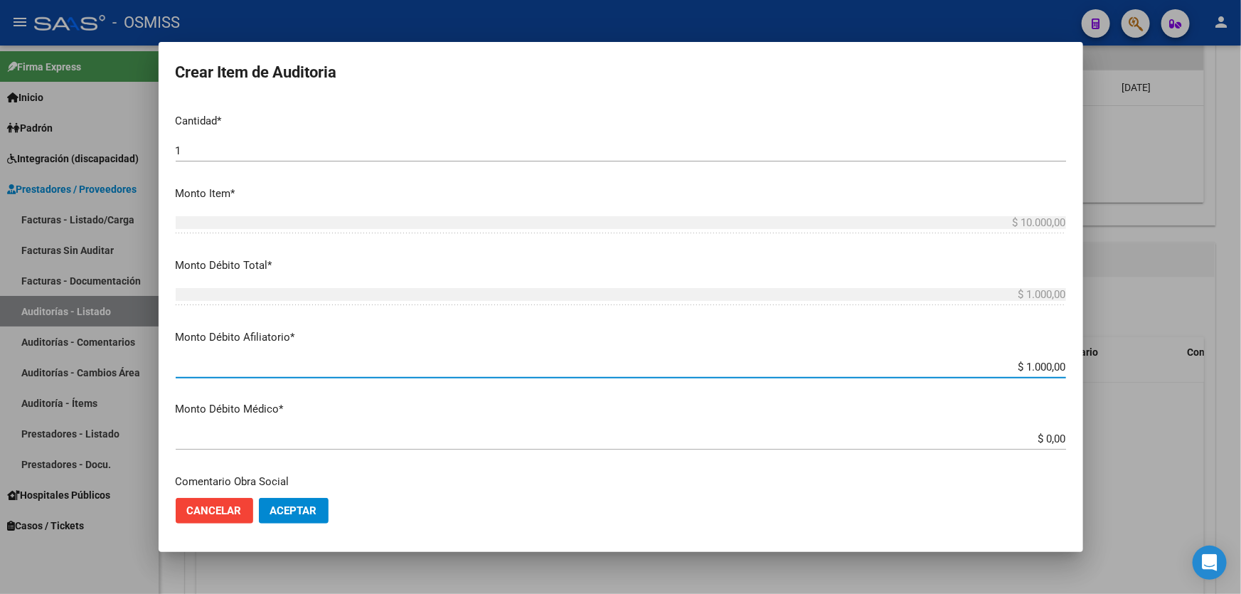
type input "$ 10.000,00"
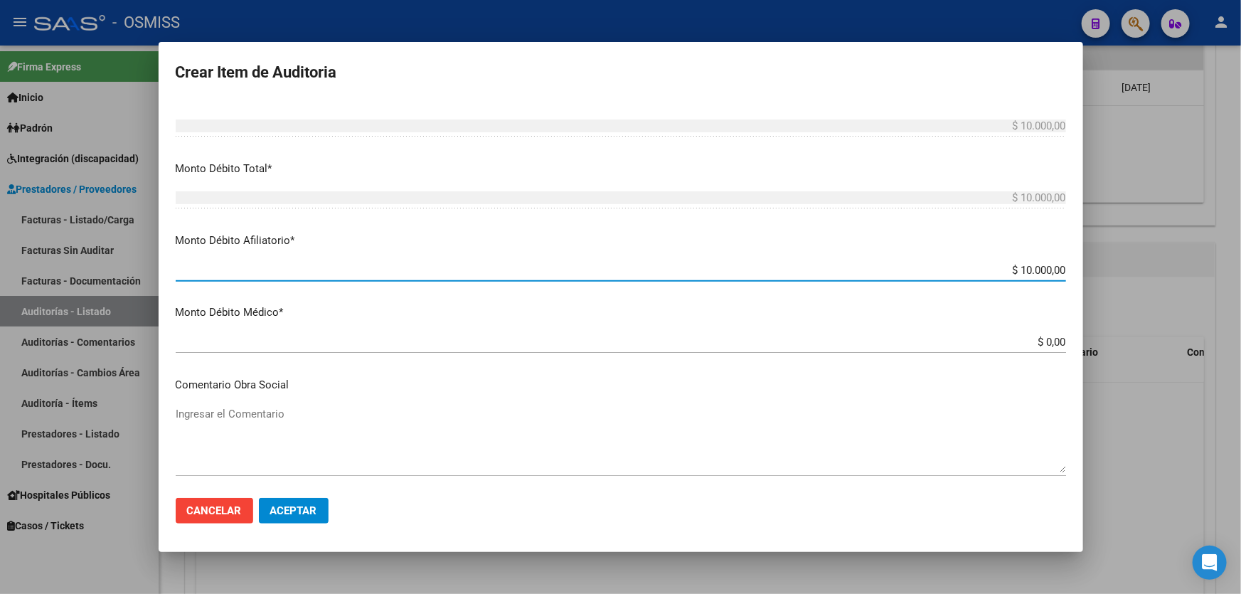
scroll to position [647, 0]
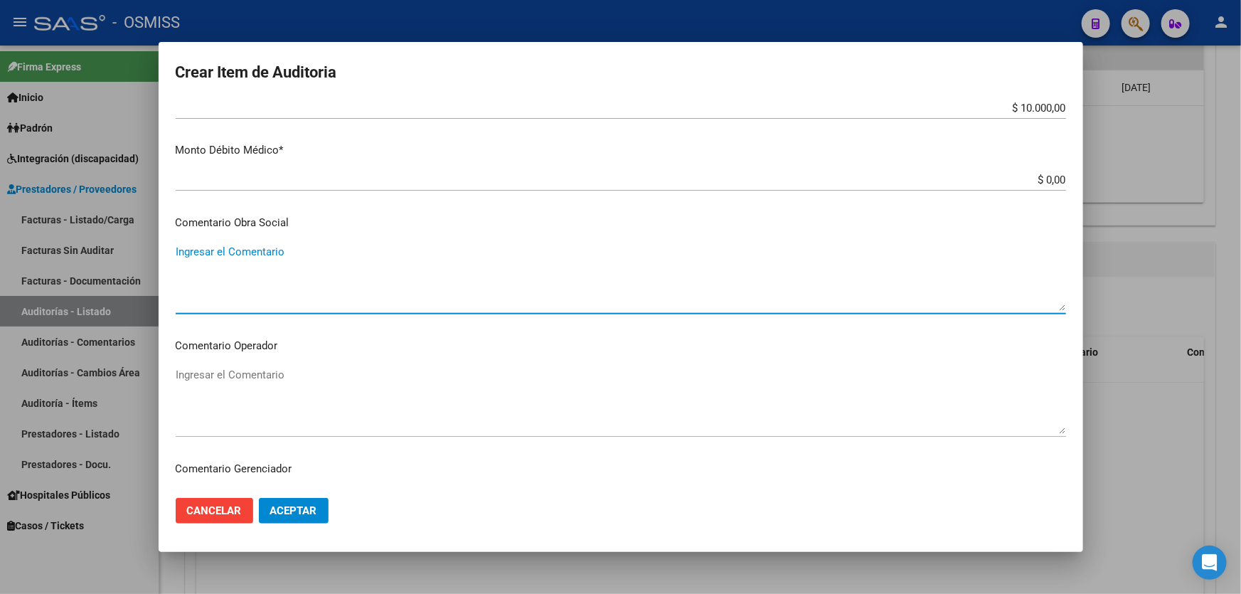
click at [271, 260] on textarea "Ingresar el Comentario" at bounding box center [621, 277] width 891 height 67
type textarea "S"
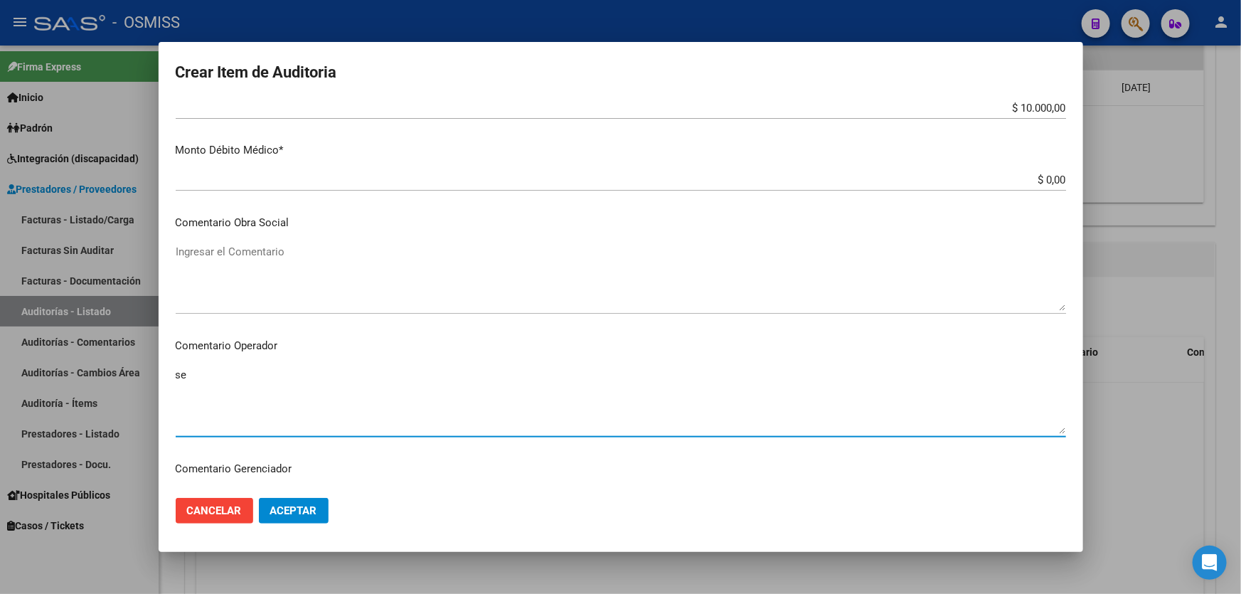
type textarea "s"
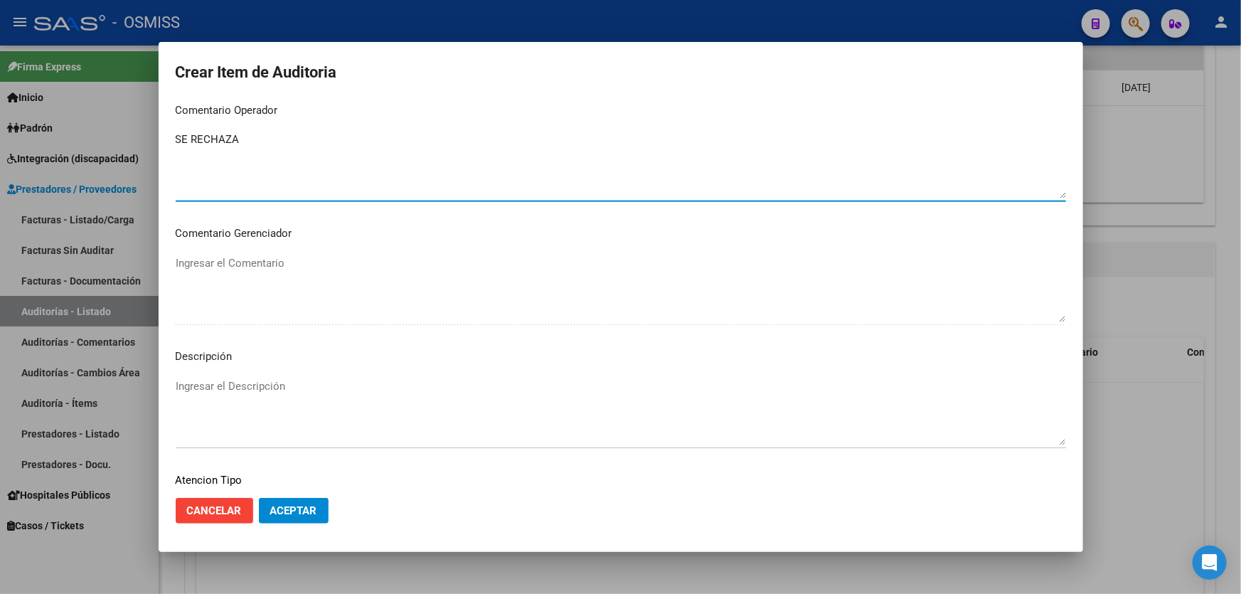
scroll to position [905, 0]
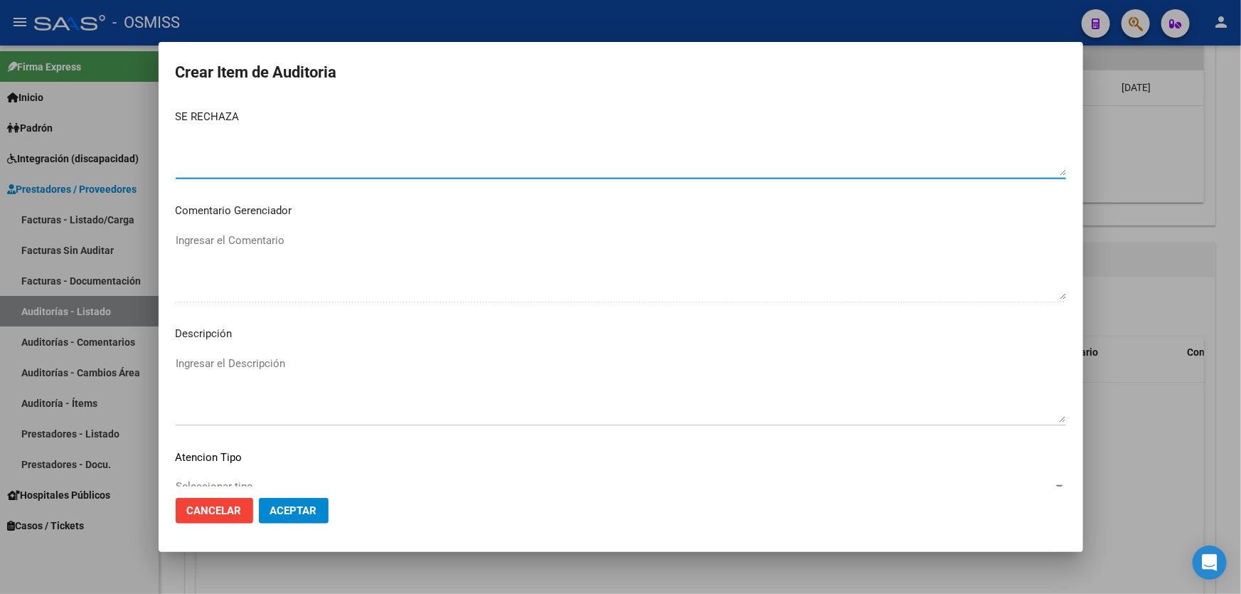
type textarea "SE RECHAZA"
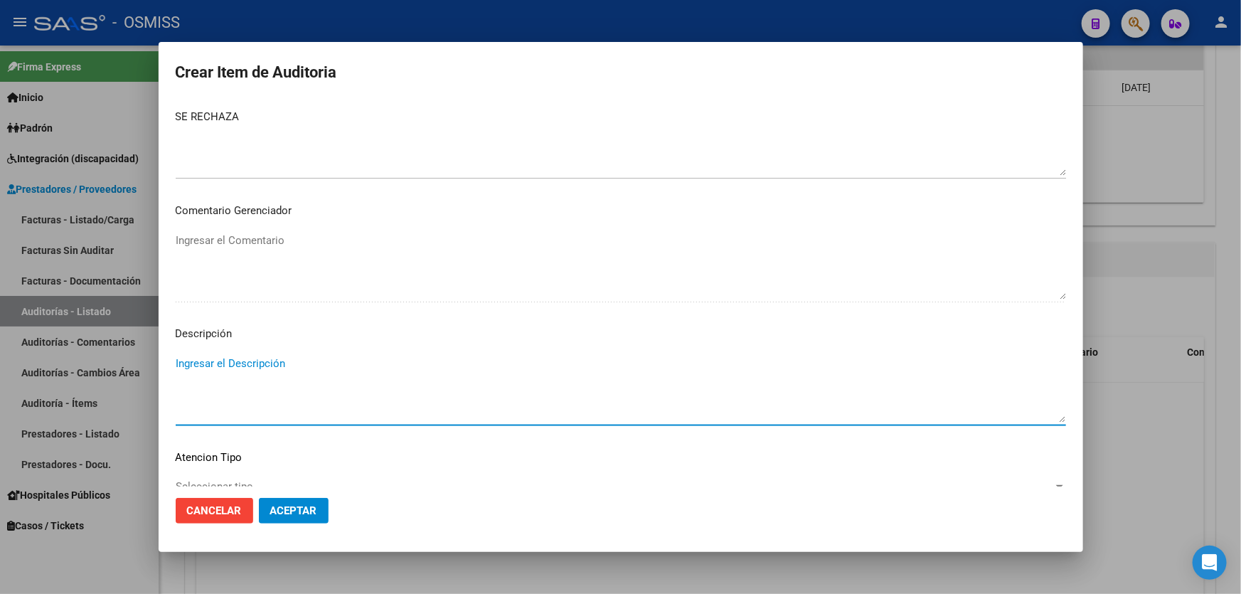
click at [212, 368] on textarea "Ingresar el Descripción" at bounding box center [621, 389] width 891 height 67
paste textarea "BAJA por finalización de la cobertura legal al ……. - Ley 23,660 art. 10 inc. A."
click at [177, 360] on textarea "BAJA por finalización de la cobertura legal al ……. - Ley 23,660 art. 10 inc. A." at bounding box center [621, 389] width 891 height 67
drag, startPoint x: 411, startPoint y: 373, endPoint x: 393, endPoint y: 376, distance: 18.0
click at [393, 376] on textarea "BAJA LABORAL [DATE]. BAJA por finalización de la cobertura legal al ……. - Ley 2…" at bounding box center [621, 389] width 891 height 67
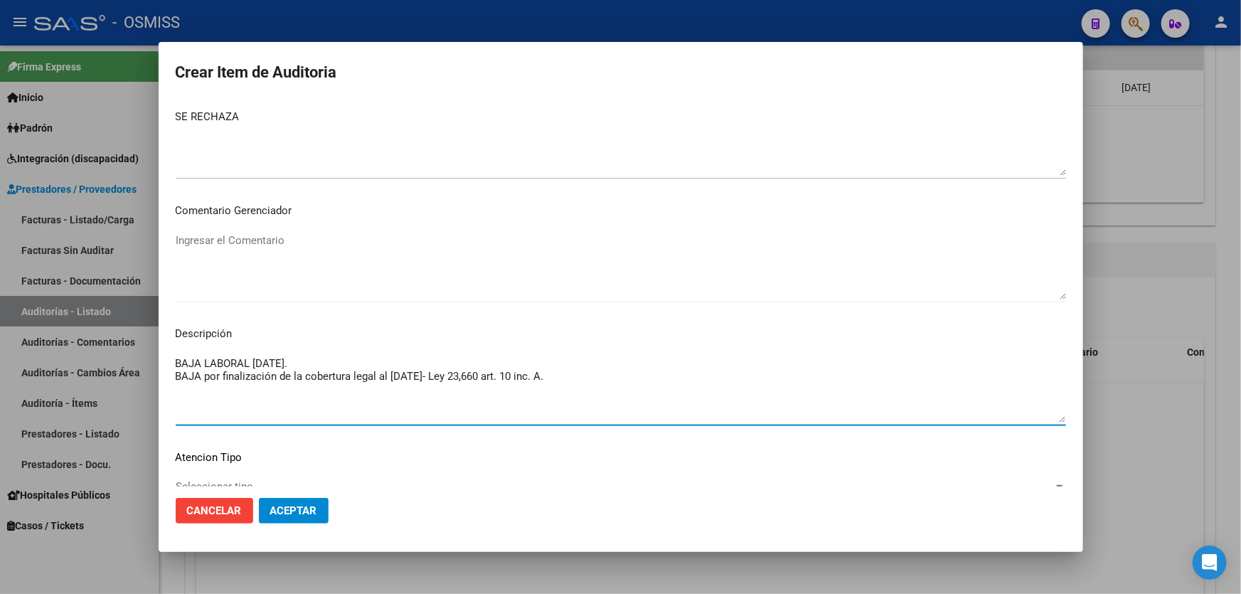
type textarea "BAJA LABORAL [DATE]. BAJA por finalización de la cobertura legal al [DATE]- Ley…"
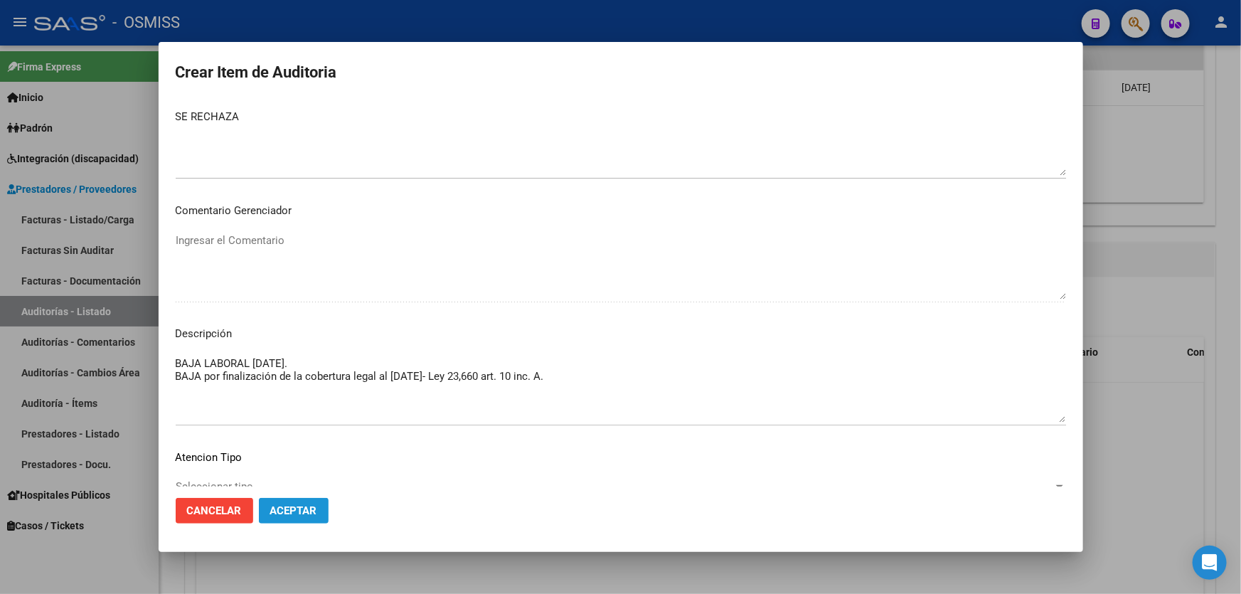
click at [305, 519] on button "Aceptar" at bounding box center [294, 511] width 70 height 26
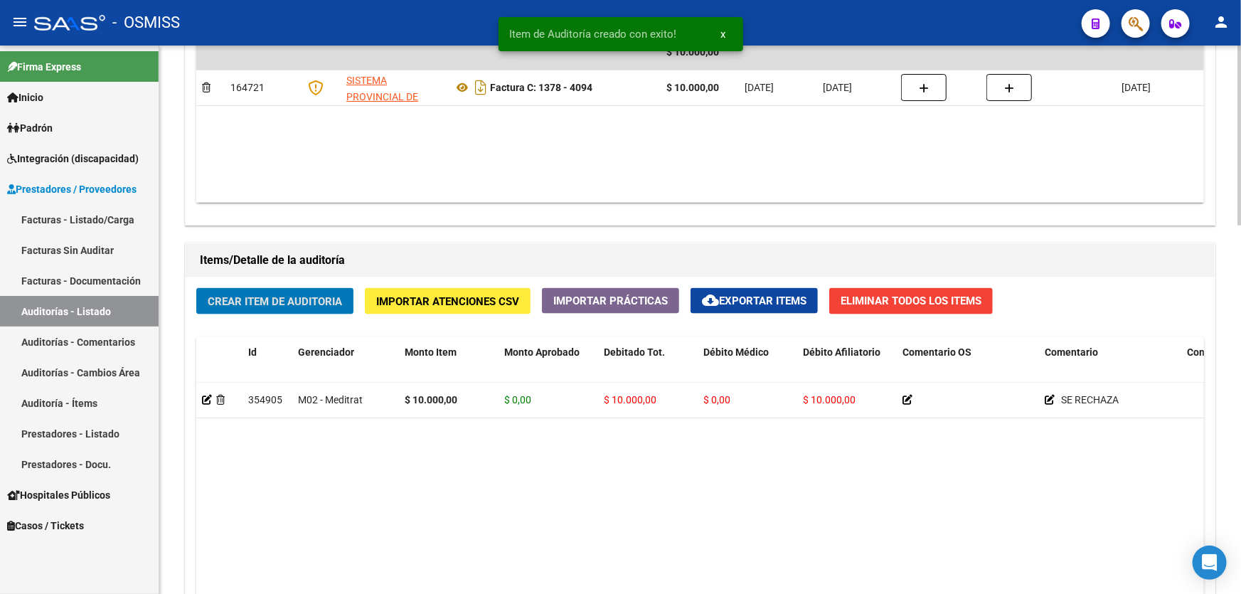
scroll to position [841, 0]
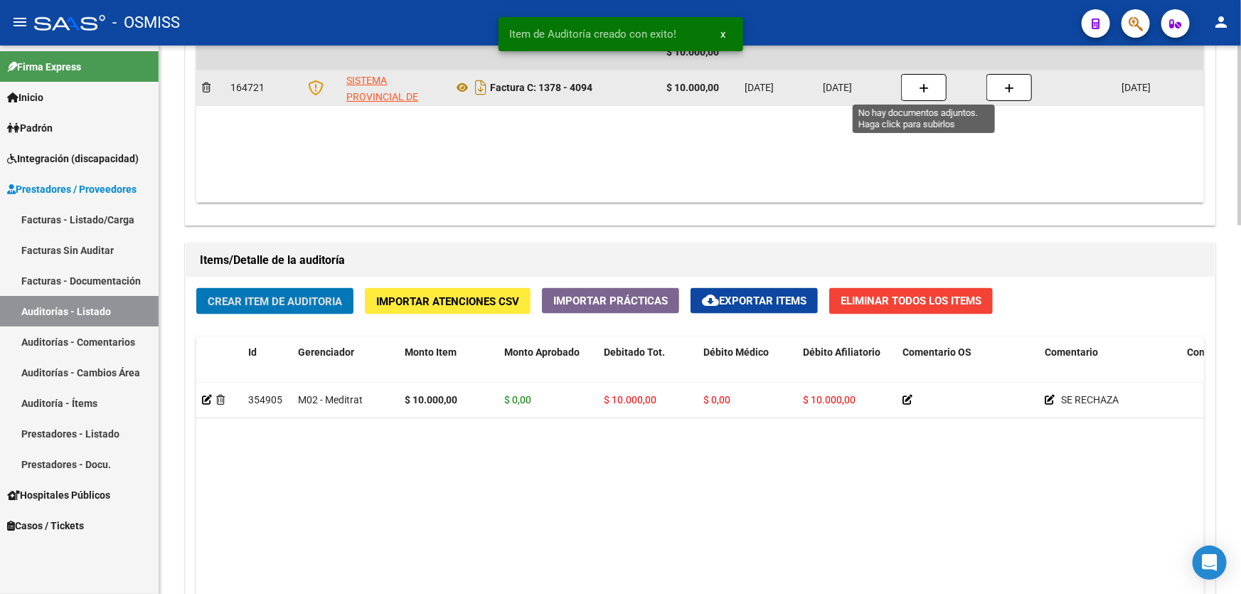
click at [923, 87] on icon "button" at bounding box center [924, 88] width 10 height 11
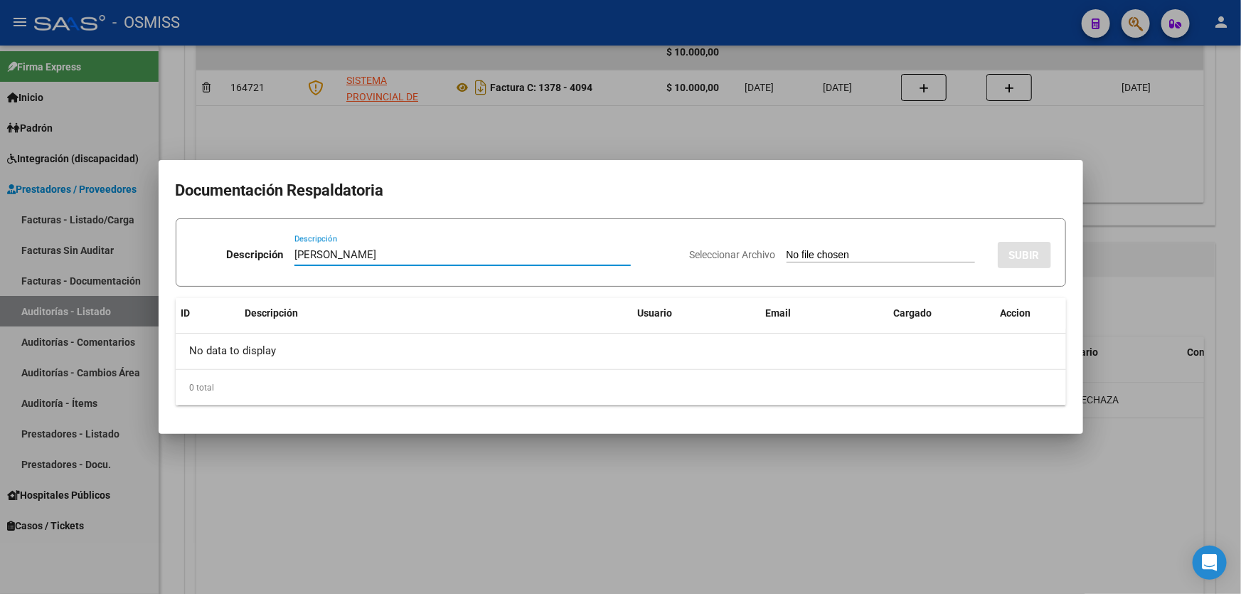
type input "[PERSON_NAME]"
click at [833, 247] on div "Seleccionar Archivo SUBIR" at bounding box center [870, 252] width 361 height 43
click at [822, 253] on input "Seleccionar Archivo" at bounding box center [881, 256] width 189 height 14
type input "C:\fakepath\[PERSON_NAME].pdf"
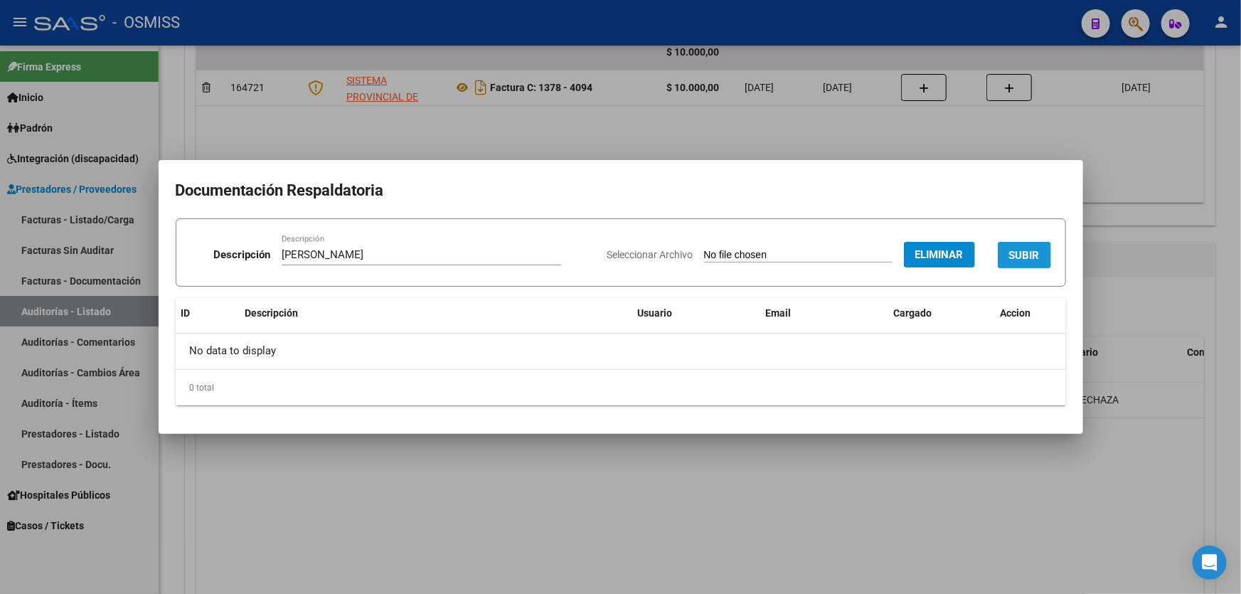
click at [1014, 259] on span "SUBIR" at bounding box center [1025, 255] width 31 height 13
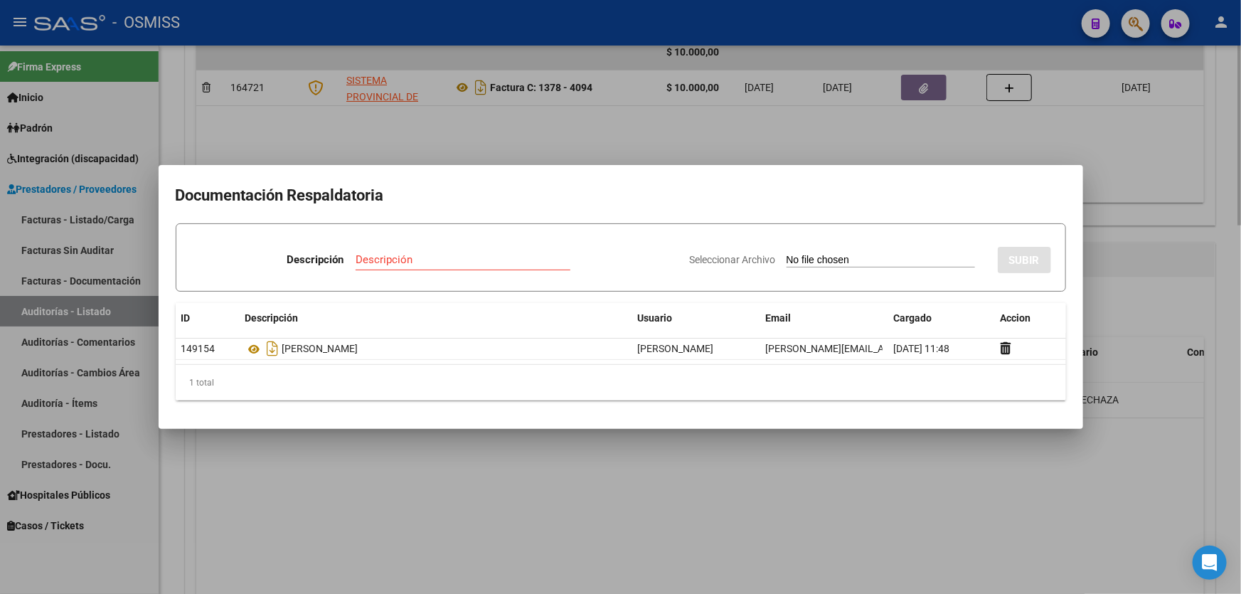
drag, startPoint x: 761, startPoint y: 451, endPoint x: 751, endPoint y: 452, distance: 10.1
click at [761, 451] on div at bounding box center [620, 297] width 1241 height 594
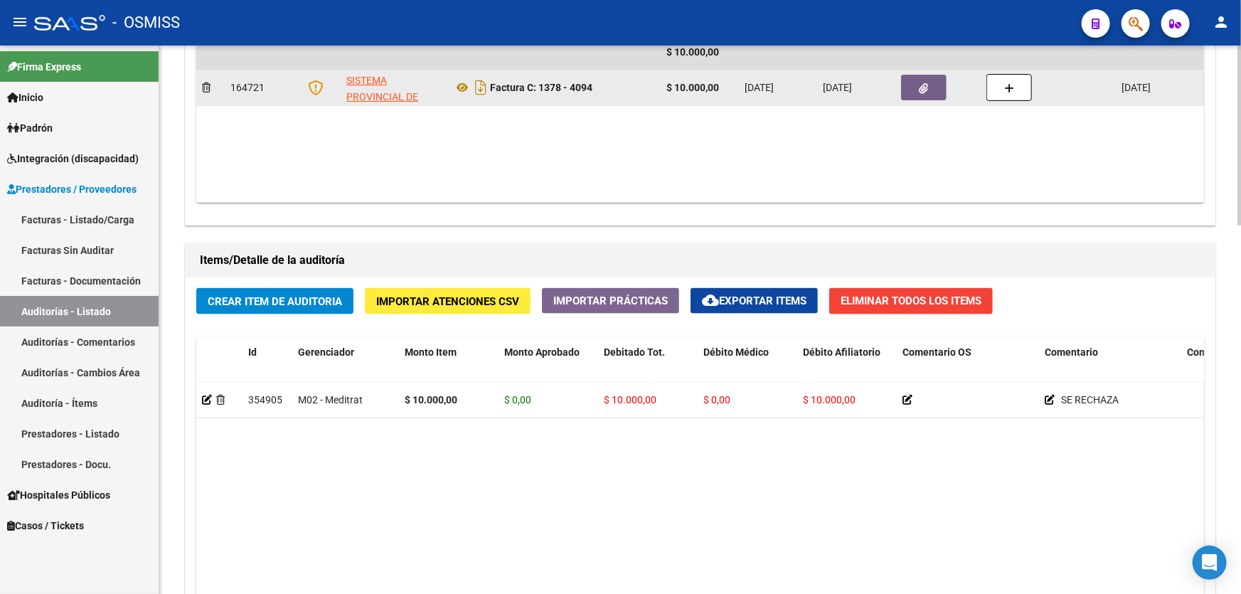
click at [918, 81] on button "button" at bounding box center [924, 88] width 46 height 26
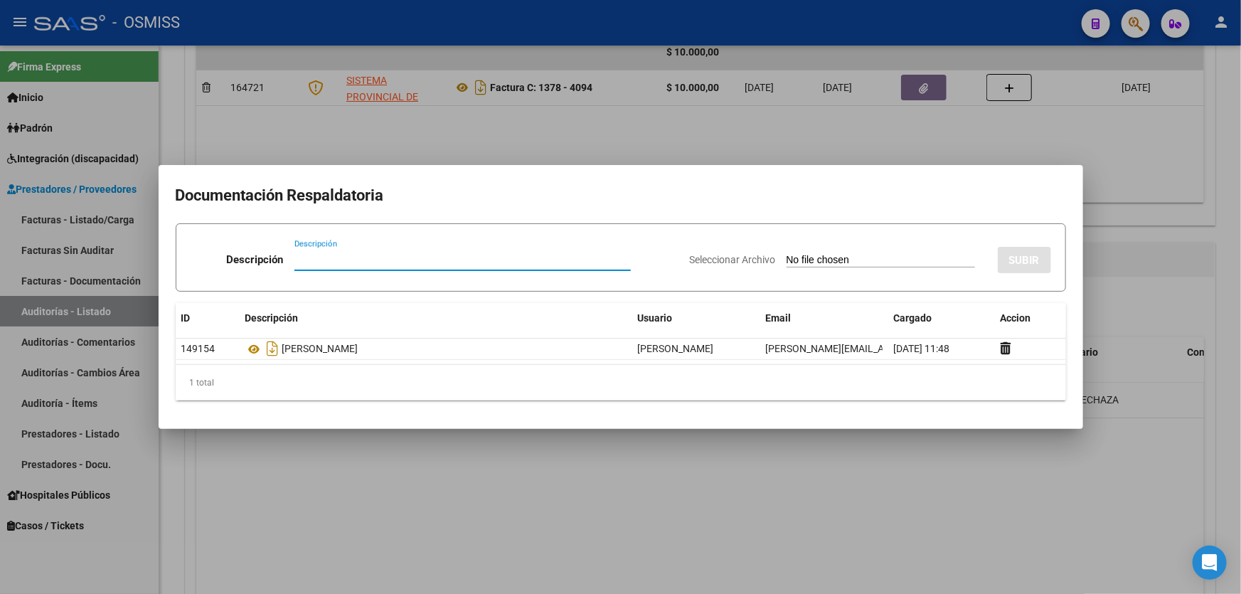
click at [468, 450] on div at bounding box center [620, 297] width 1241 height 594
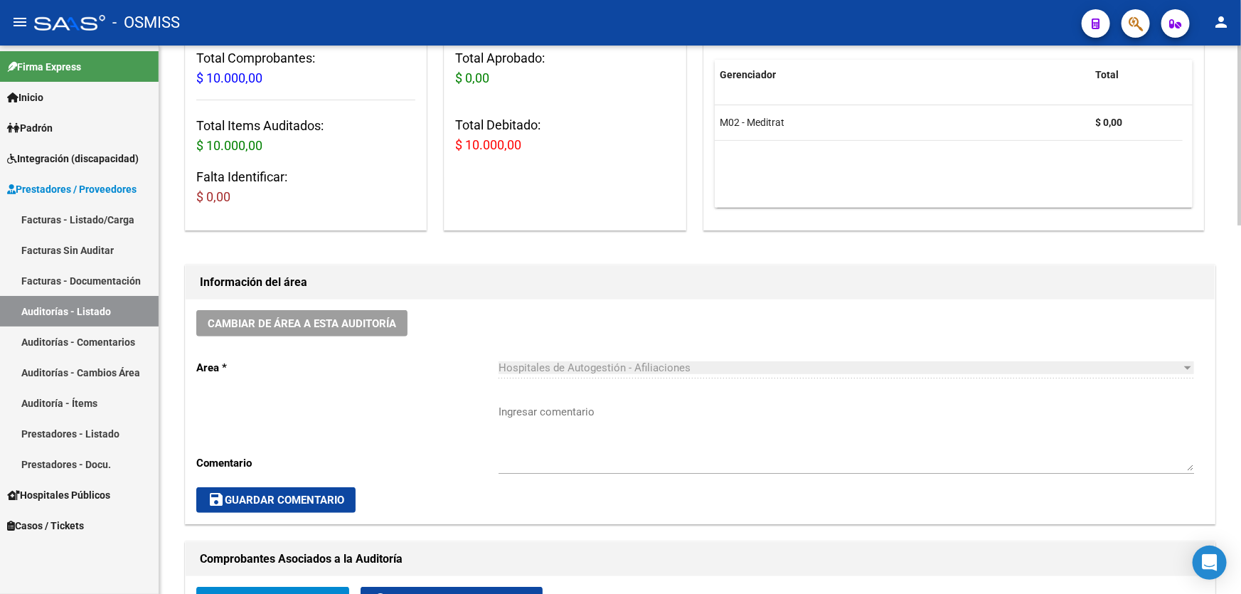
scroll to position [0, 0]
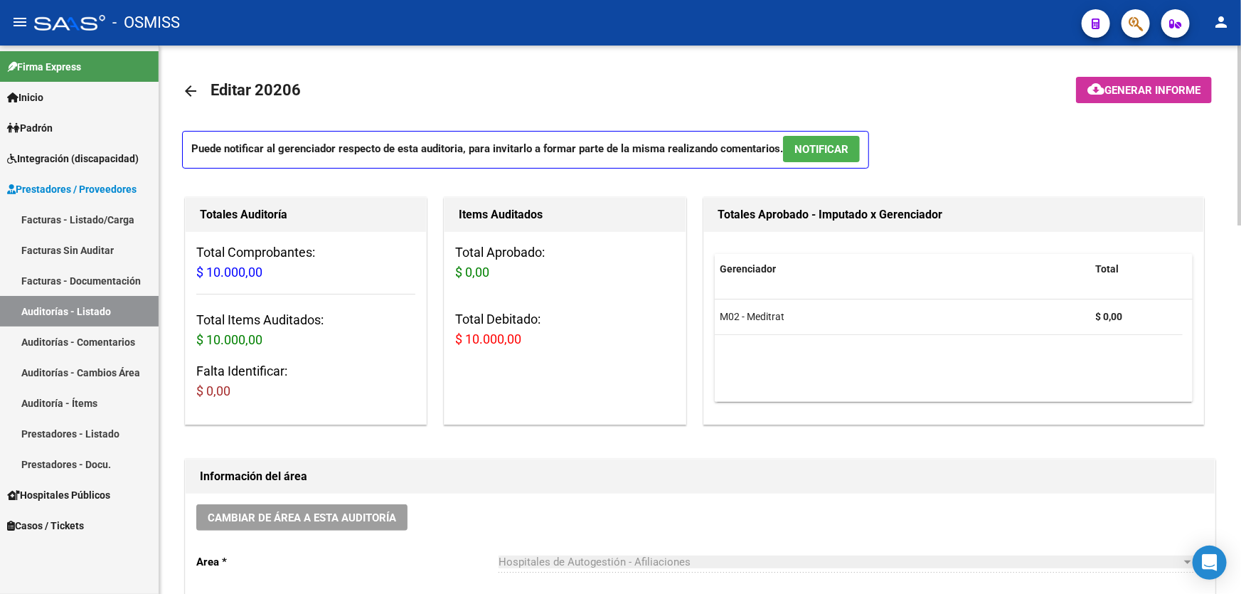
click at [1124, 71] on mat-toolbar-row at bounding box center [1114, 91] width 217 height 46
click at [1124, 79] on button "cloud_download Generar informe" at bounding box center [1144, 90] width 136 height 26
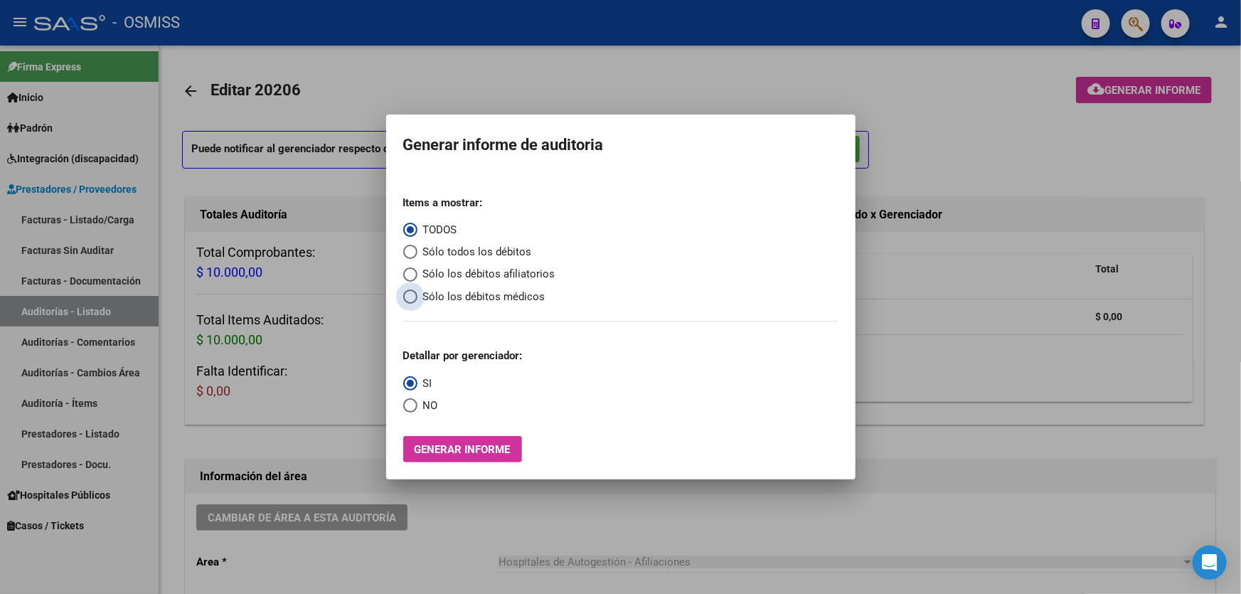
click at [503, 289] on span "Sólo los débitos médicos" at bounding box center [482, 297] width 128 height 16
click at [418, 290] on input "Sólo los débitos médicos" at bounding box center [410, 297] width 14 height 14
radio input "true"
click at [501, 277] on span "Sólo los débitos afiliatorios" at bounding box center [487, 274] width 138 height 16
click at [418, 277] on input "Sólo los débitos afiliatorios" at bounding box center [410, 275] width 14 height 14
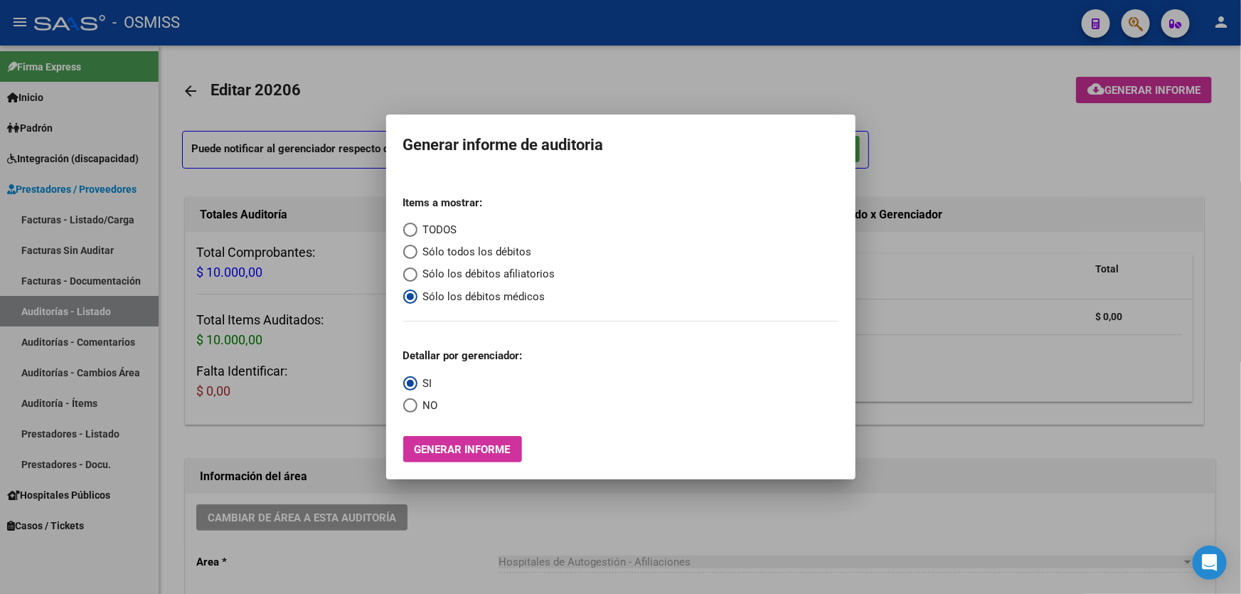
radio input "true"
click at [407, 408] on span "Select an option" at bounding box center [410, 405] width 14 height 14
click at [407, 408] on input "NO" at bounding box center [410, 405] width 14 height 14
radio input "true"
click at [467, 455] on span "Generar informe" at bounding box center [463, 449] width 96 height 13
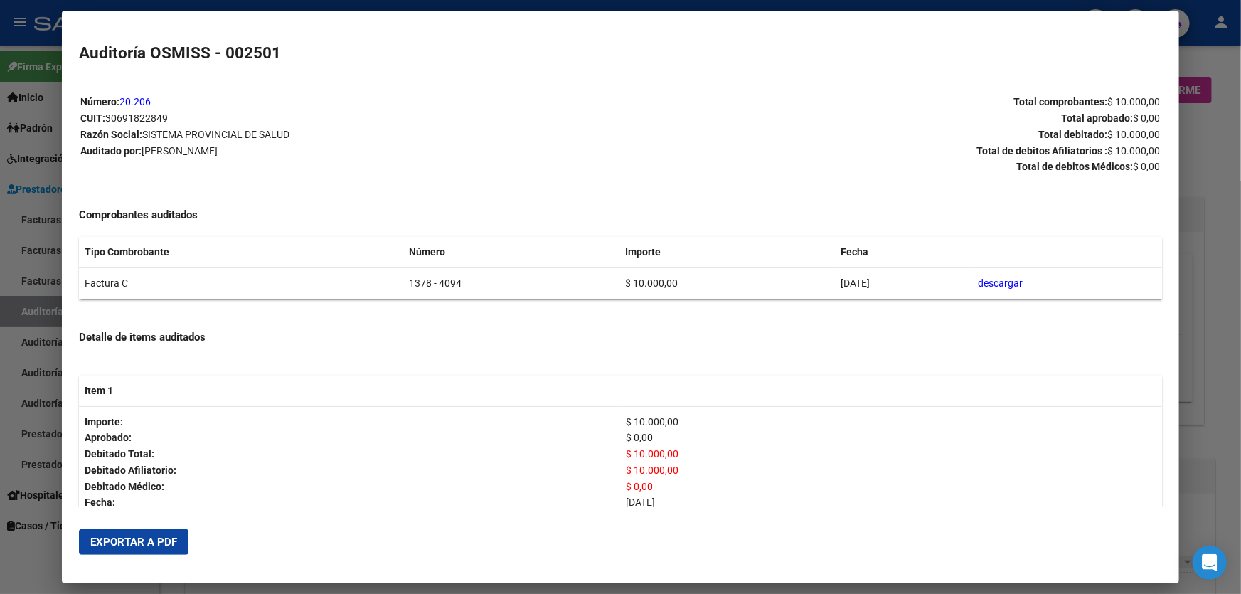
click at [147, 548] on button "Exportar a PDF" at bounding box center [134, 542] width 110 height 26
click at [1207, 500] on div at bounding box center [620, 297] width 1241 height 594
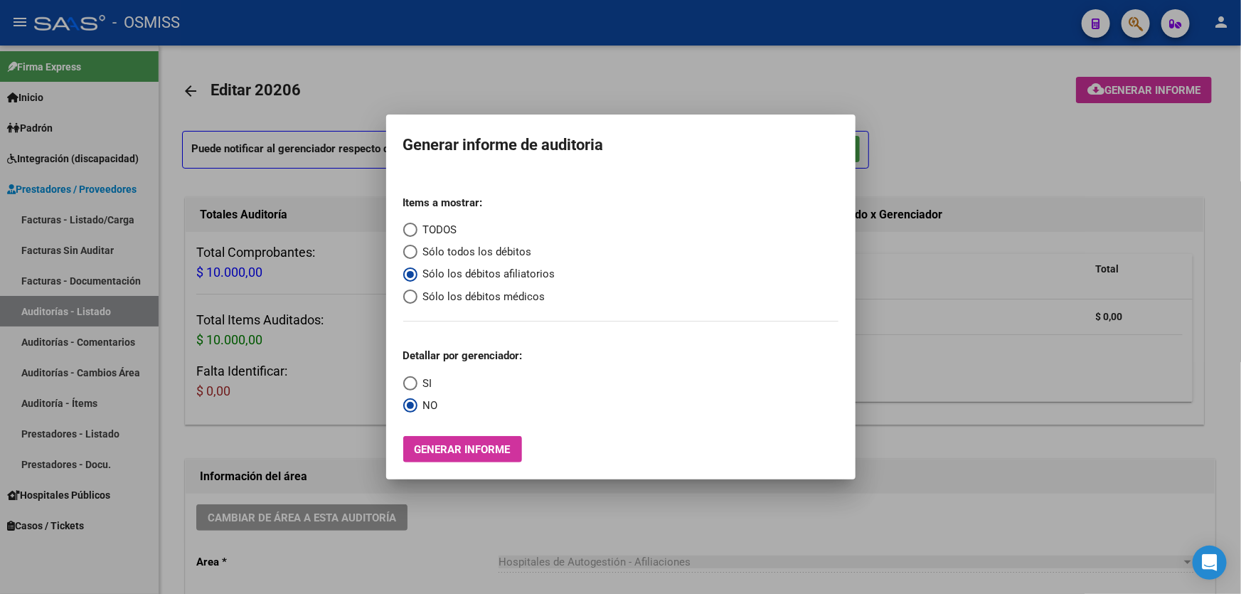
click at [1207, 500] on div at bounding box center [620, 297] width 1241 height 594
drag, startPoint x: 1207, startPoint y: 500, endPoint x: 1124, endPoint y: 486, distance: 83.7
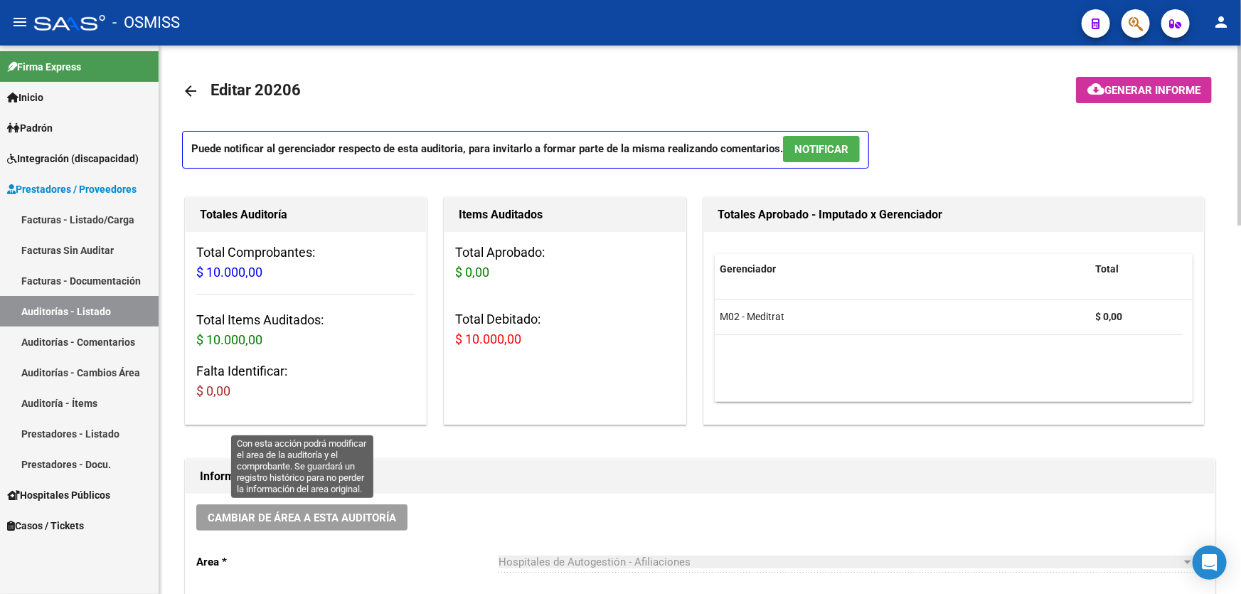
click at [279, 511] on span "Cambiar de área a esta auditoría" at bounding box center [302, 517] width 189 height 13
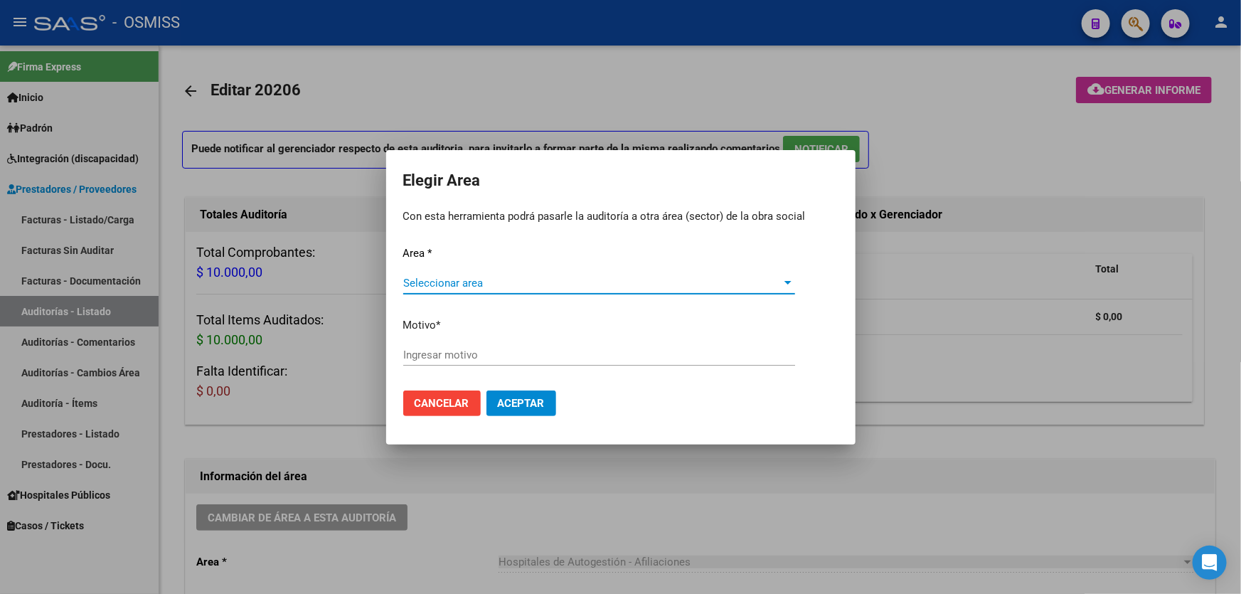
click at [441, 274] on div "Seleccionar area Seleccionar area" at bounding box center [599, 282] width 392 height 21
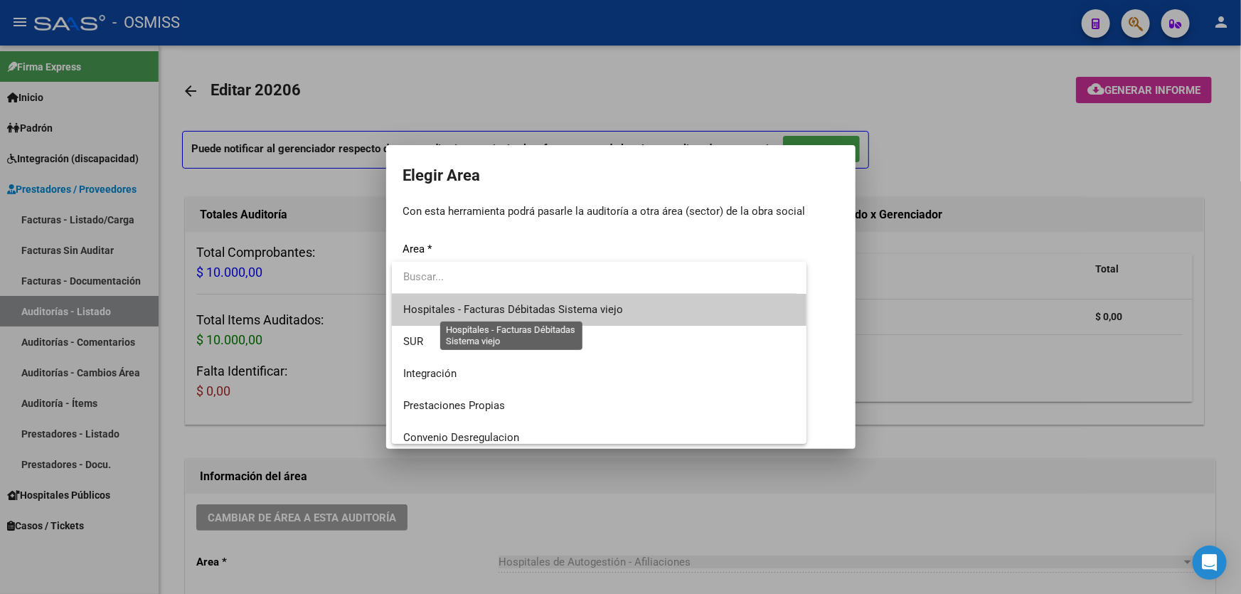
scroll to position [194, 0]
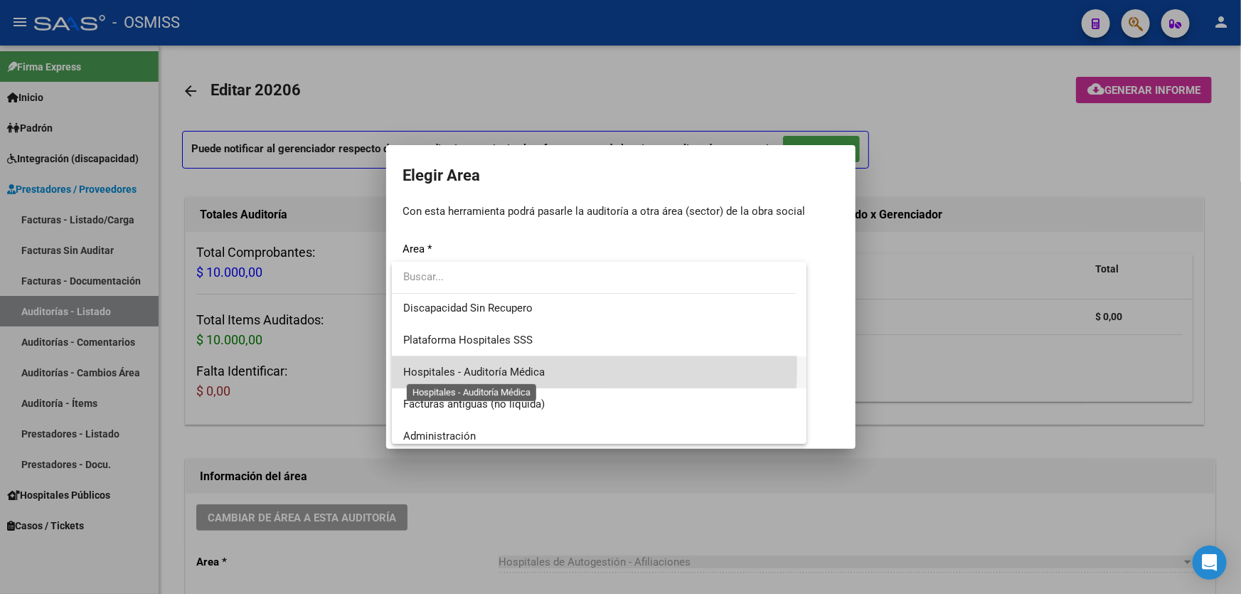
click at [523, 367] on span "Hospitales - Auditoría Médica" at bounding box center [474, 372] width 142 height 13
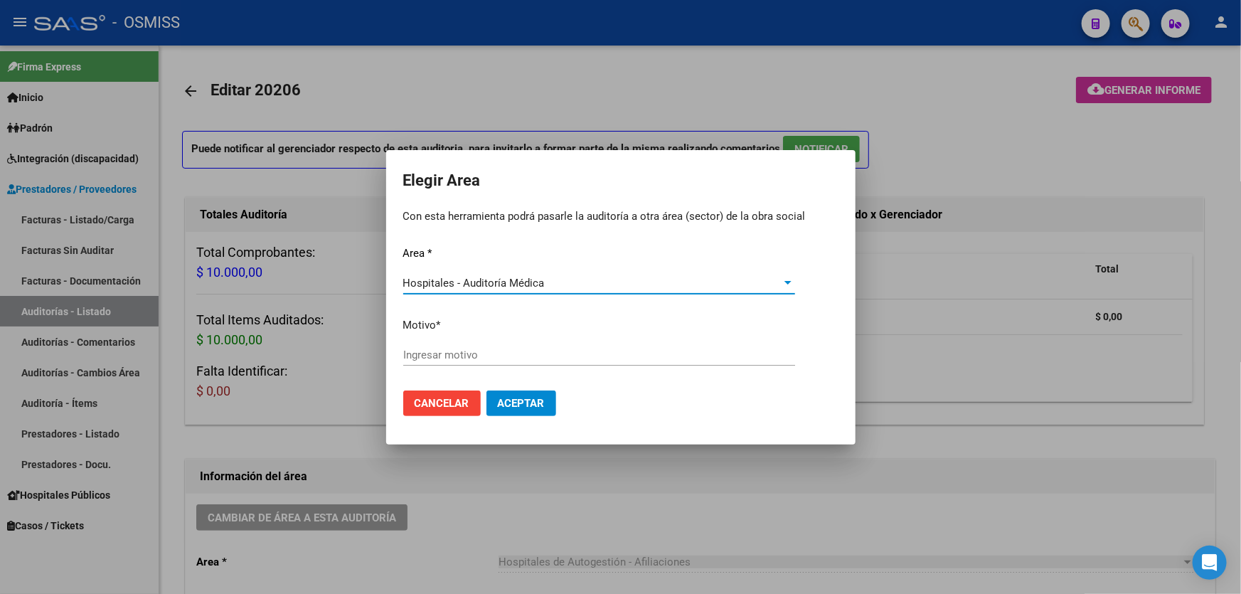
click at [523, 365] on div "Ingresar motivo" at bounding box center [599, 354] width 392 height 21
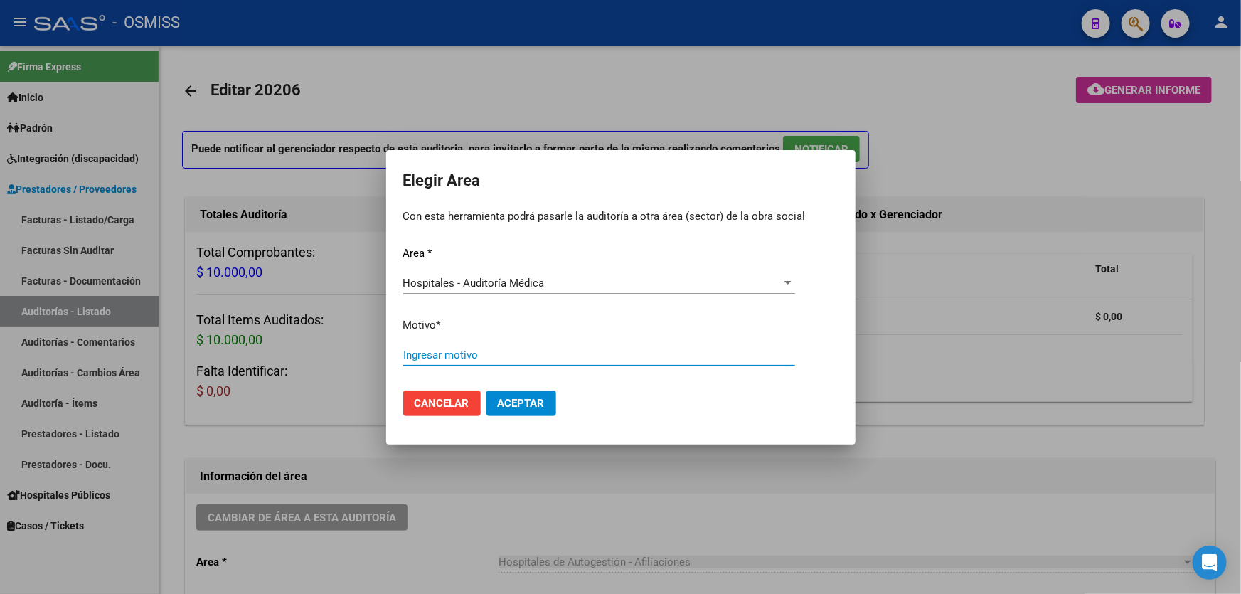
click at [516, 353] on input "Ingresar motivo" at bounding box center [599, 355] width 392 height 13
type input "AUDITADO"
click at [521, 410] on button "Aceptar" at bounding box center [522, 404] width 70 height 26
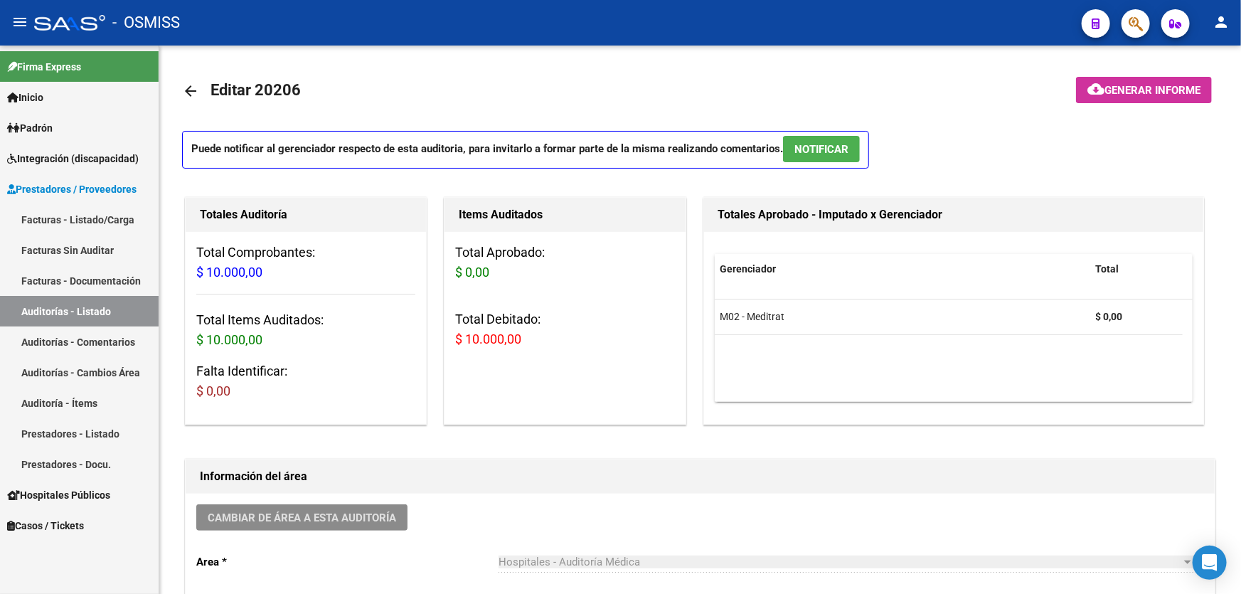
click at [103, 319] on link "Auditorías - Listado" at bounding box center [79, 311] width 159 height 31
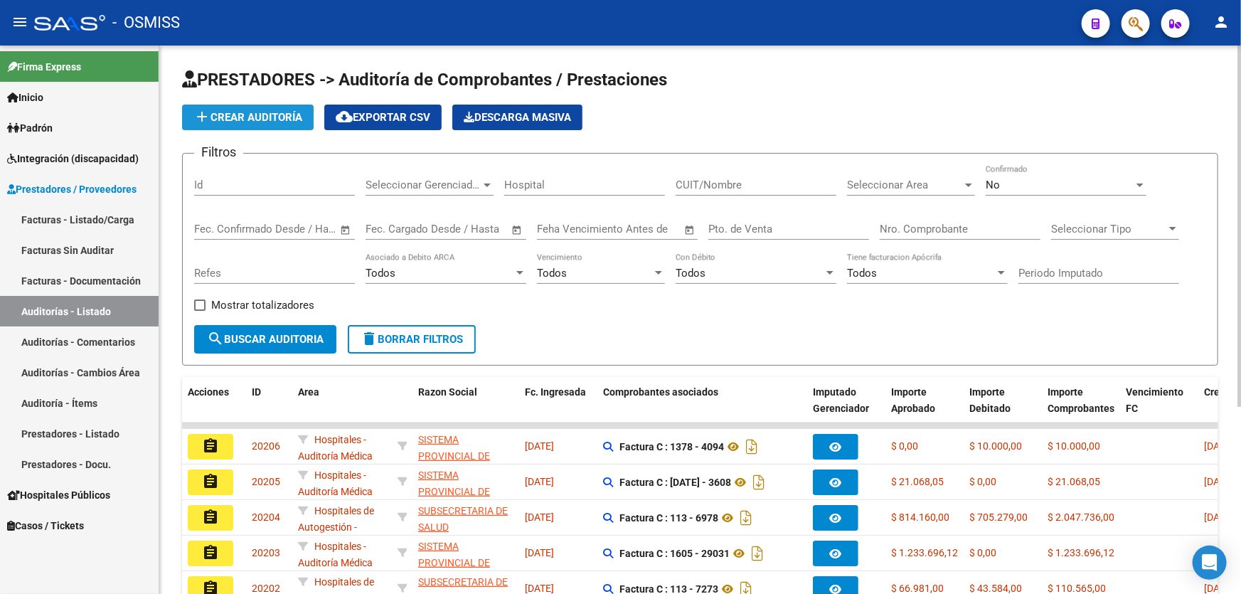
click at [238, 124] on button "add Crear Auditoría" at bounding box center [248, 118] width 132 height 26
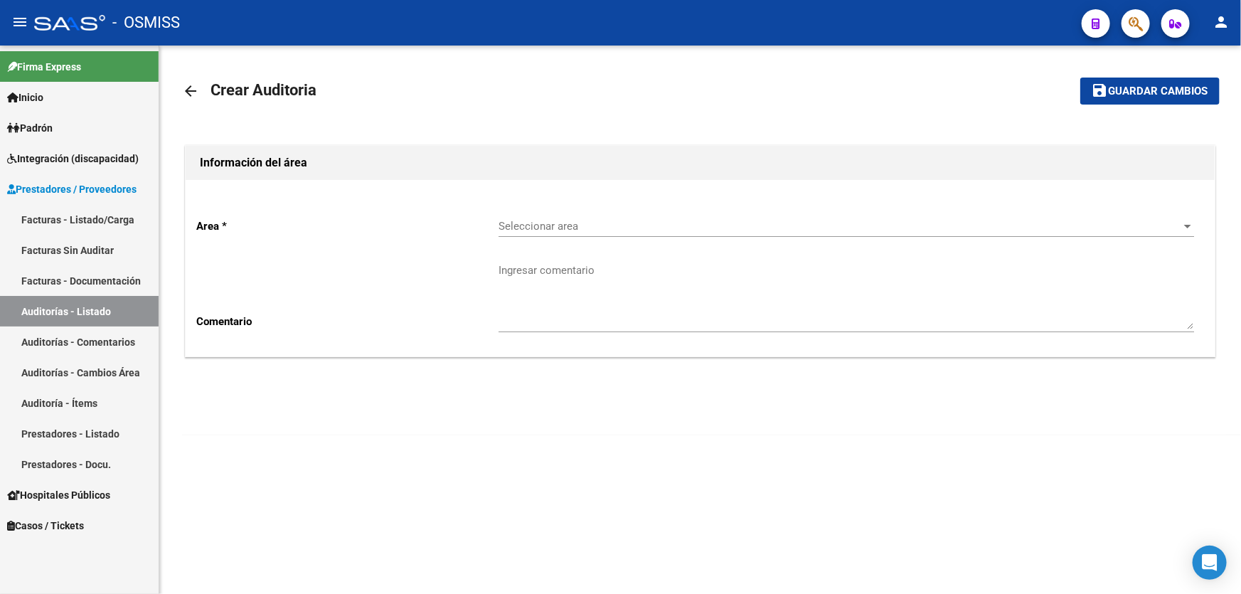
click at [569, 191] on div "Area * Seleccionar area Seleccionar area Comentario Ingresar comentario" at bounding box center [700, 268] width 1029 height 176
click at [598, 224] on span "Seleccionar area" at bounding box center [840, 226] width 683 height 13
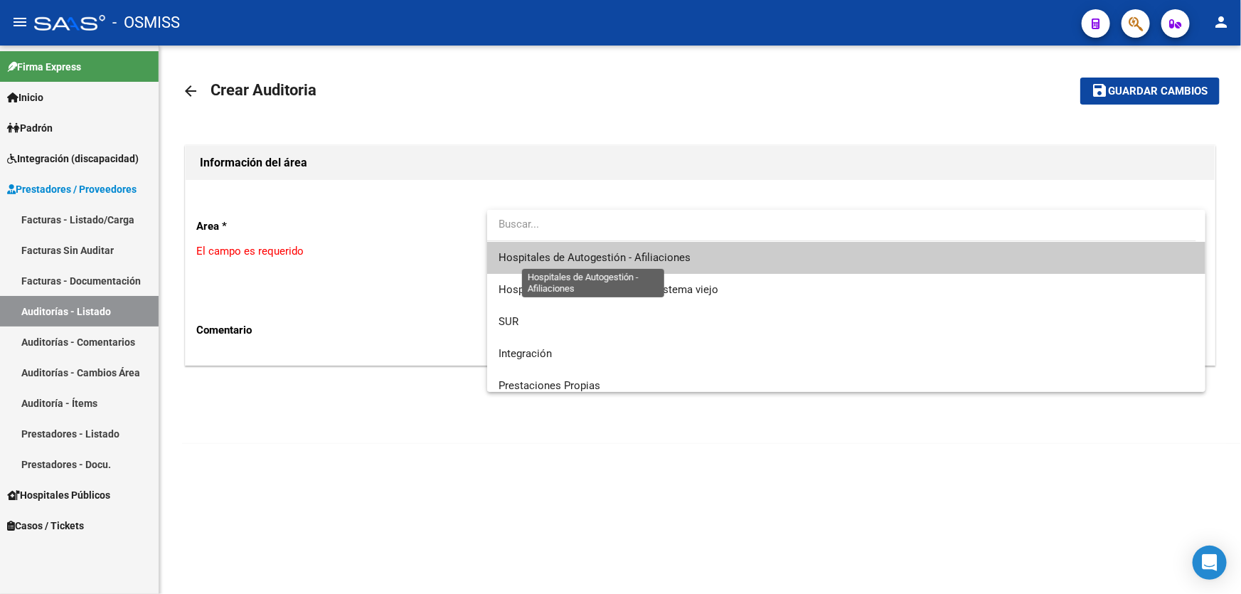
click at [591, 258] on span "Hospitales de Autogestión - Afiliaciones" at bounding box center [595, 257] width 192 height 13
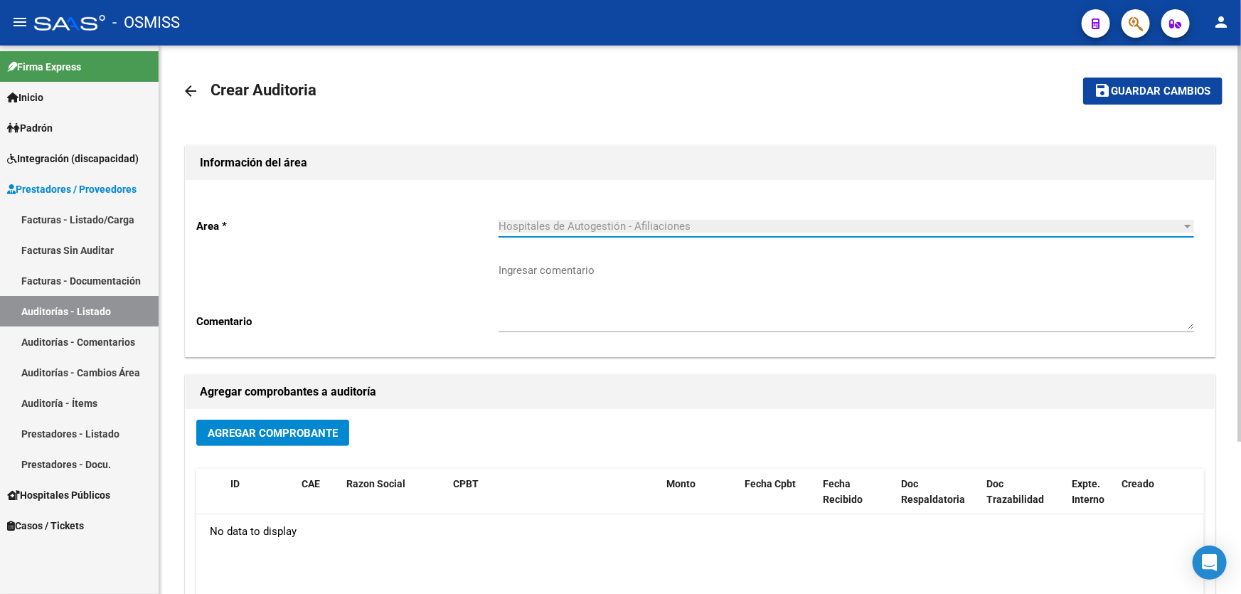
click at [269, 427] on span "Agregar Comprobante" at bounding box center [273, 433] width 130 height 13
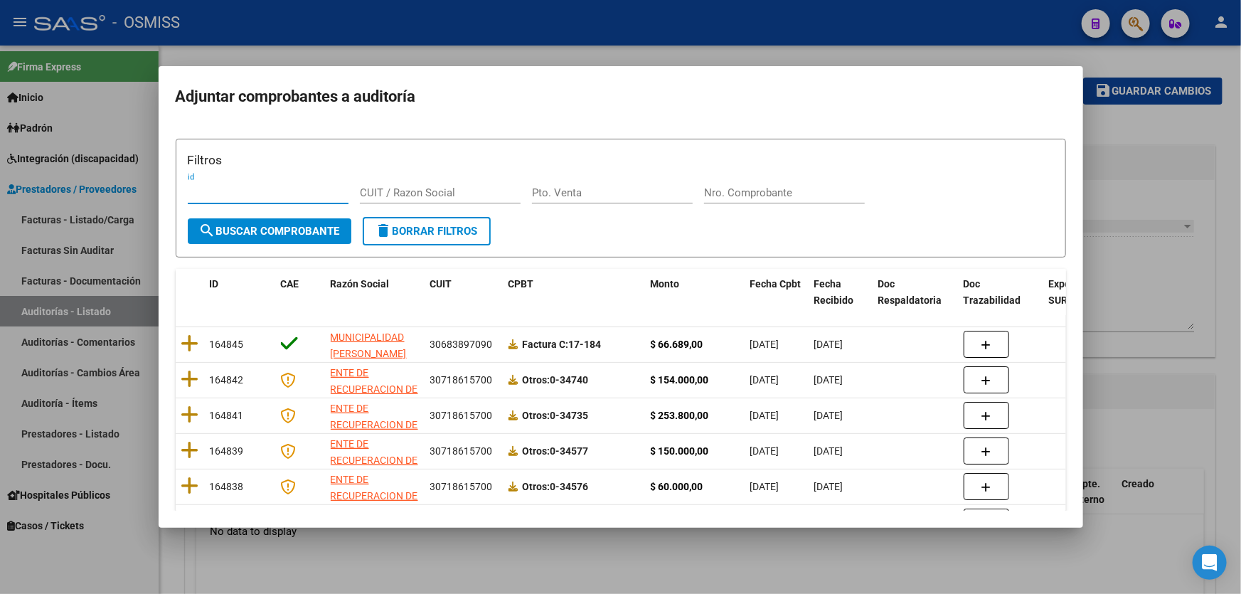
click at [816, 191] on input "Nro. Comprobante" at bounding box center [784, 192] width 161 height 13
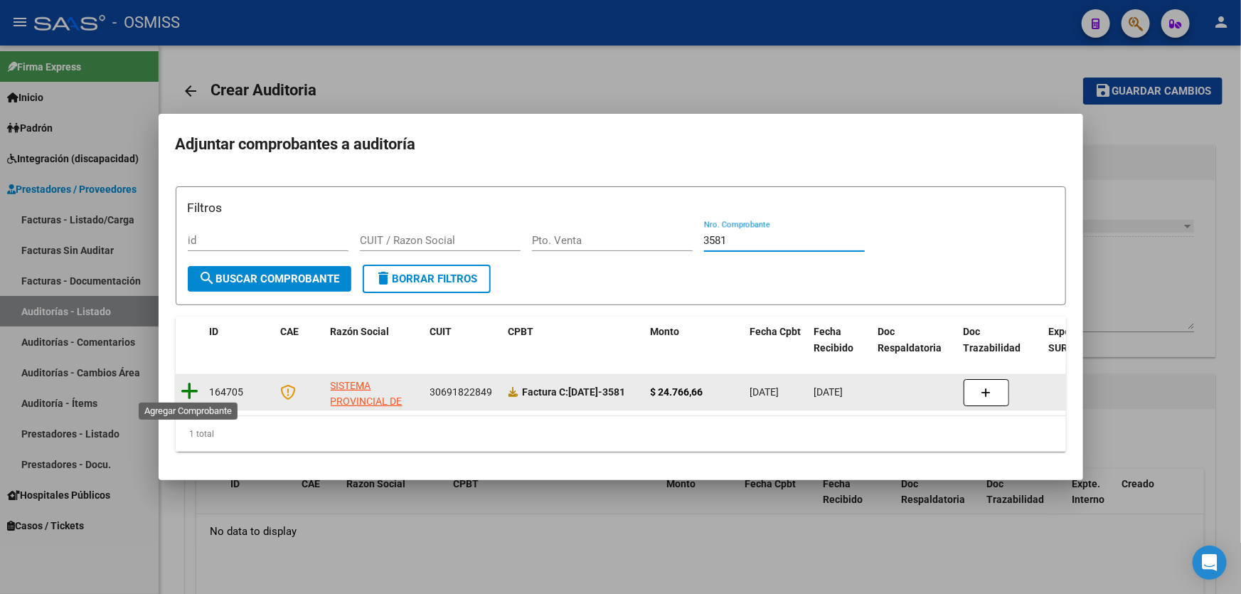
type input "3581"
click at [185, 393] on icon at bounding box center [190, 391] width 18 height 20
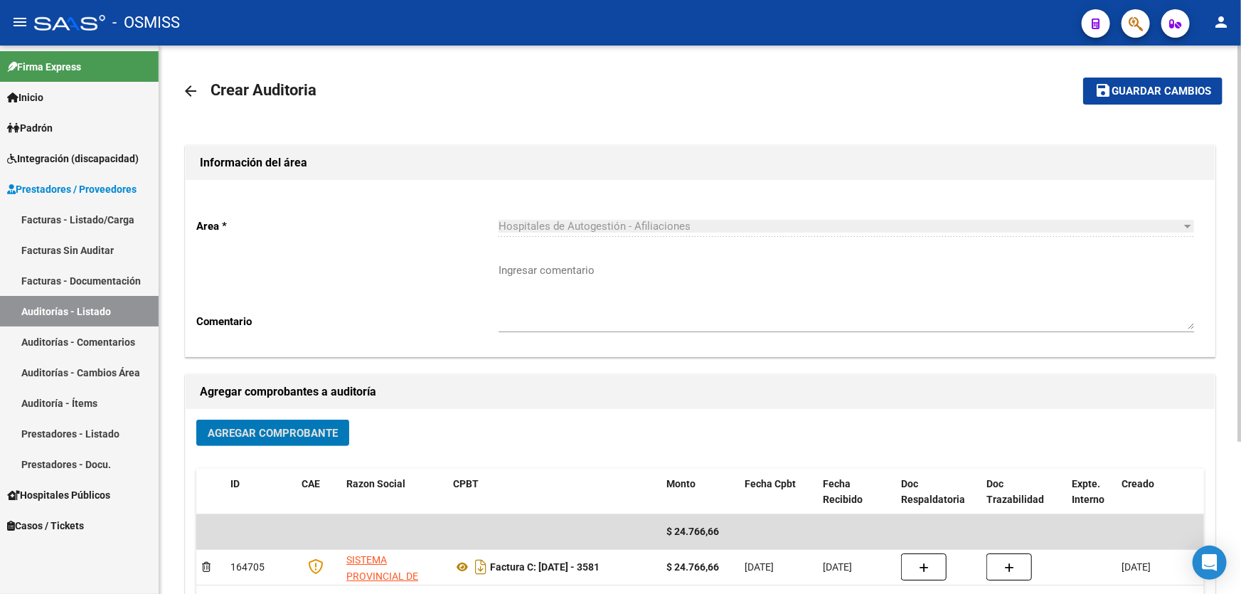
click at [1121, 90] on span "Guardar cambios" at bounding box center [1162, 91] width 100 height 13
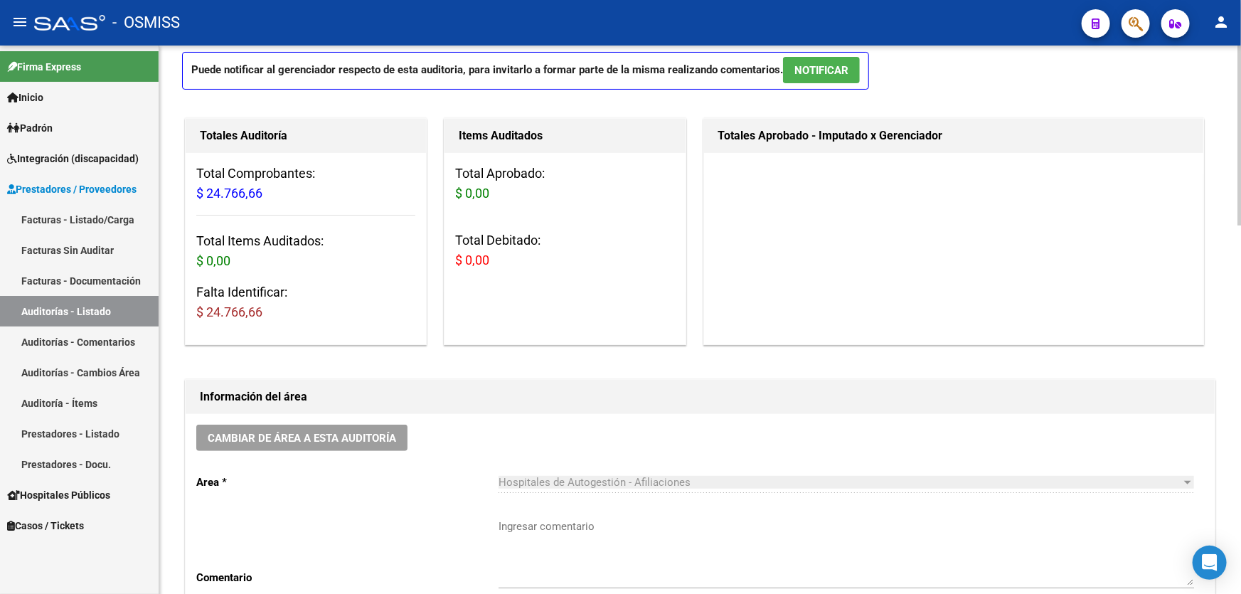
scroll to position [258, 0]
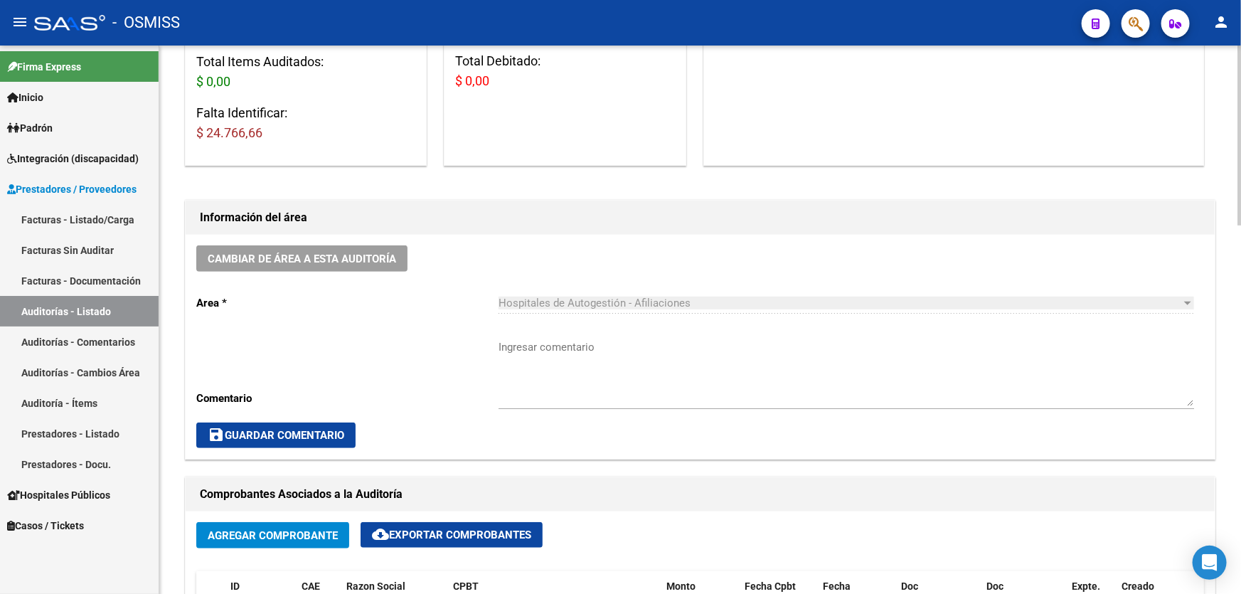
click at [844, 373] on textarea "Ingresar comentario" at bounding box center [847, 372] width 696 height 67
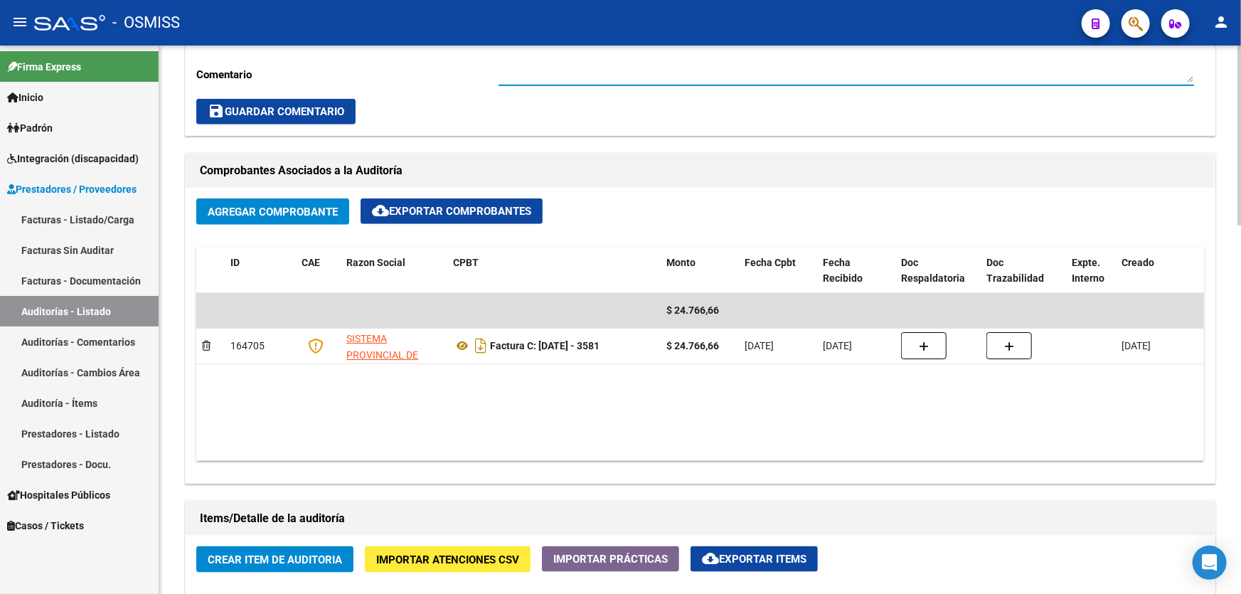
scroll to position [840, 0]
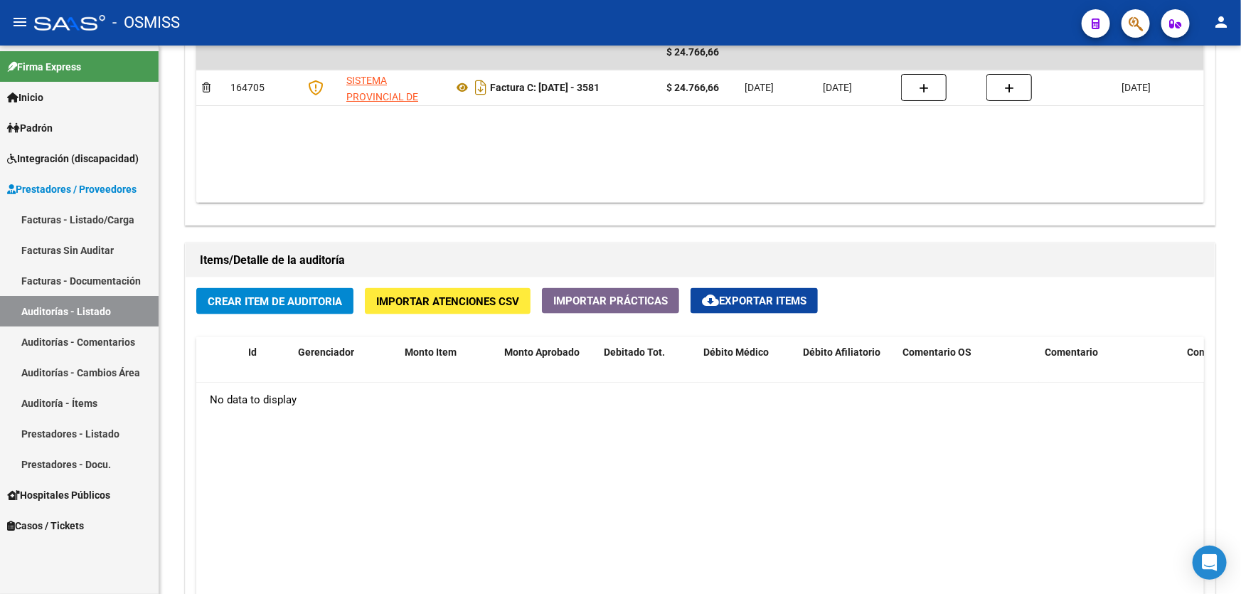
drag, startPoint x: 345, startPoint y: 491, endPoint x: 262, endPoint y: 41, distance: 457.3
click at [353, 472] on datatable-body "No data to display" at bounding box center [700, 550] width 1008 height 335
click at [252, 314] on div "Crear Item de Auditoria Importar Atenciones CSV Importar Prácticas cloud_downlo…" at bounding box center [700, 526] width 1029 height 498
click at [254, 299] on span "Crear Item de Auditoria" at bounding box center [275, 301] width 134 height 13
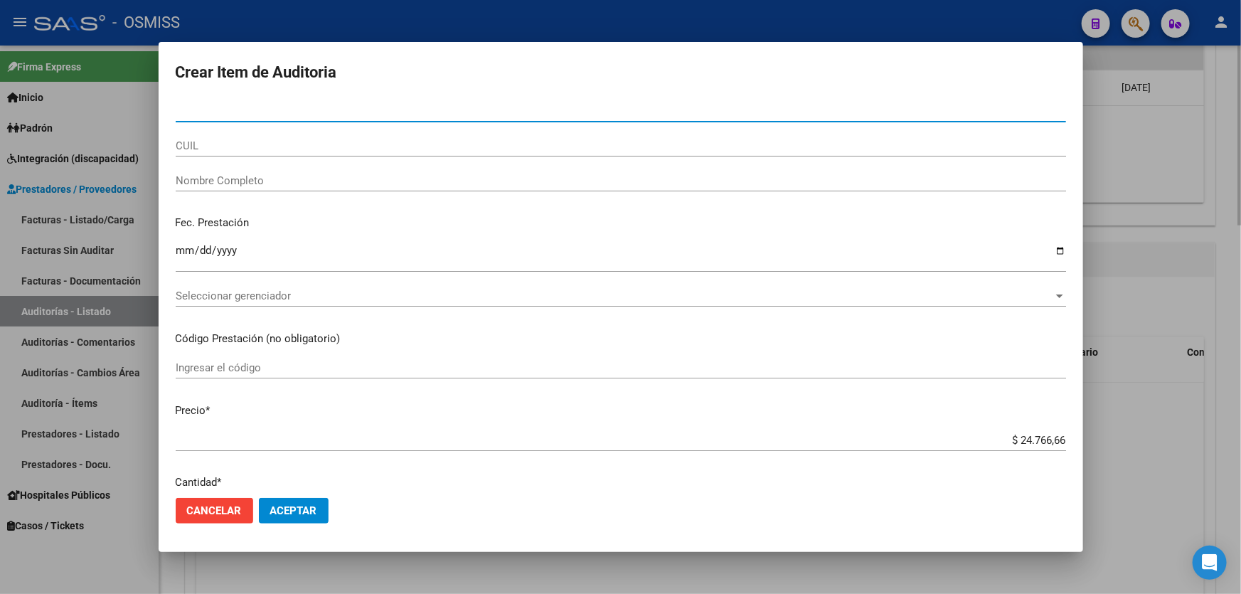
type input "52390992"
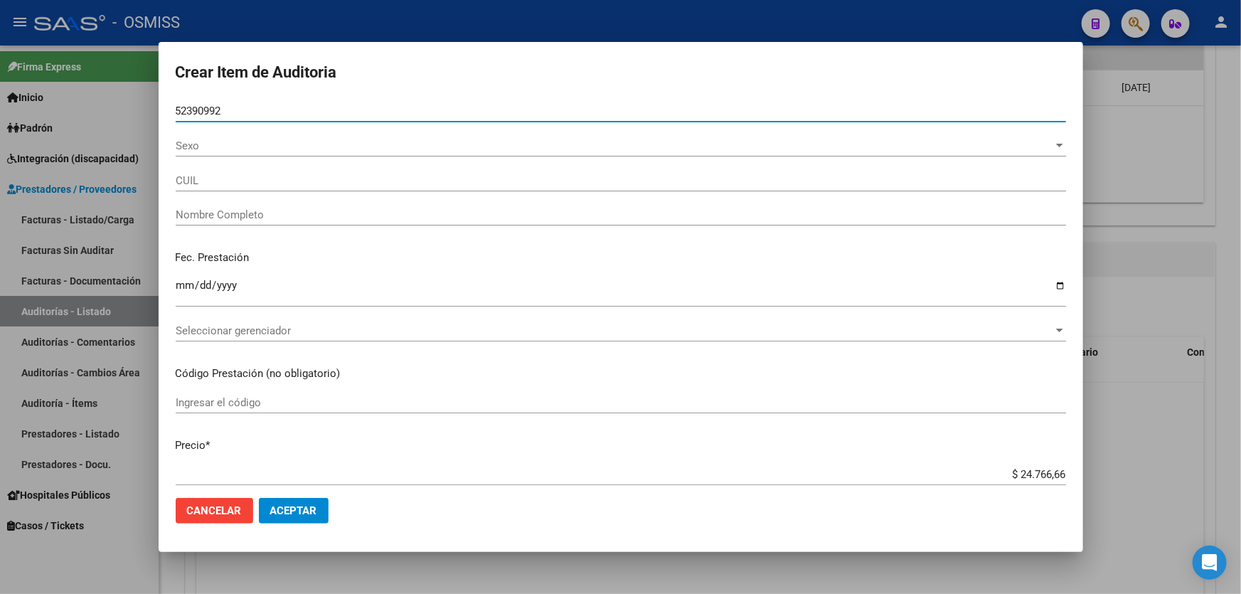
type input "20523909925"
type input "[PERSON_NAME]"
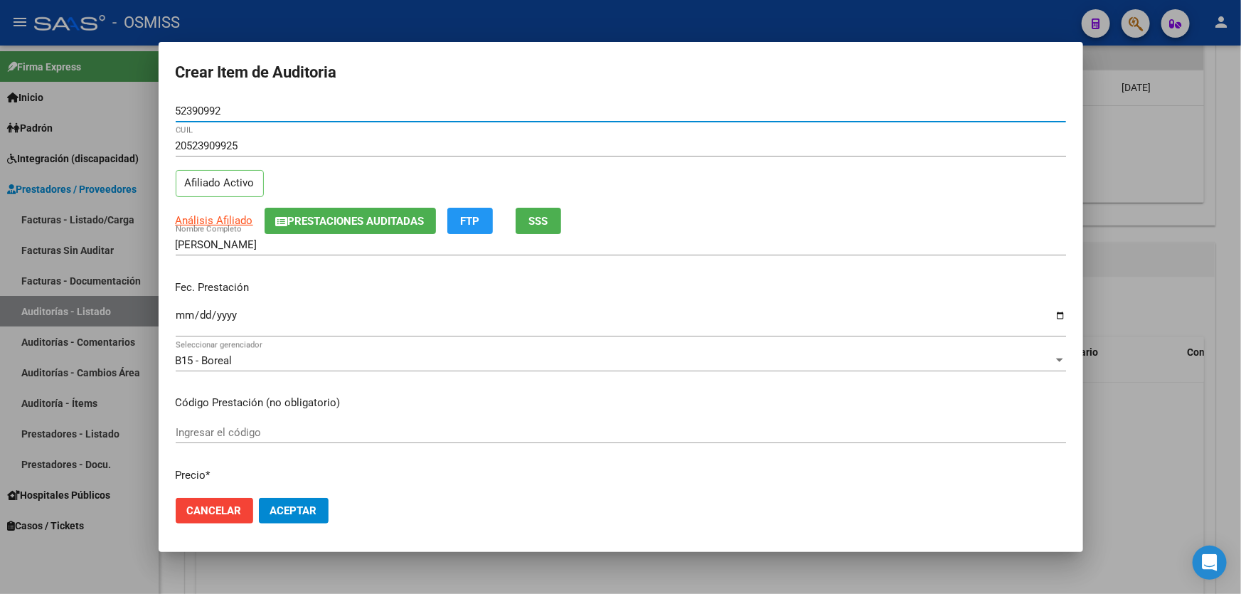
type input "52390992"
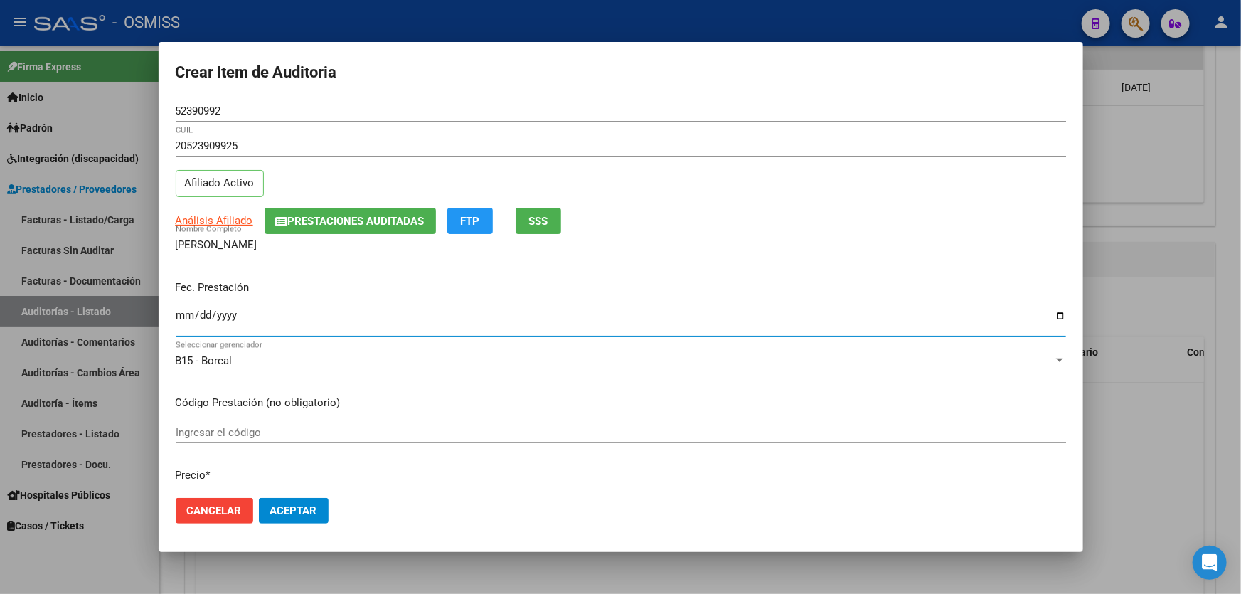
click at [181, 319] on input "Ingresar la fecha" at bounding box center [621, 320] width 891 height 23
type input "[DATE]"
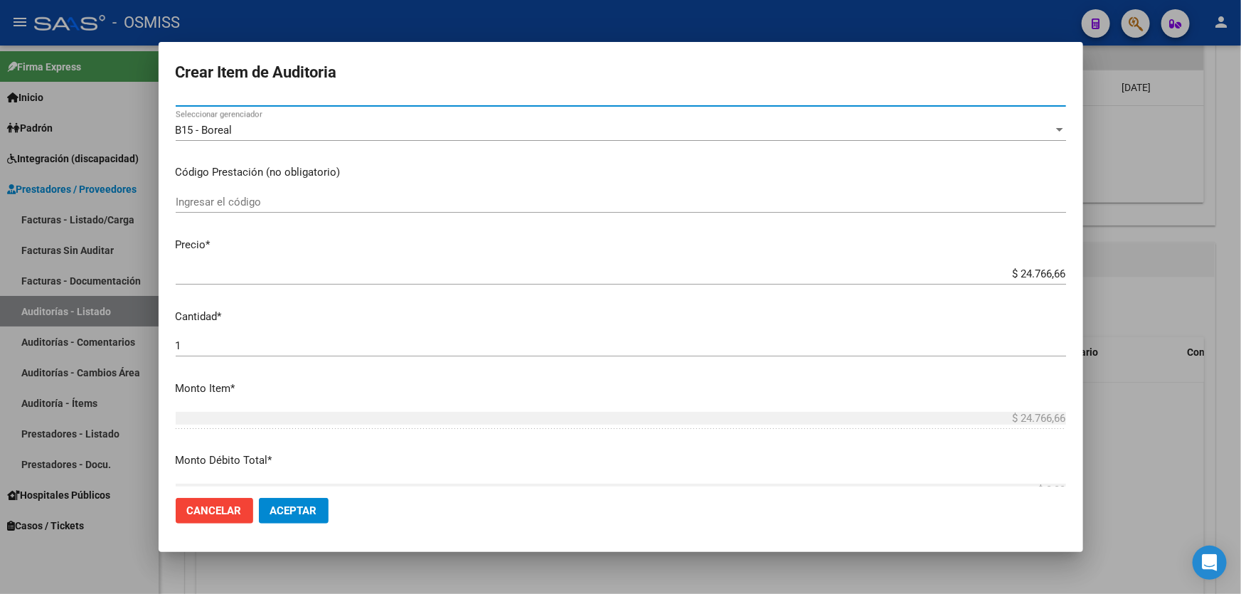
scroll to position [258, 0]
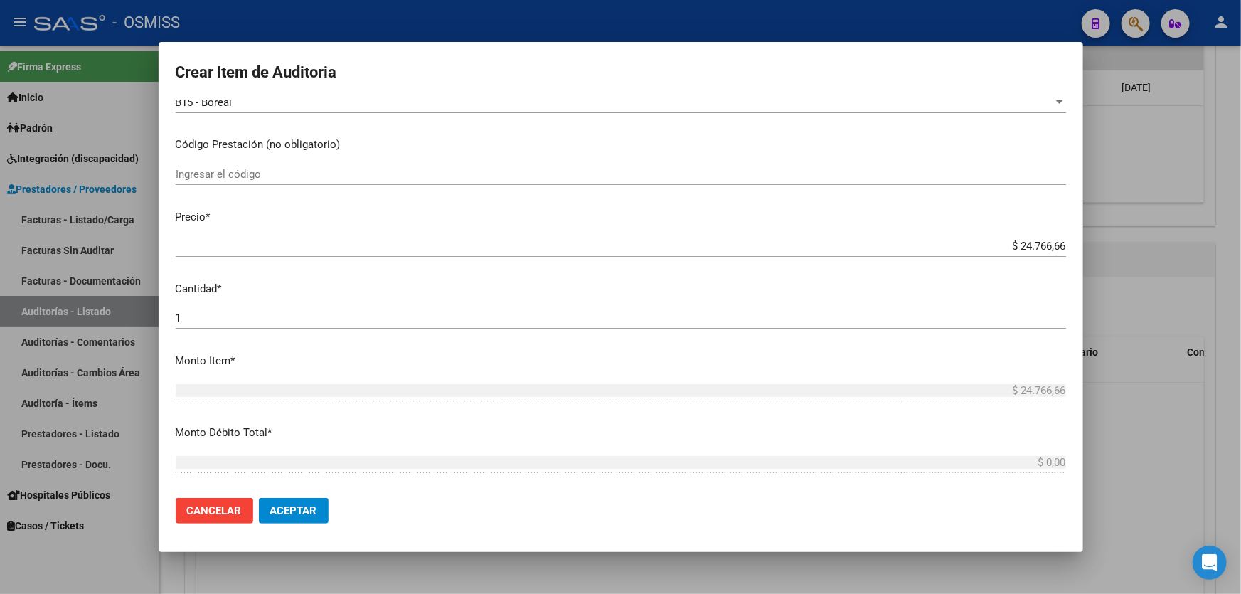
click at [305, 489] on mat-dialog-actions "Cancelar Aceptar" at bounding box center [621, 511] width 891 height 48
click at [317, 507] on button "Aceptar" at bounding box center [294, 511] width 70 height 26
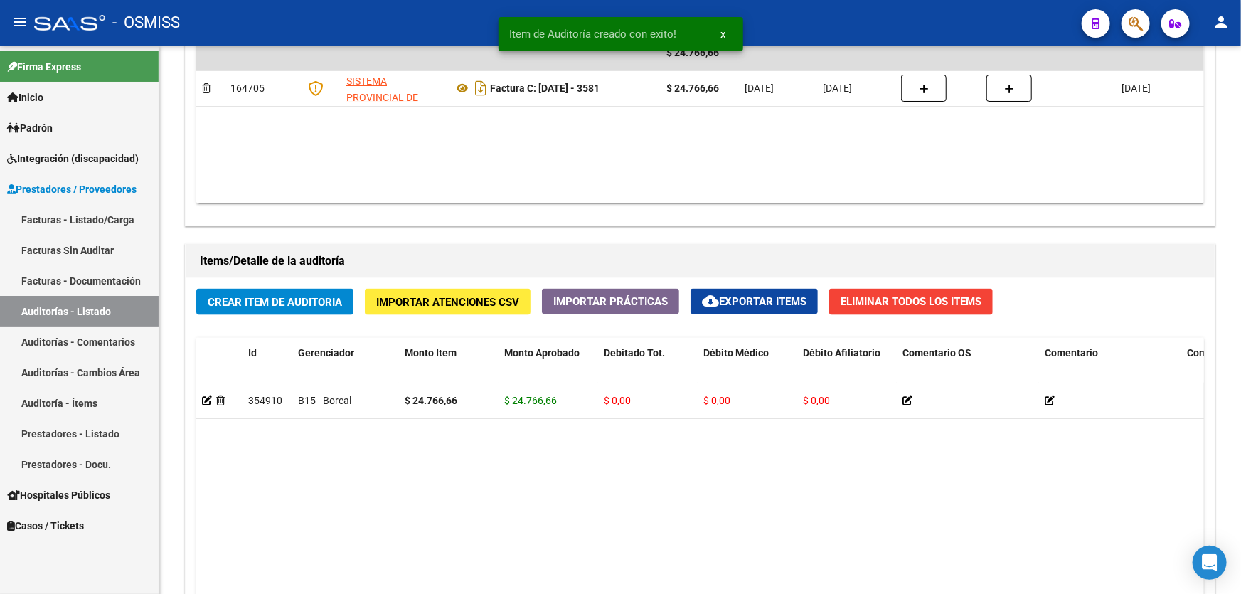
scroll to position [841, 0]
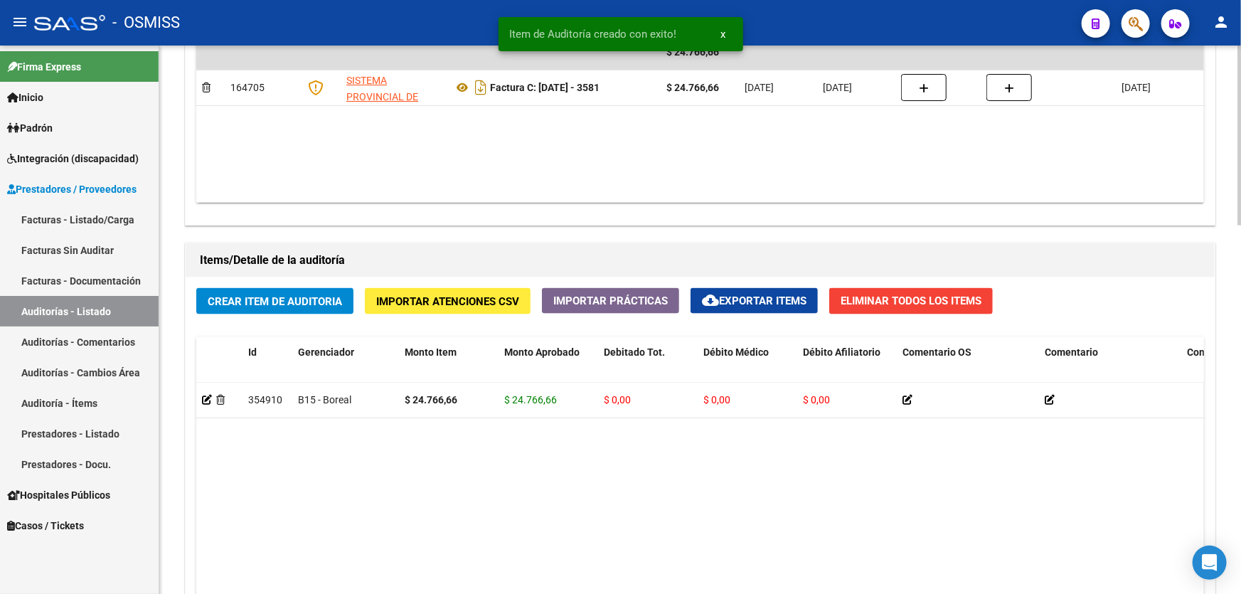
click at [603, 465] on datatable-body "354910 B15 - Boreal $ 24.766,66 $ 24.766,66 $ 0,00 $ 0,00 $ 0,00 20523909925 52…" at bounding box center [700, 550] width 1008 height 335
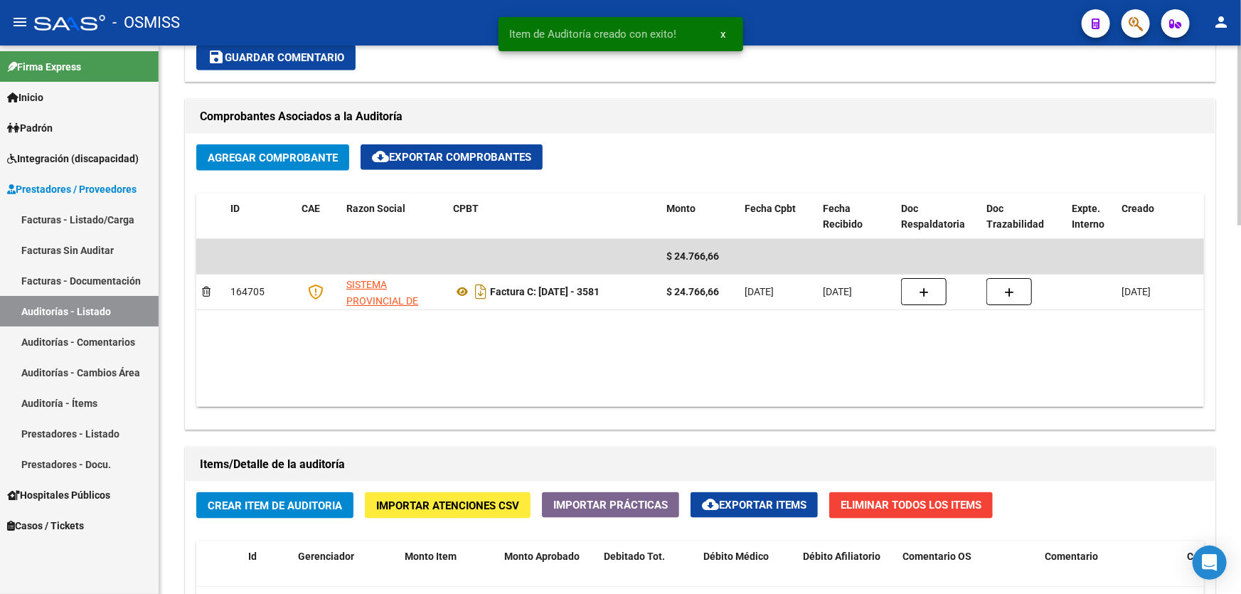
scroll to position [453, 0]
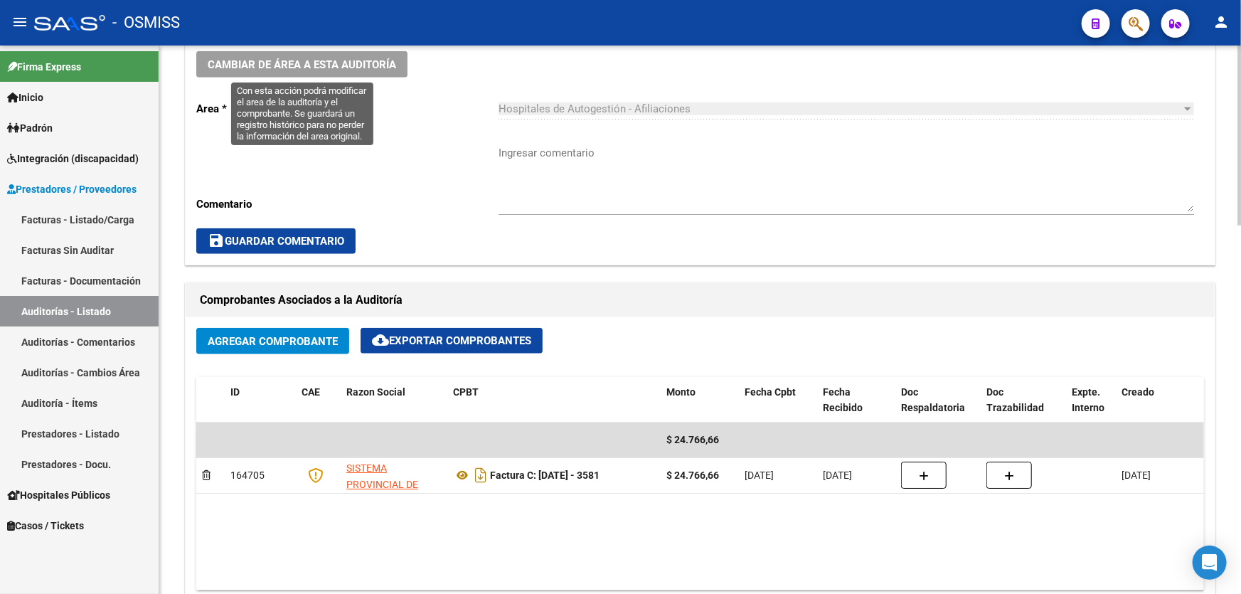
click at [319, 78] on div "Cambiar de área a esta auditoría Area * Hospitales de Autogestión - Afiliacione…" at bounding box center [700, 153] width 1029 height 224
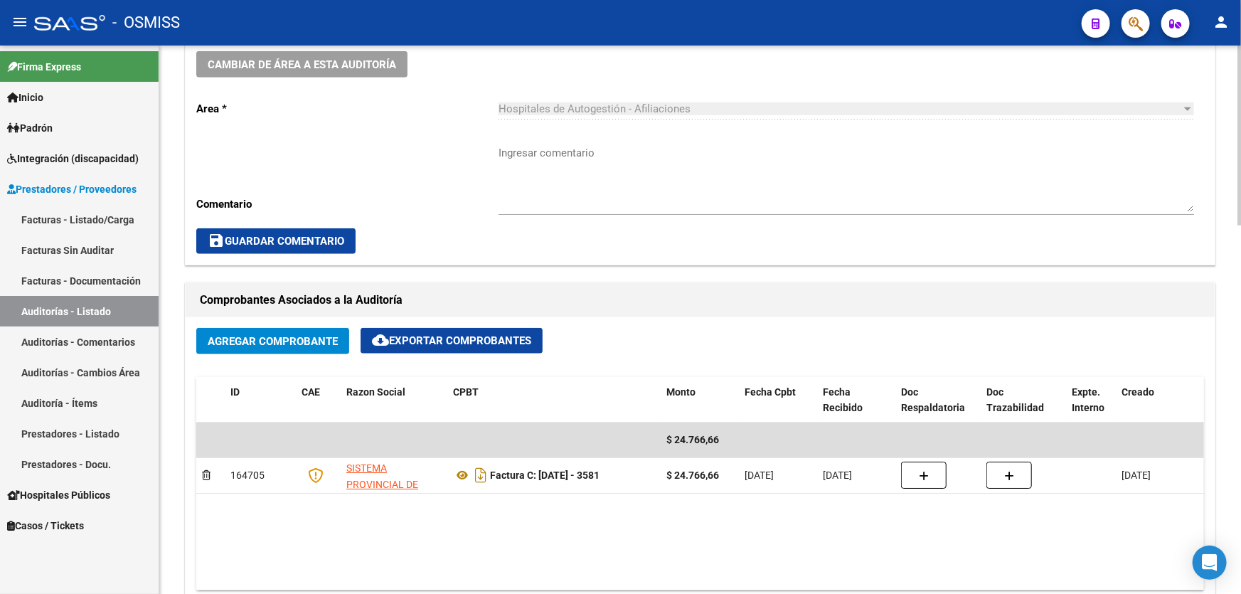
click at [322, 65] on span "Cambiar de área a esta auditoría" at bounding box center [302, 64] width 189 height 13
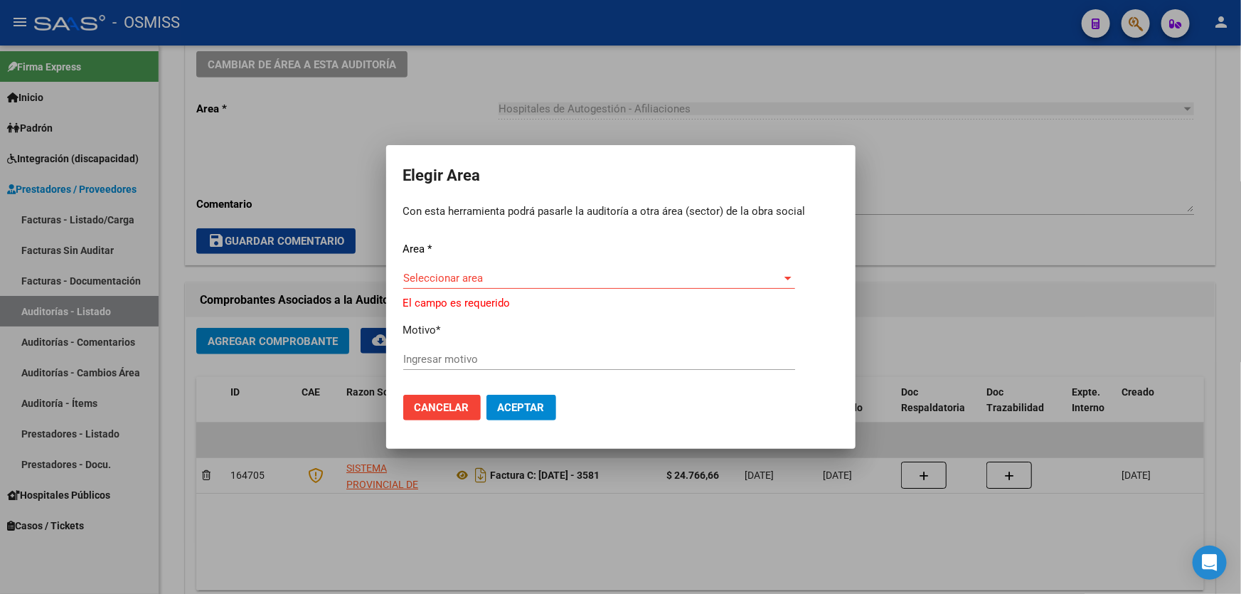
click at [496, 291] on div "Seleccionar area Seleccionar area" at bounding box center [599, 285] width 392 height 35
click at [505, 291] on div "Seleccionar area Seleccionar area" at bounding box center [599, 285] width 392 height 35
click at [505, 282] on span "Seleccionar area" at bounding box center [592, 278] width 379 height 13
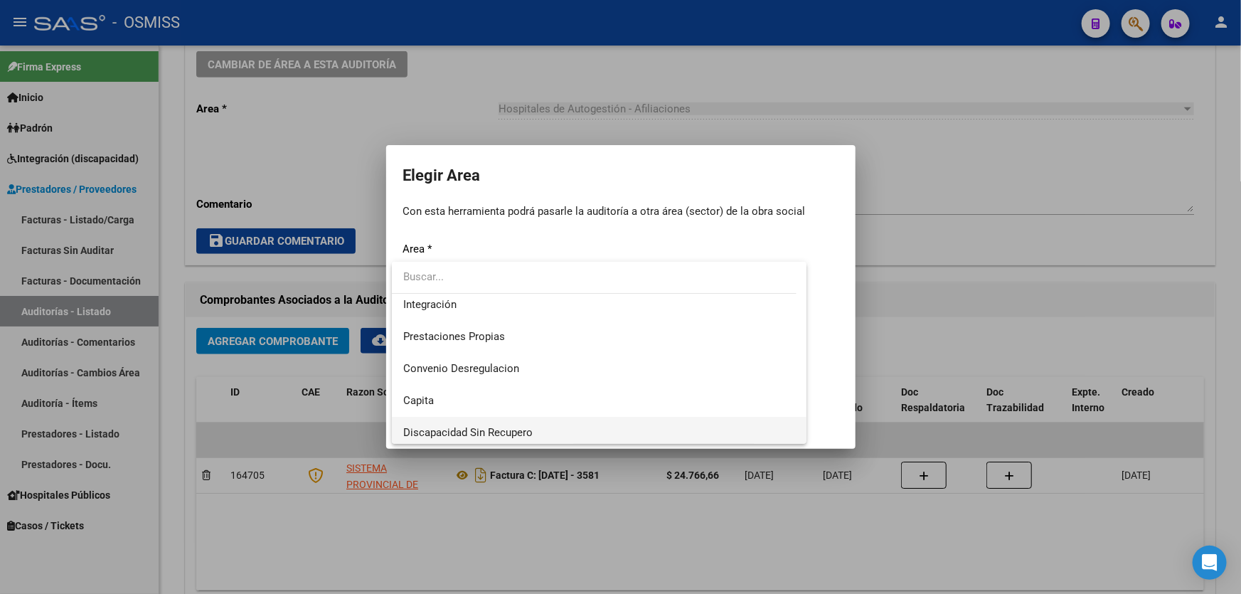
scroll to position [194, 0]
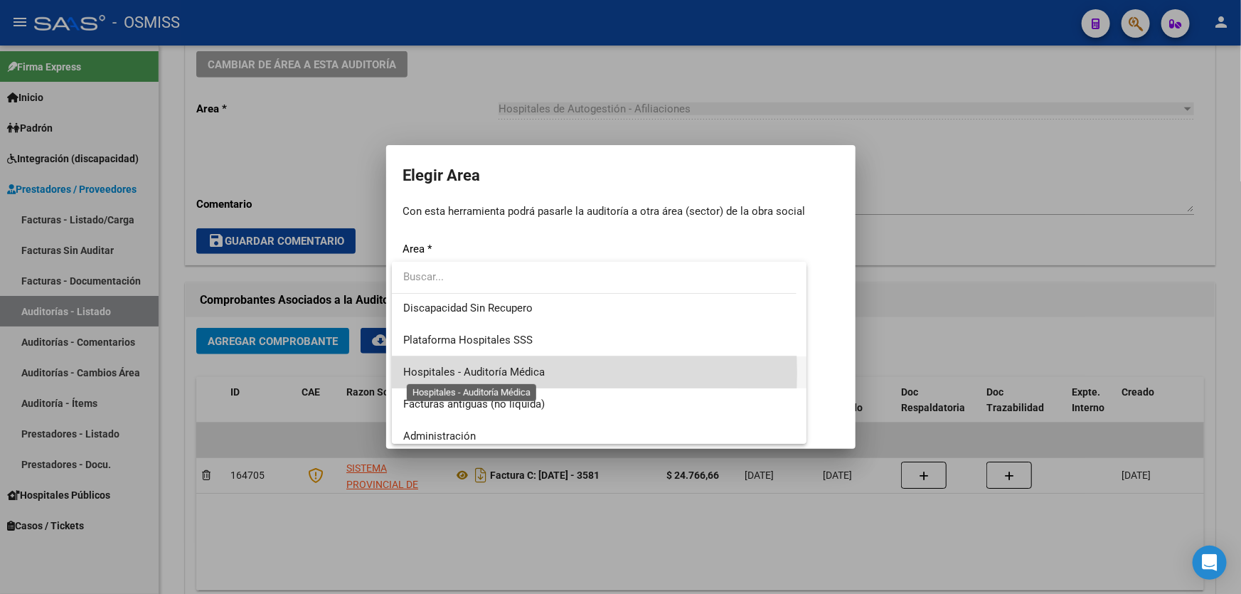
click at [497, 373] on span "Hospitales - Auditoría Médica" at bounding box center [474, 372] width 142 height 13
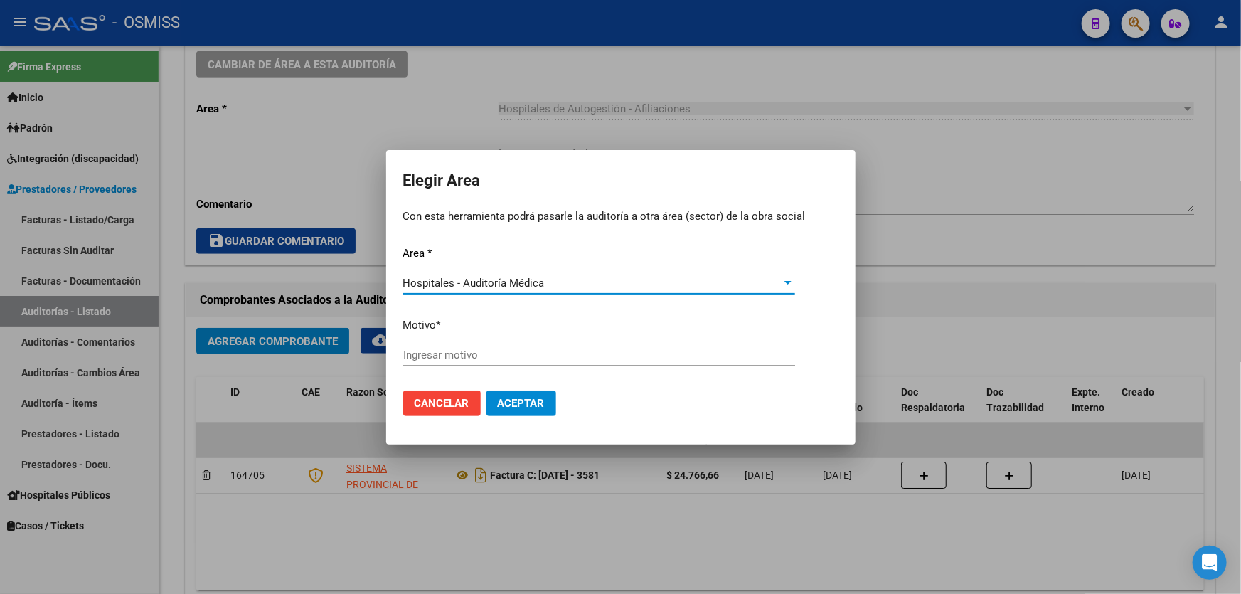
click at [531, 334] on div "Area * Hospitales - Auditoría Médica Seleccionar area Motivo * [GEOGRAPHIC_DATA…" at bounding box center [620, 312] width 435 height 134
click at [534, 341] on div "Area * Hospitales - Auditoría Médica Seleccionar area Motivo * [GEOGRAPHIC_DATA…" at bounding box center [620, 312] width 435 height 134
click at [534, 345] on div "Ingresar motivo" at bounding box center [599, 354] width 392 height 21
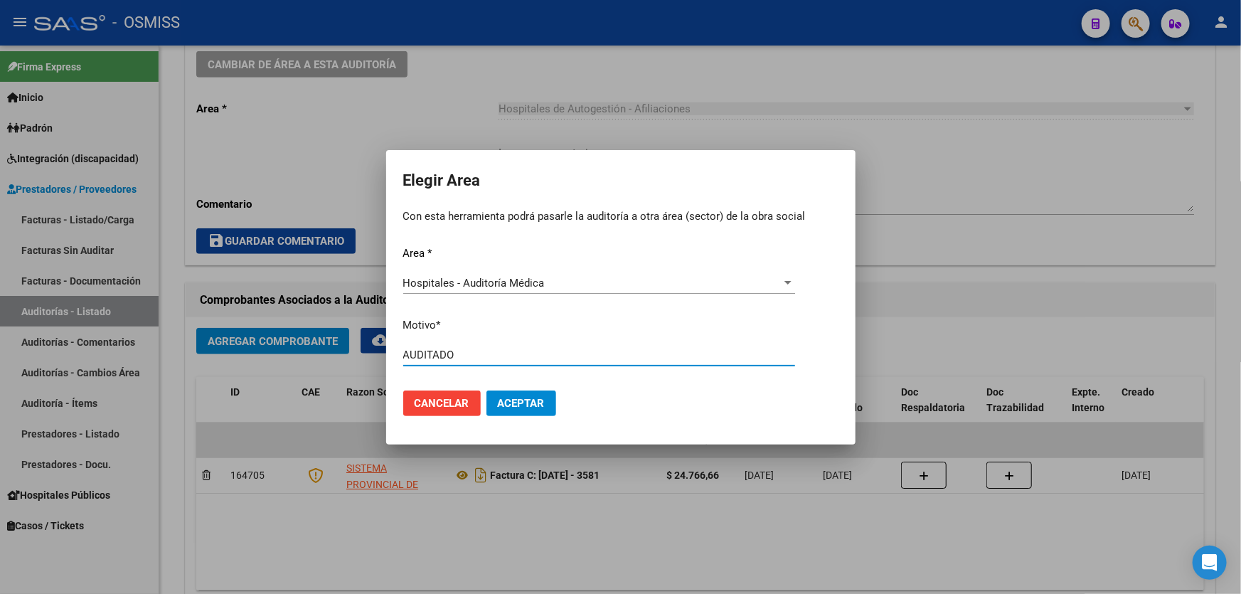
type input "AUDITADO"
click at [536, 403] on span "Aceptar" at bounding box center [521, 403] width 47 height 13
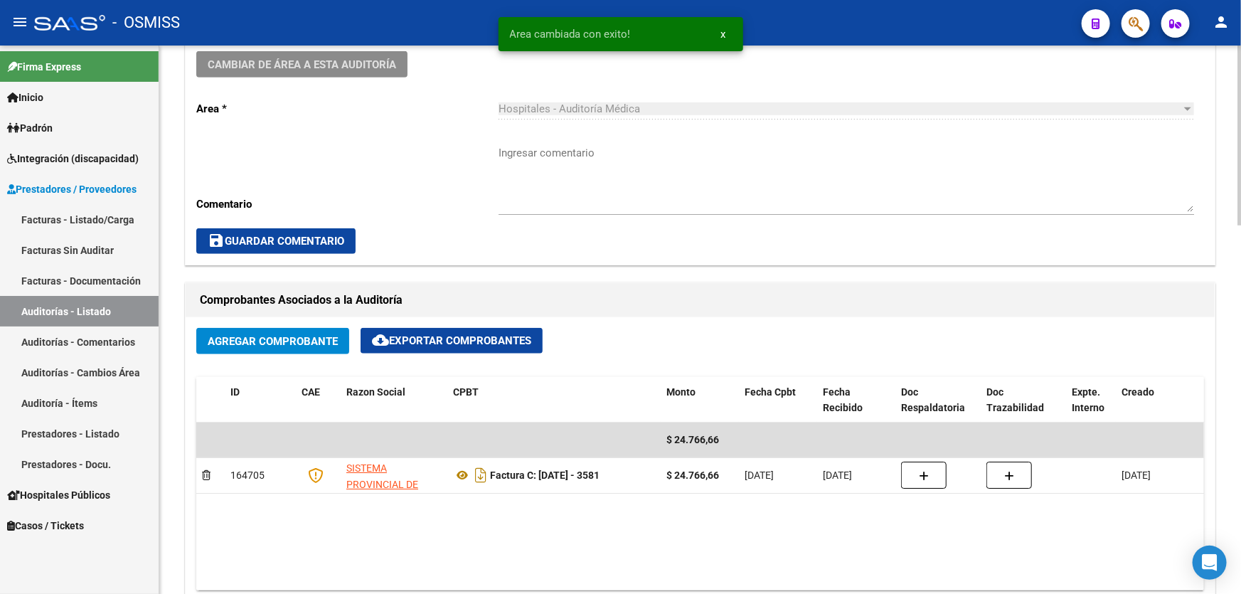
click at [746, 300] on h1 "Comprobantes Asociados a la Auditoría" at bounding box center [700, 300] width 1001 height 23
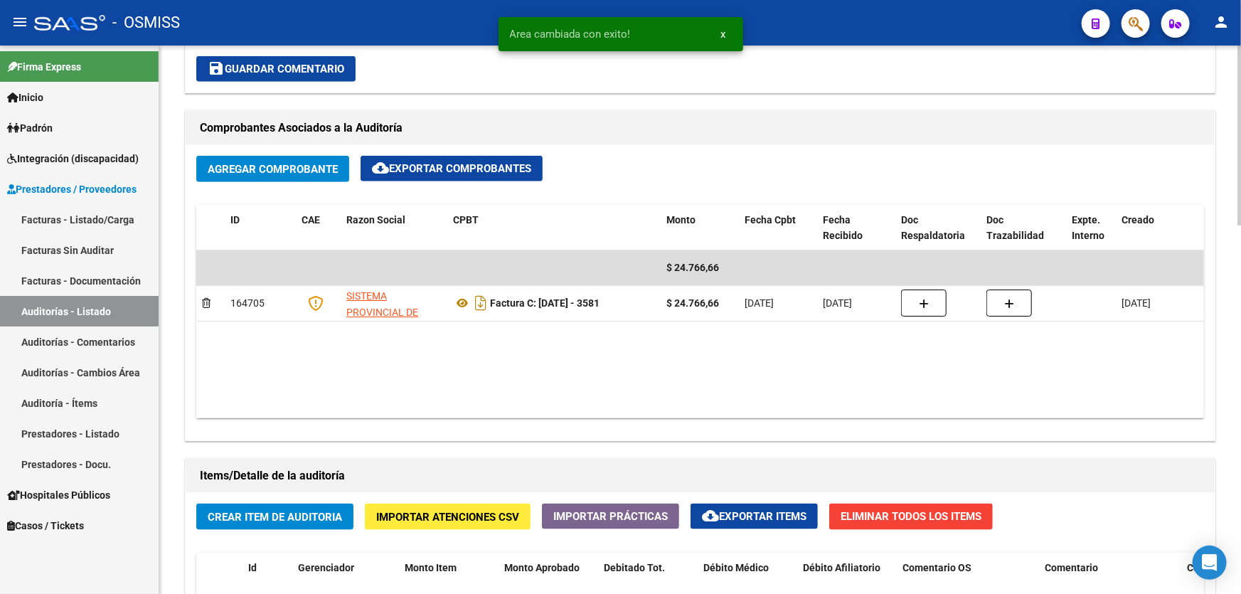
scroll to position [841, 0]
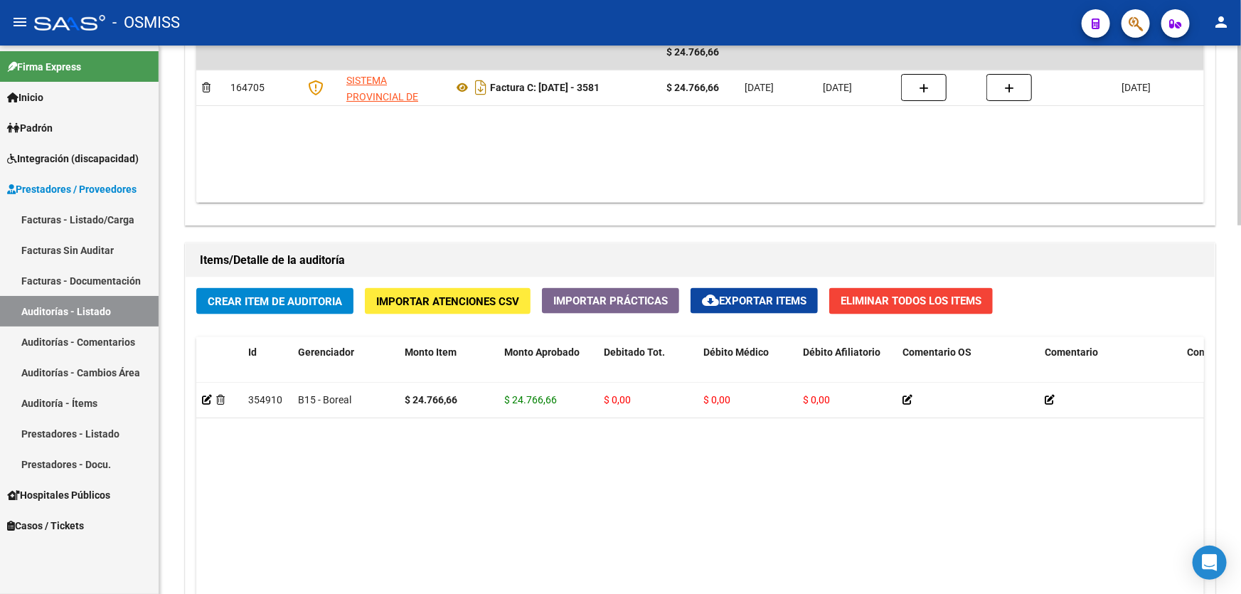
click at [777, 583] on datatable-body "354910 B15 - Boreal $ 24.766,66 $ 24.766,66 $ 0,00 $ 0,00 $ 0,00 20523909925 52…" at bounding box center [700, 550] width 1008 height 335
